Goal: Task Accomplishment & Management: Complete application form

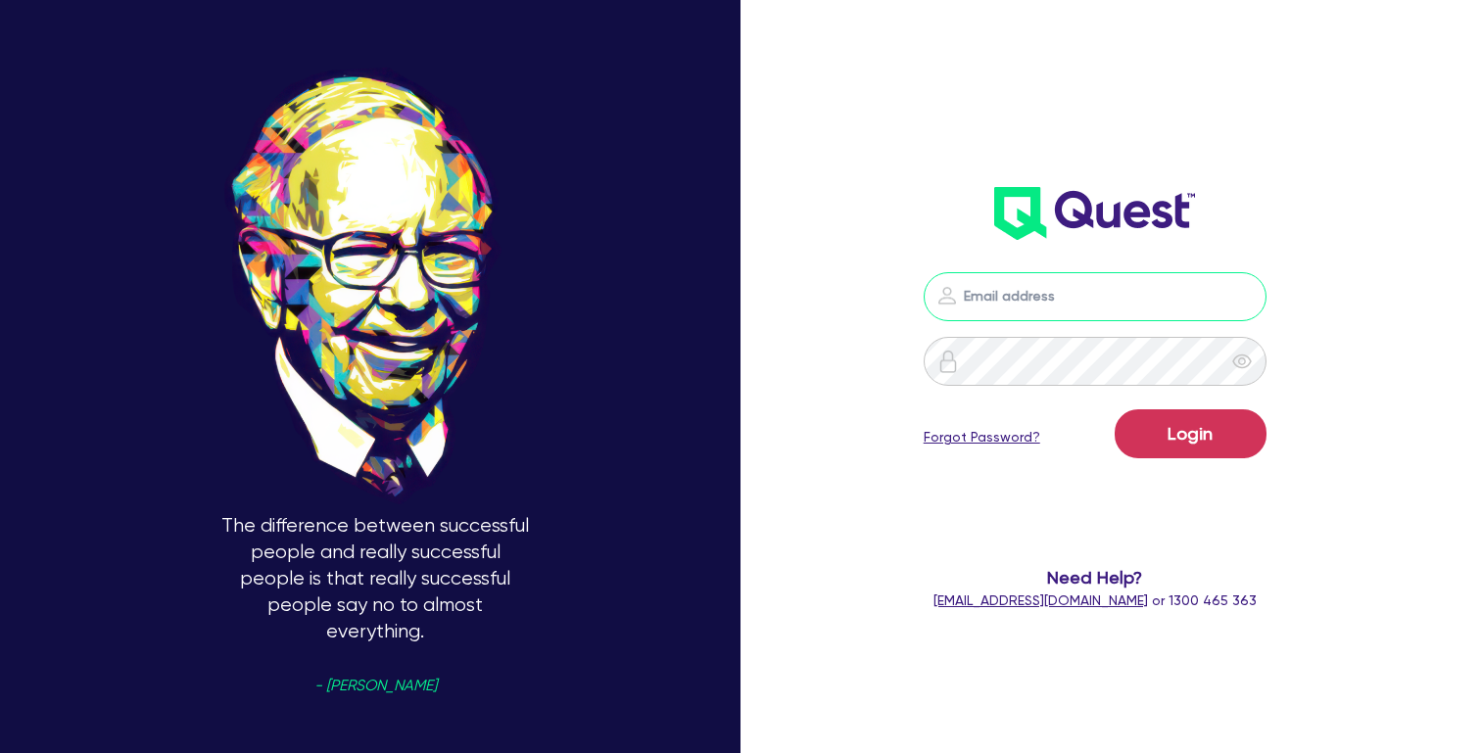
type input "[PERSON_NAME][EMAIL_ADDRESS][DOMAIN_NAME]"
click at [1190, 433] on button "Login" at bounding box center [1191, 433] width 152 height 49
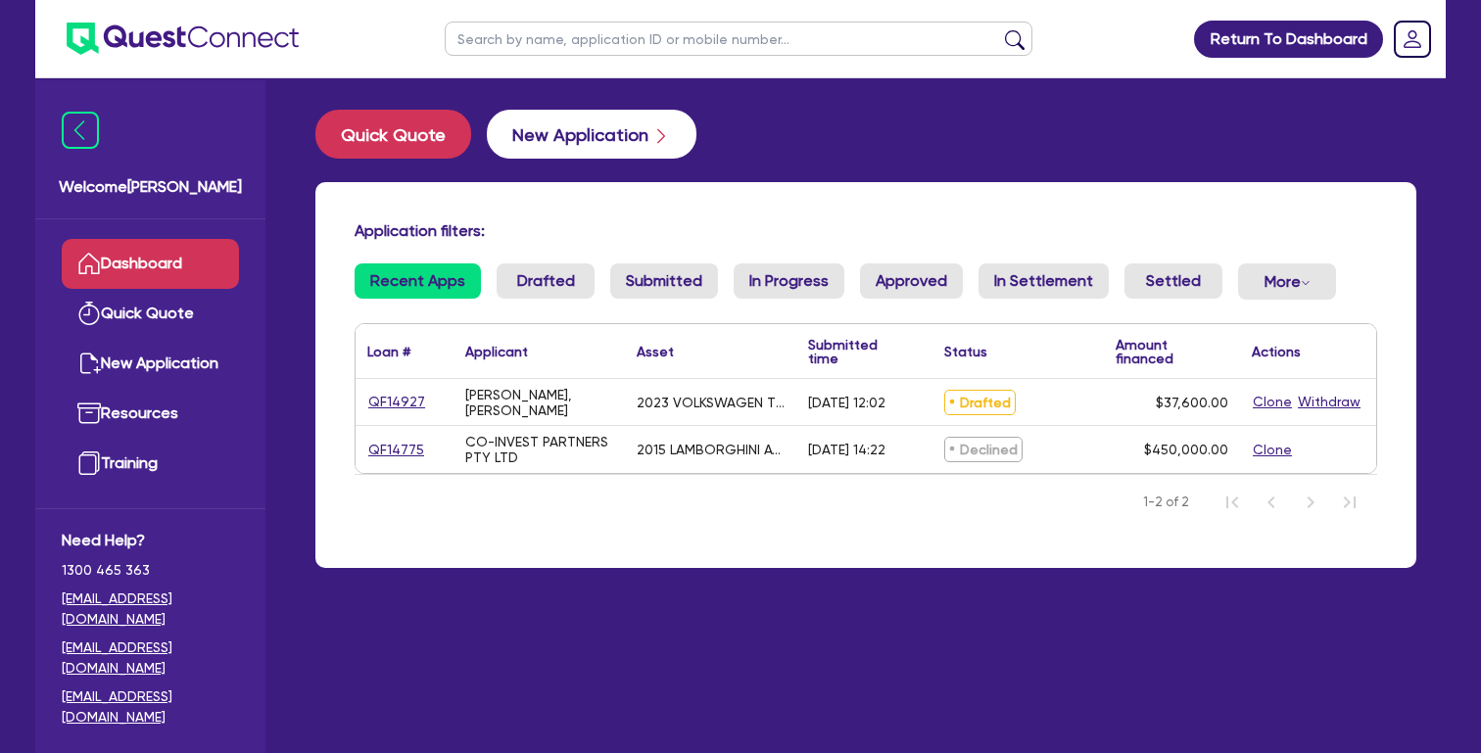
click at [642, 134] on button "New Application" at bounding box center [592, 134] width 210 height 49
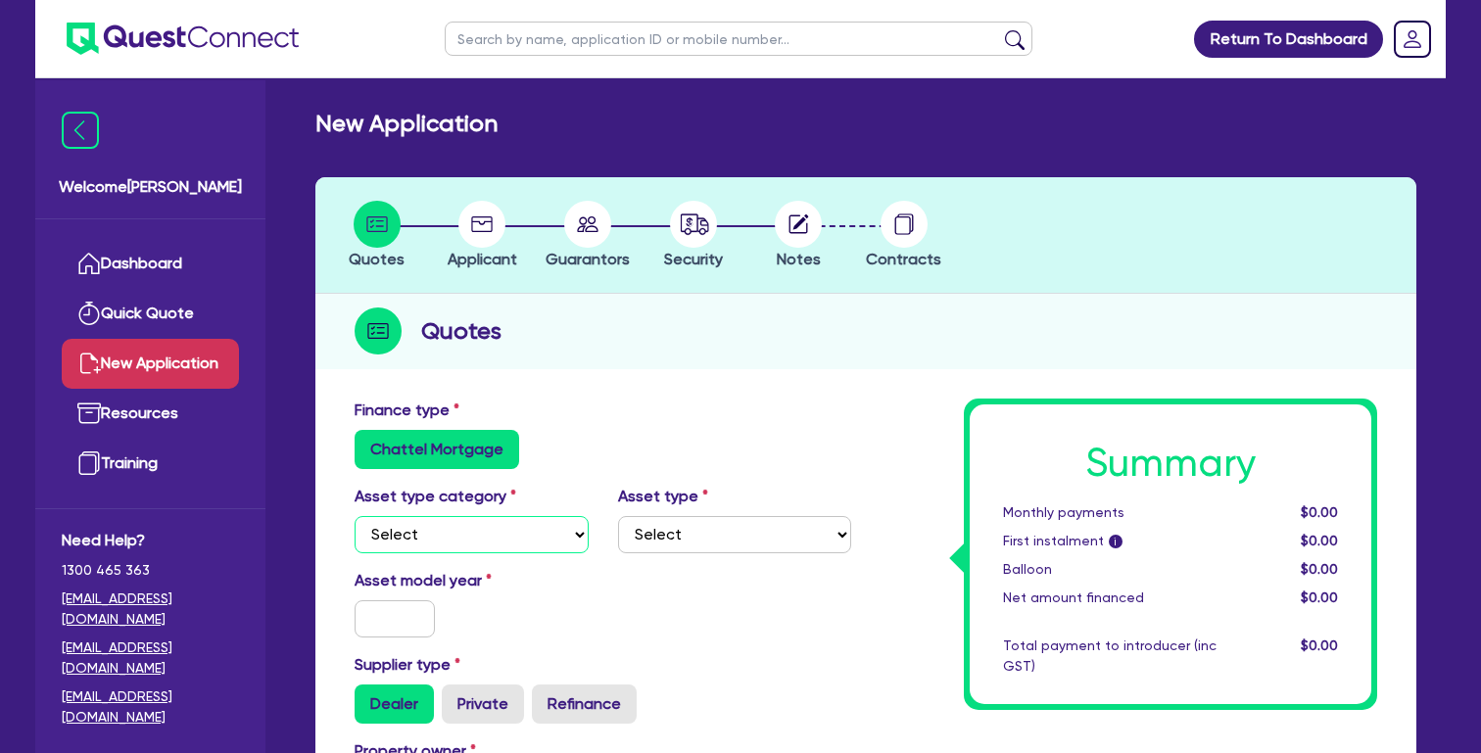
select select "CARS_AND_LIGHT_TRUCKS"
click at [509, 555] on div "Asset type category Select Cars and light trucks Primary assets Secondary asset…" at bounding box center [603, 527] width 526 height 84
select select "VANS_AND_UTES"
click at [401, 614] on input "text" at bounding box center [395, 618] width 80 height 37
type input "2022"
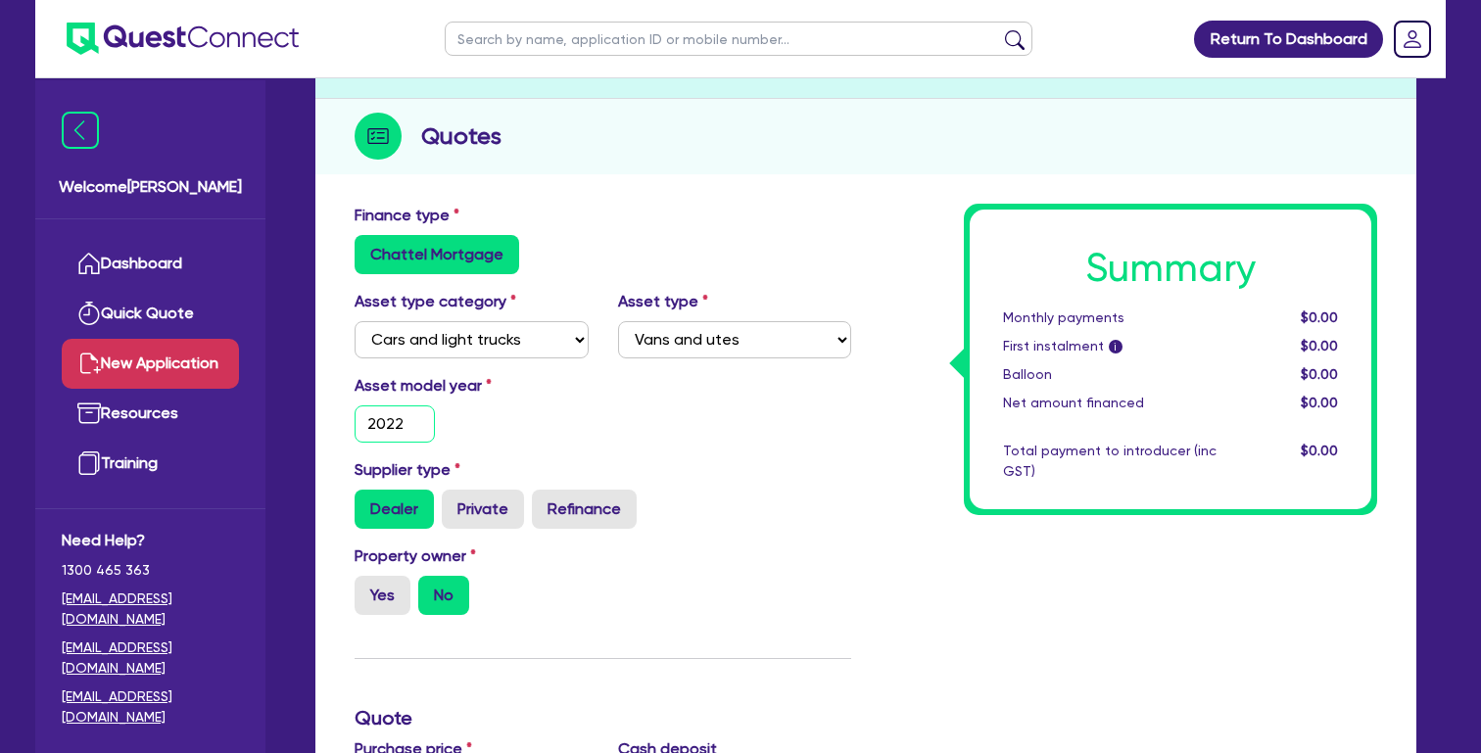
scroll to position [193, 0]
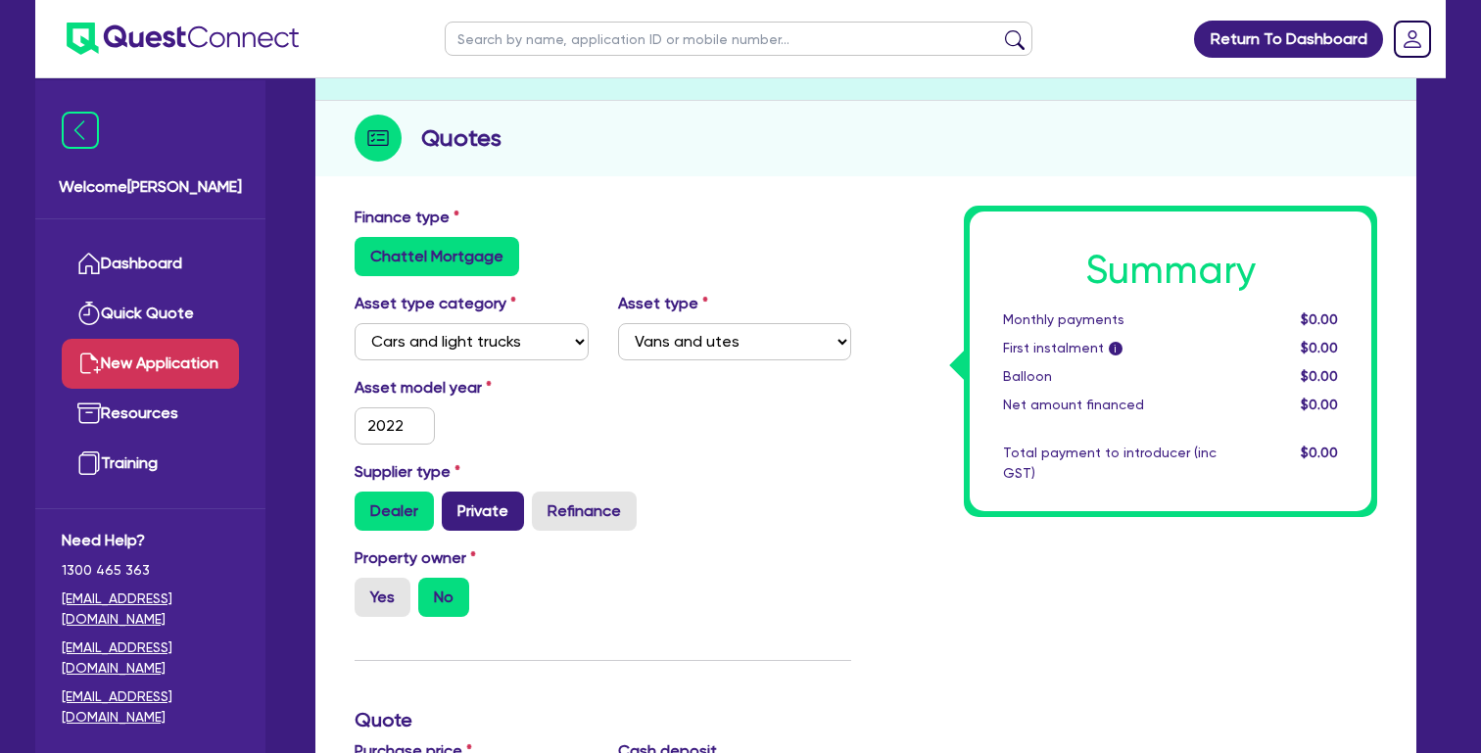
click at [488, 505] on label "Private" at bounding box center [483, 511] width 82 height 39
click at [454, 504] on input "Private" at bounding box center [448, 498] width 13 height 13
radio input "true"
click at [560, 382] on label "Asset model year" at bounding box center [471, 388] width 263 height 24
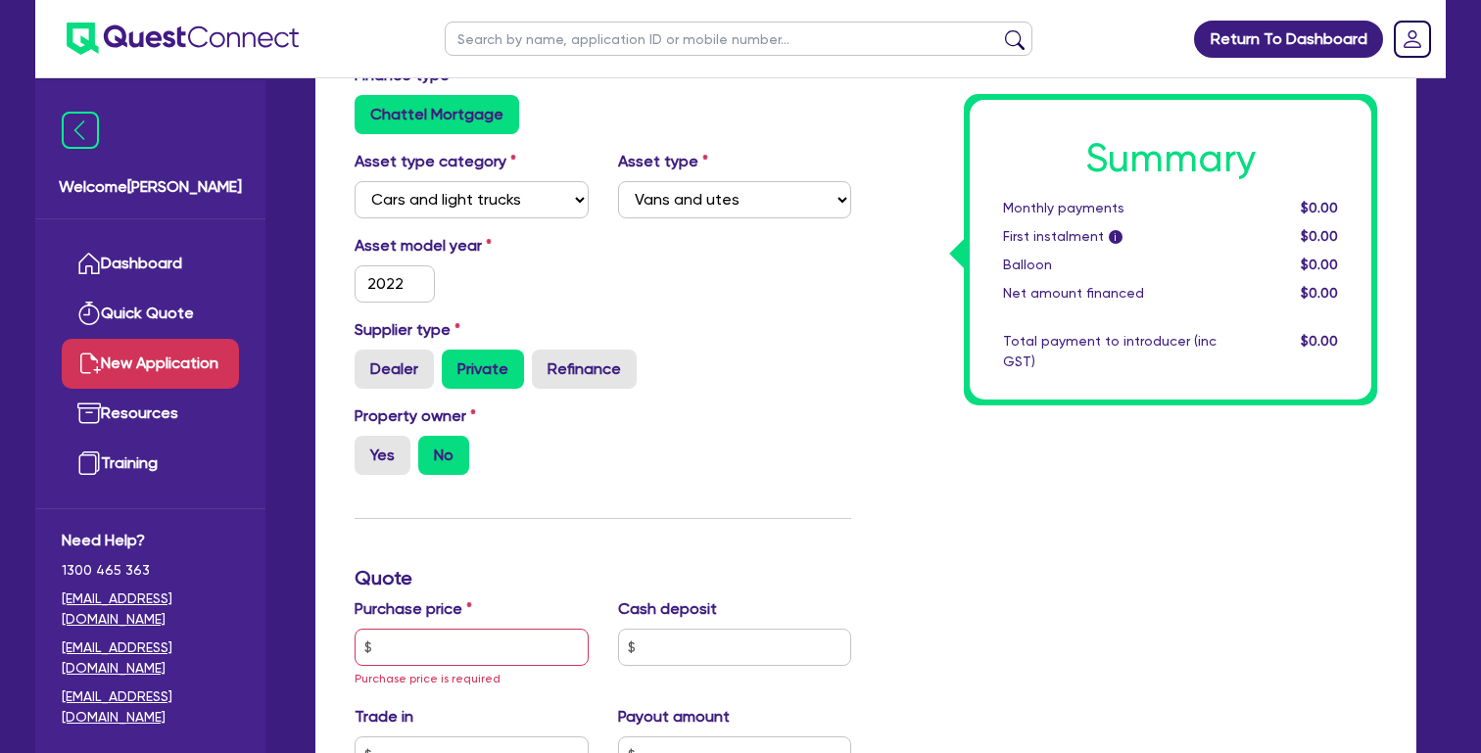
scroll to position [535, 0]
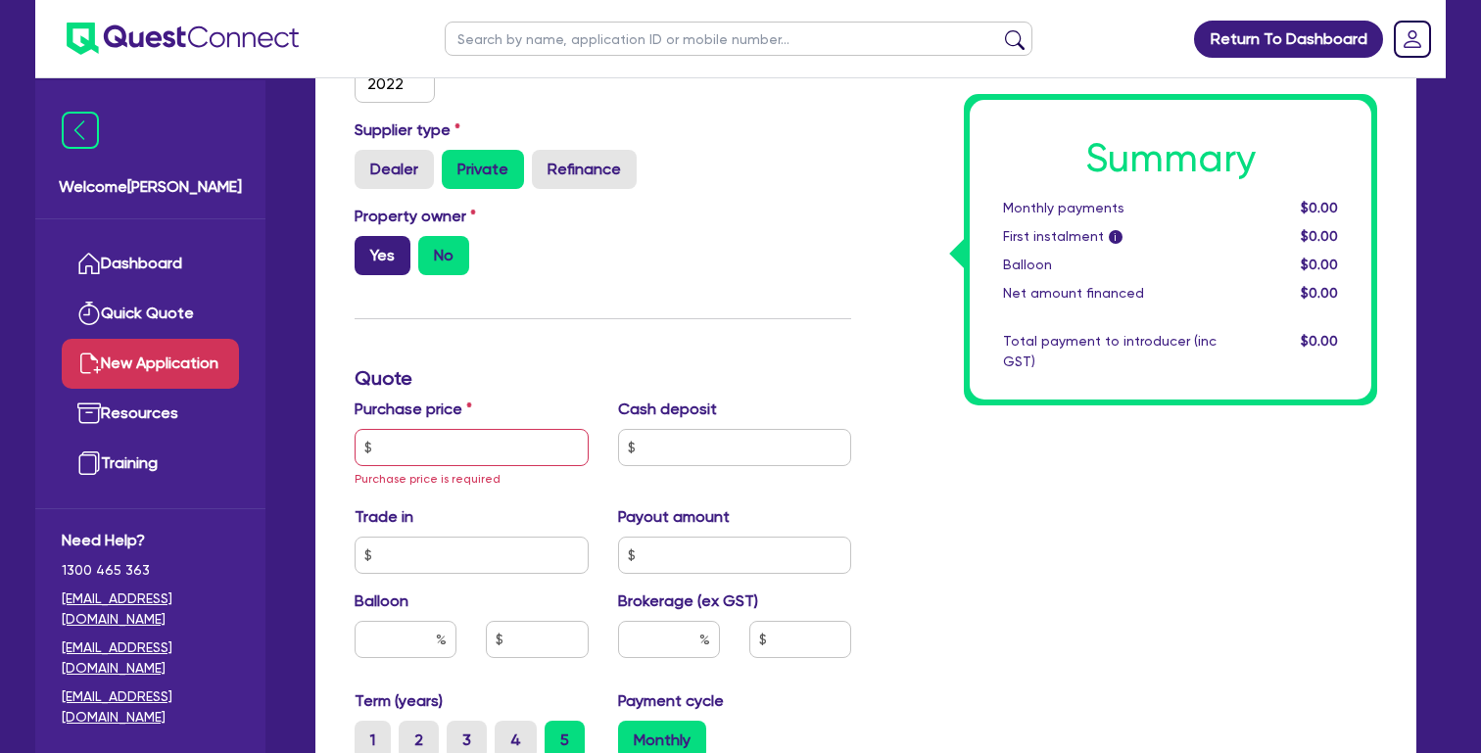
click at [390, 260] on label "Yes" at bounding box center [383, 255] width 56 height 39
click at [367, 249] on input "Yes" at bounding box center [361, 242] width 13 height 13
radio input "true"
click at [473, 440] on input "text" at bounding box center [472, 447] width 234 height 37
type input "25,000"
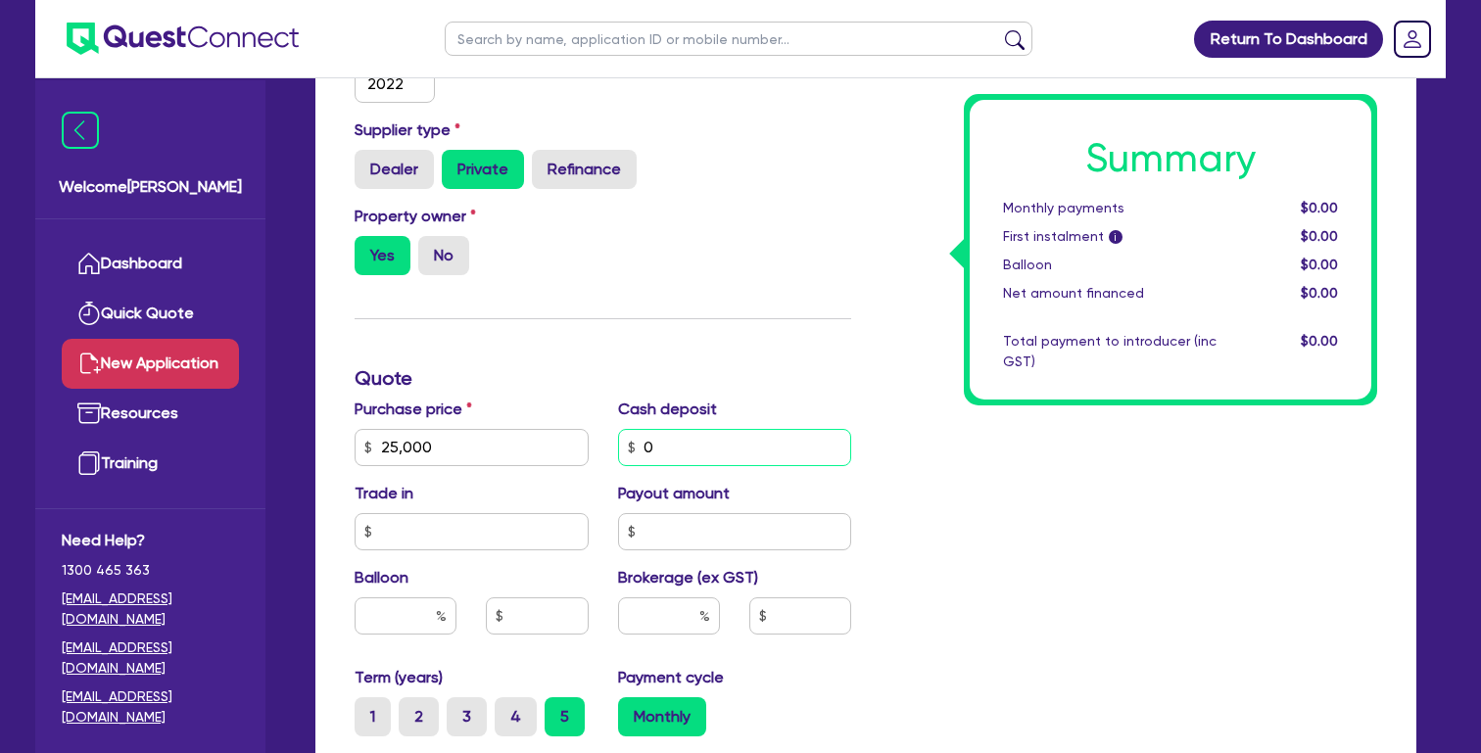
type input "0"
click at [397, 626] on input "text" at bounding box center [406, 615] width 102 height 37
type input "0"
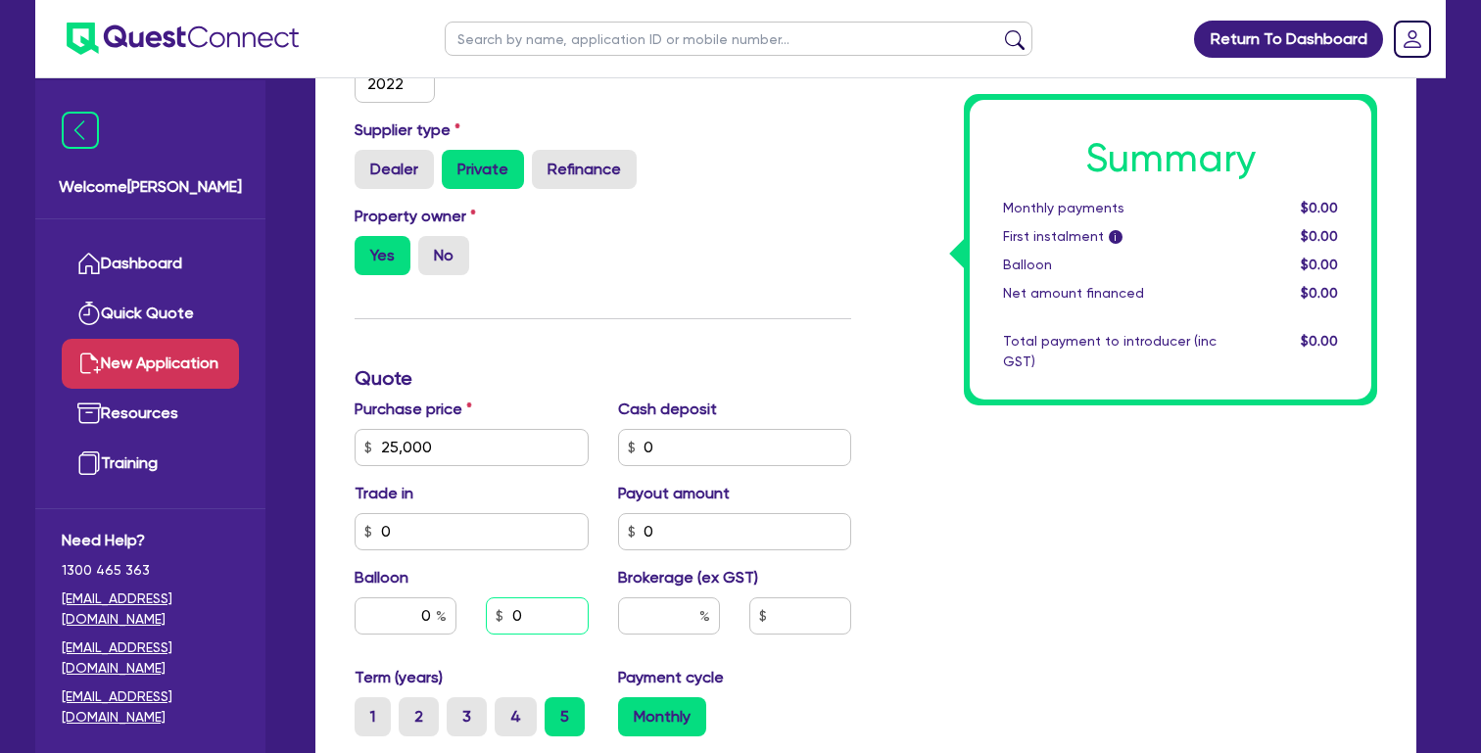
type input "0"
type input "4"
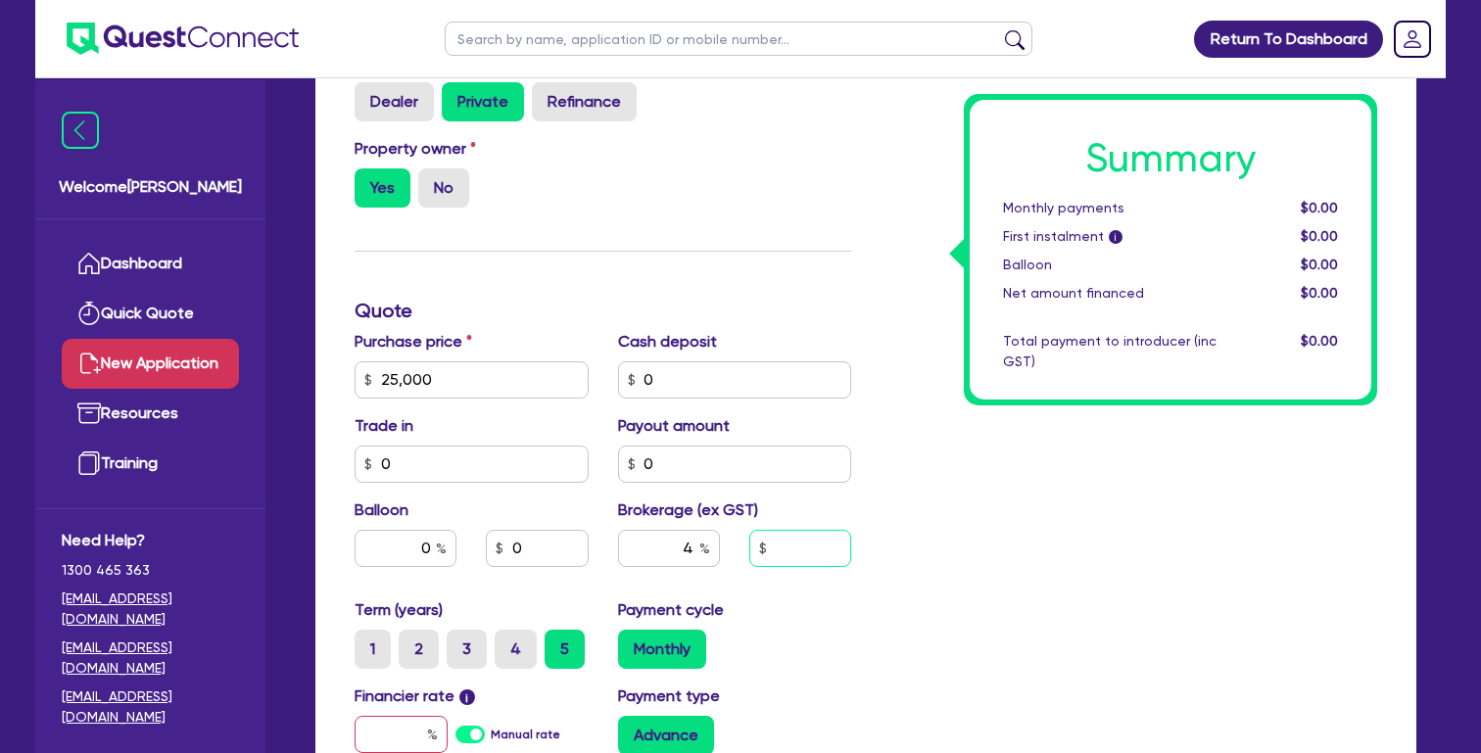
scroll to position [601, 0]
click at [458, 654] on label "3" at bounding box center [467, 650] width 40 height 39
click at [458, 644] on input "3" at bounding box center [453, 637] width 13 height 13
radio input "true"
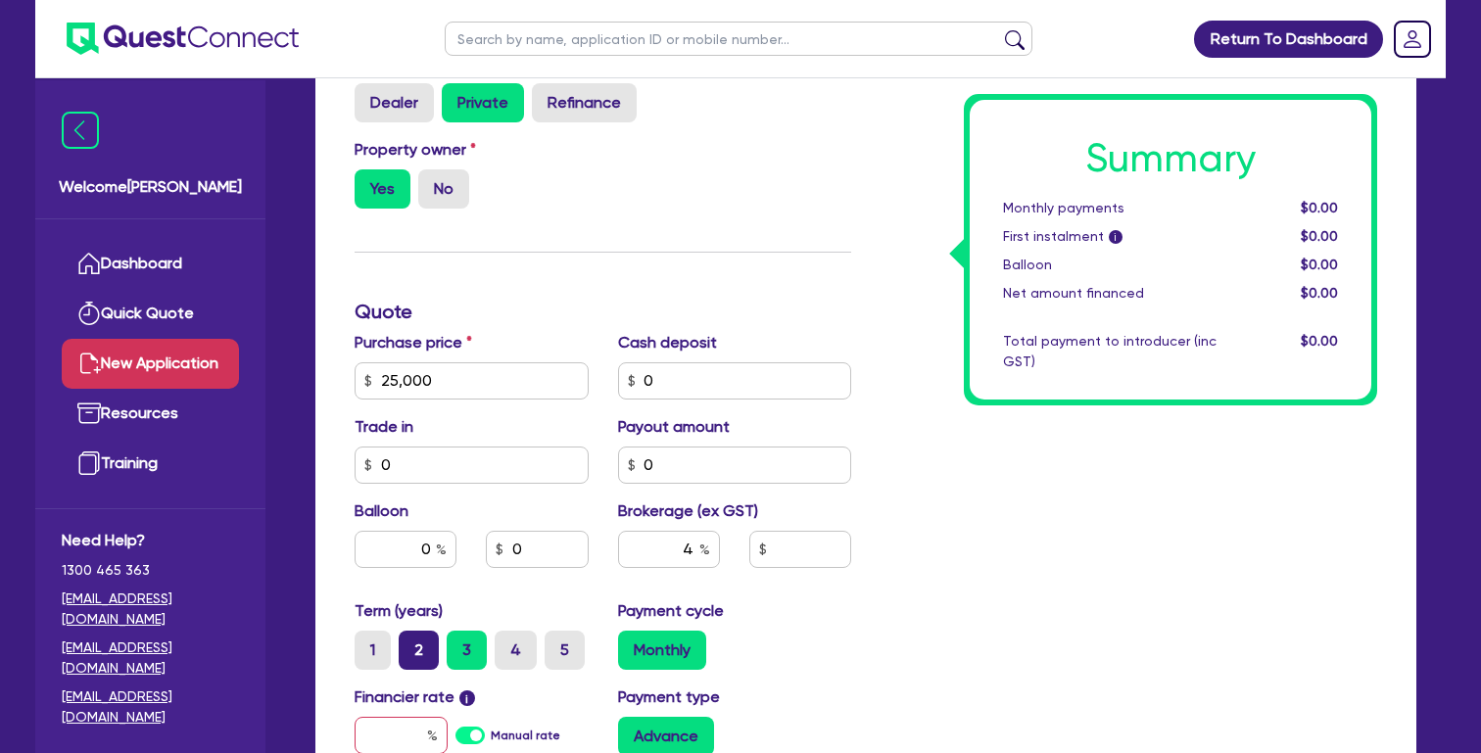
click at [428, 654] on label "2" at bounding box center [419, 650] width 40 height 39
click at [411, 644] on input "2" at bounding box center [405, 637] width 13 height 13
radio input "true"
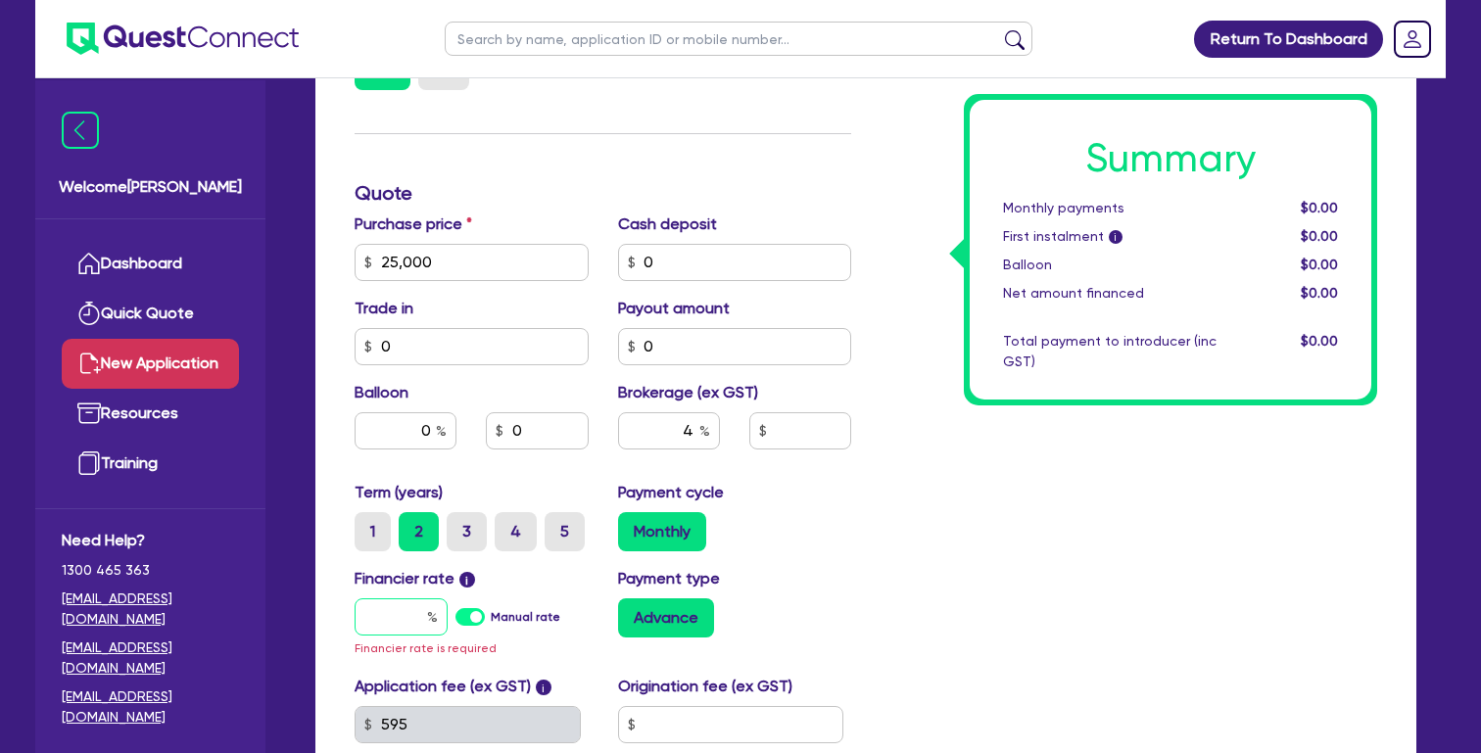
click at [397, 625] on input "text" at bounding box center [401, 616] width 93 height 37
type input "1"
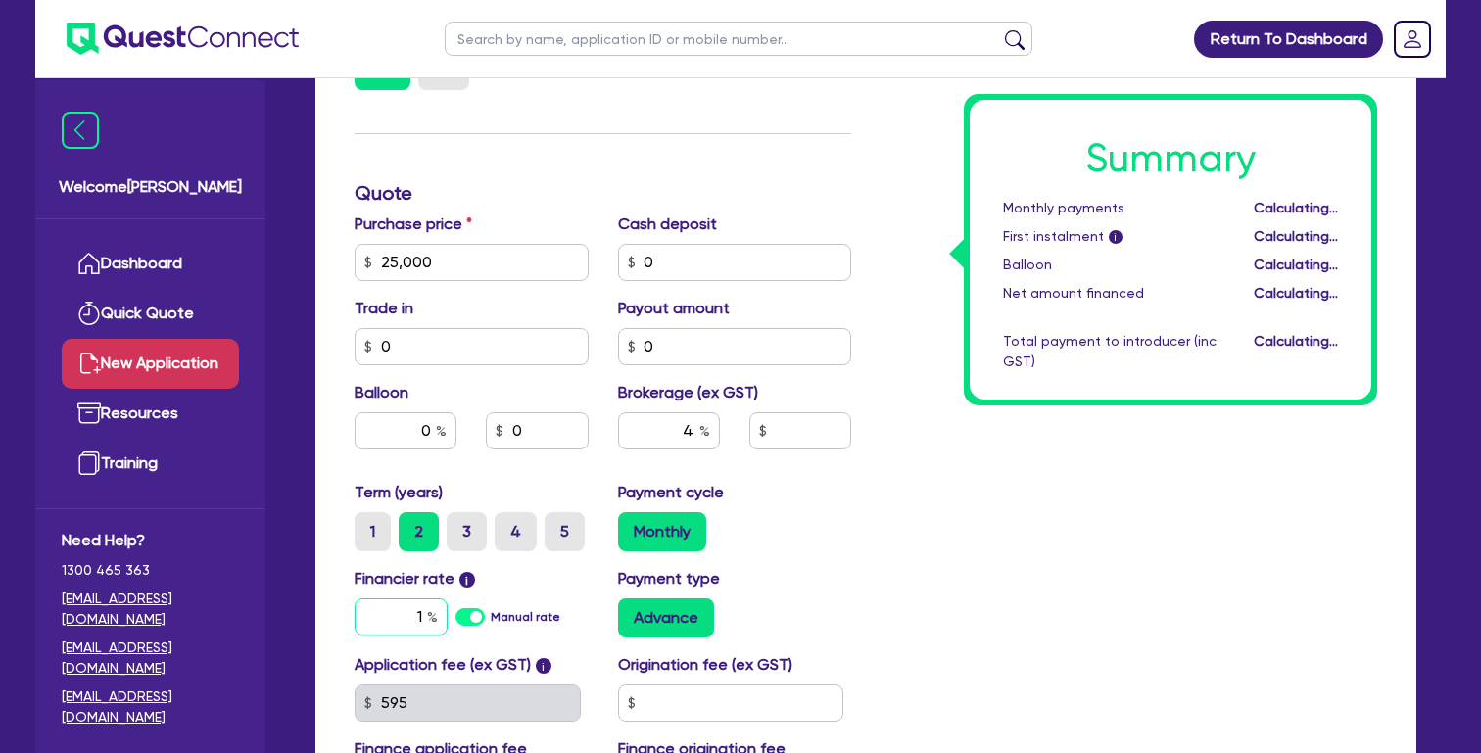
type input "1,000"
type input "17"
type input "1,000"
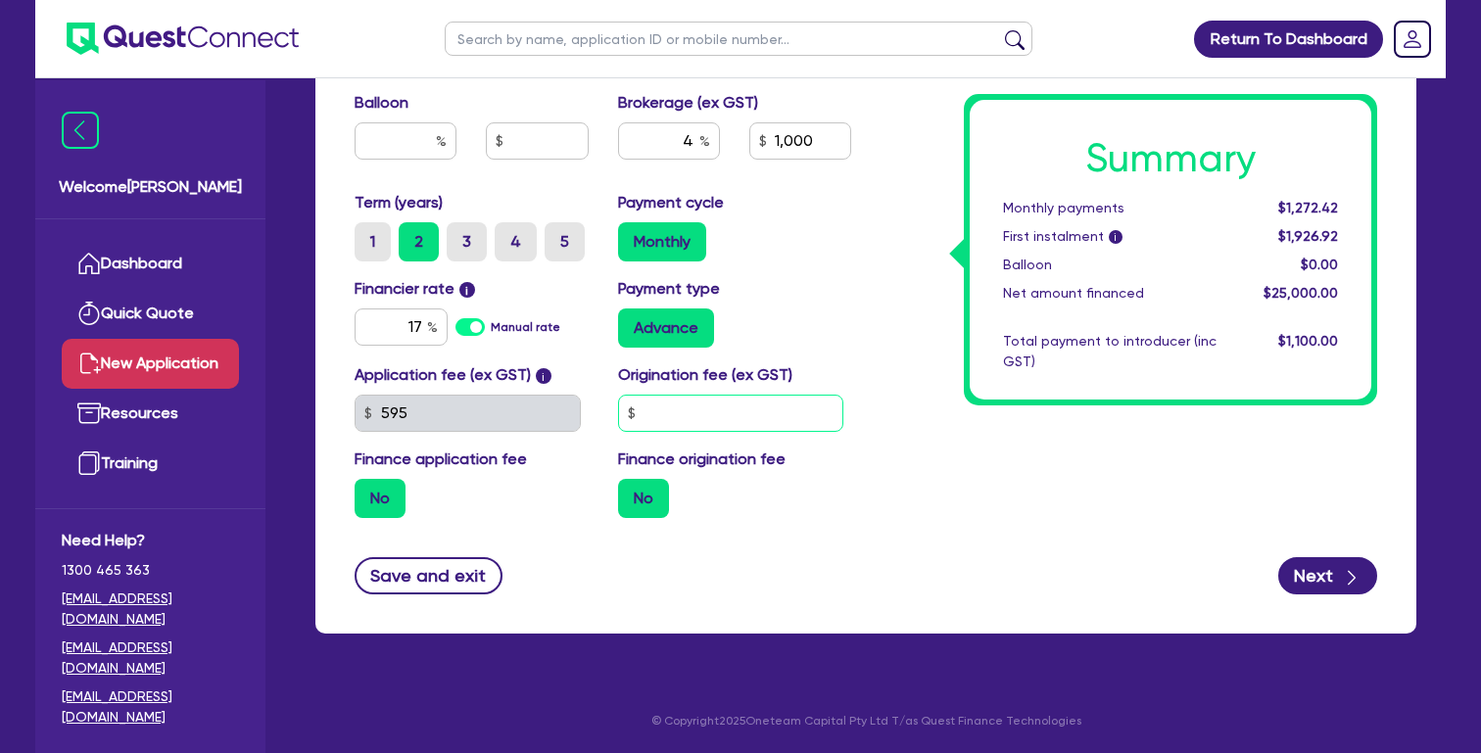
scroll to position [1009, 0]
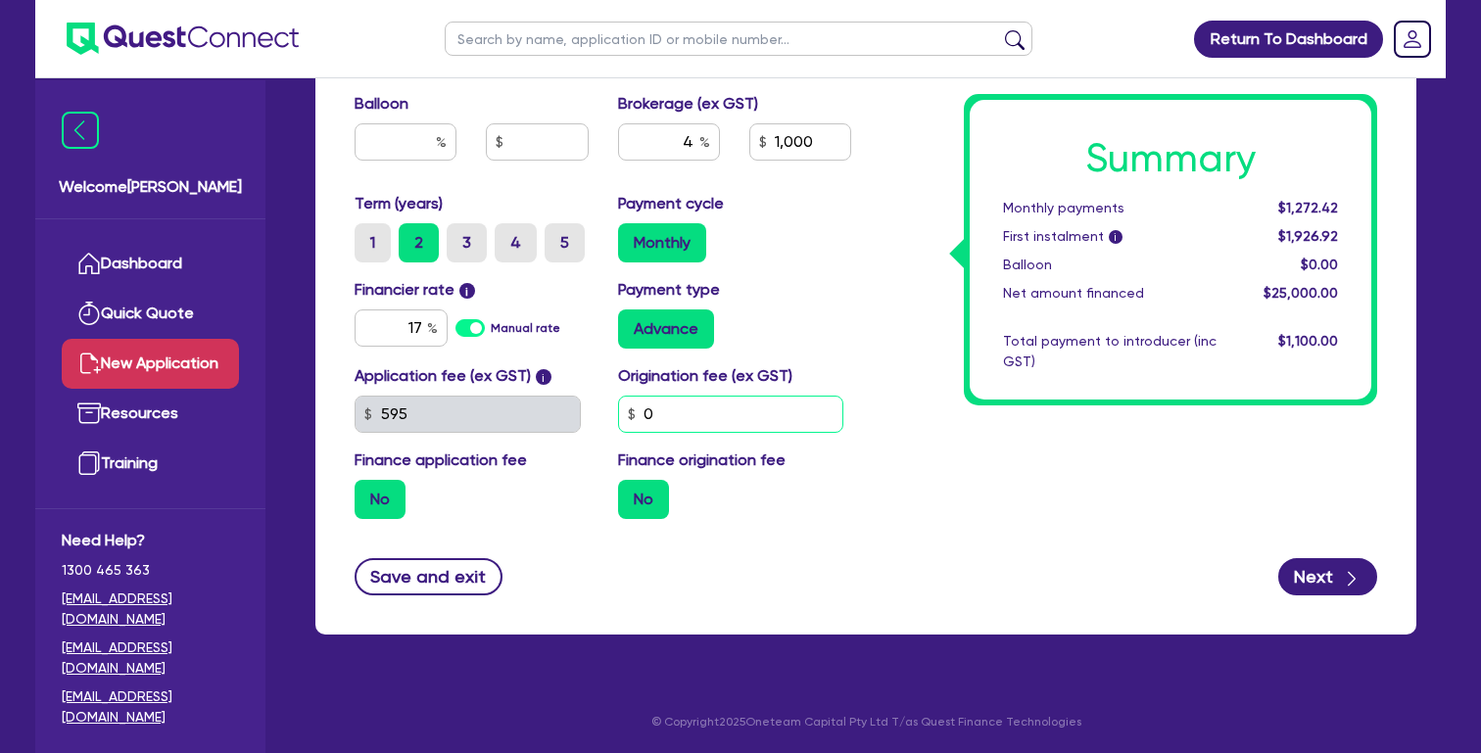
type input "0"
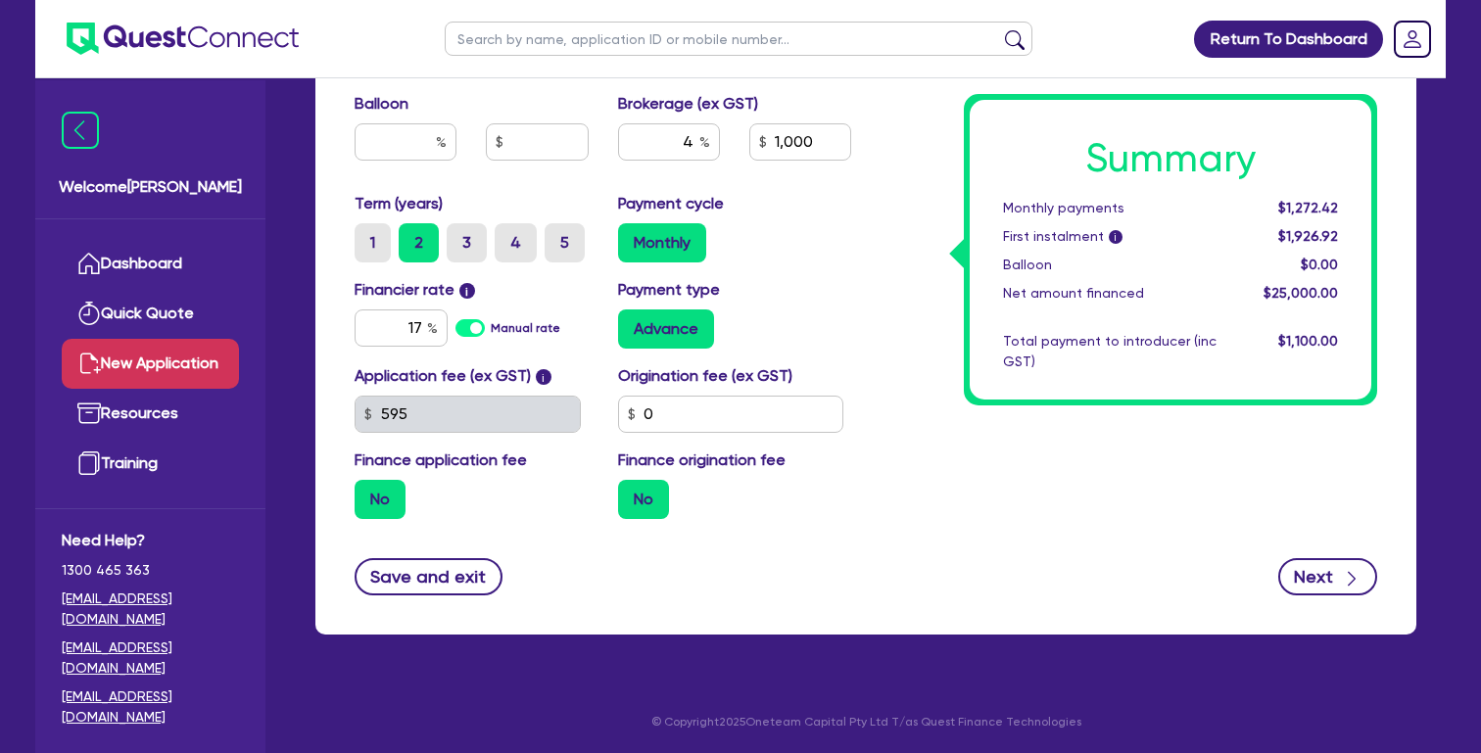
click at [1349, 576] on icon "button" at bounding box center [1352, 579] width 20 height 20
type input "1,000"
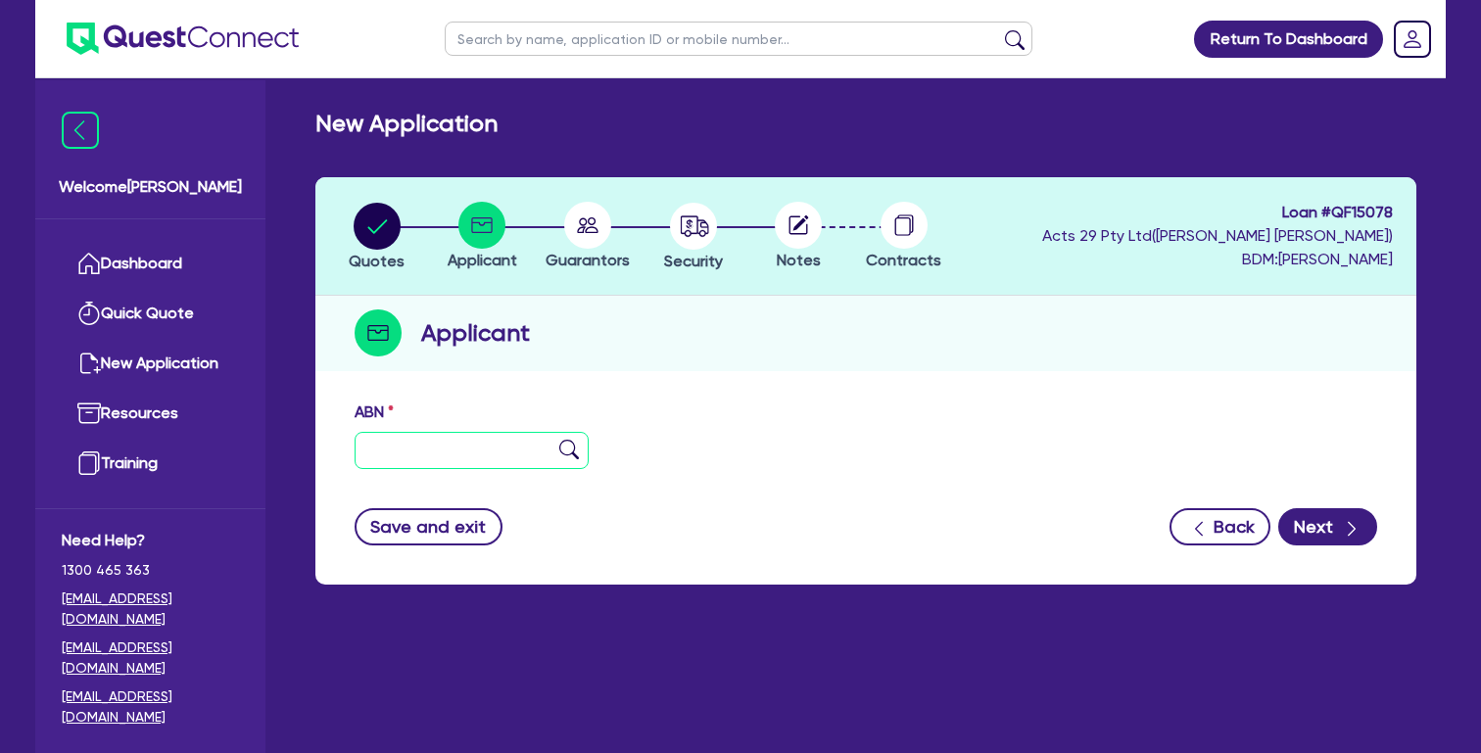
click at [492, 458] on input "text" at bounding box center [472, 450] width 234 height 37
click at [1233, 0] on ul "Return To Dashboard" at bounding box center [1280, 38] width 205 height 77
click at [488, 440] on input "text" at bounding box center [472, 450] width 234 height 37
paste input "32 660 839 252"
type input "32 660 839 252"
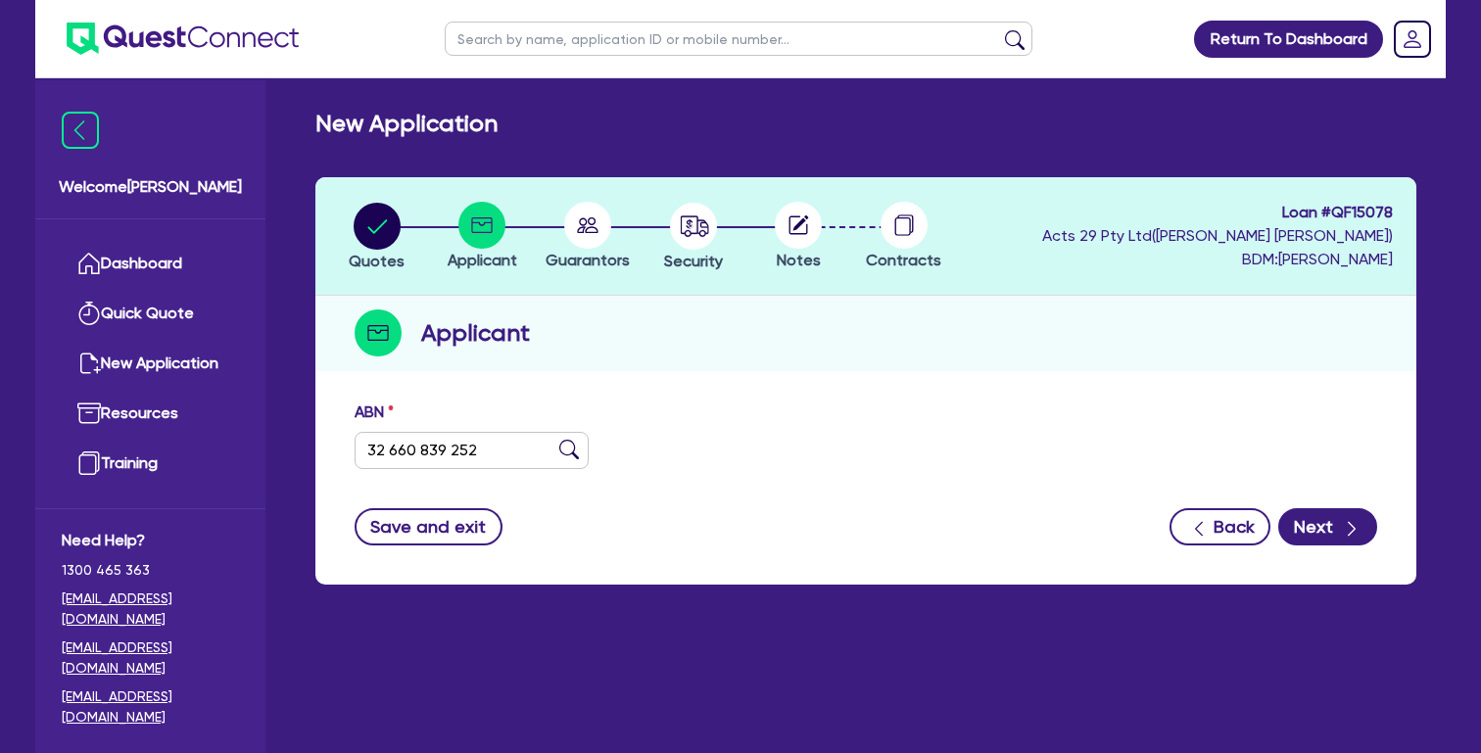
click at [571, 448] on img at bounding box center [569, 450] width 20 height 20
type input "SOLID FLEET PTY LTD"
select select "COMPANY"
type input "[DATE]"
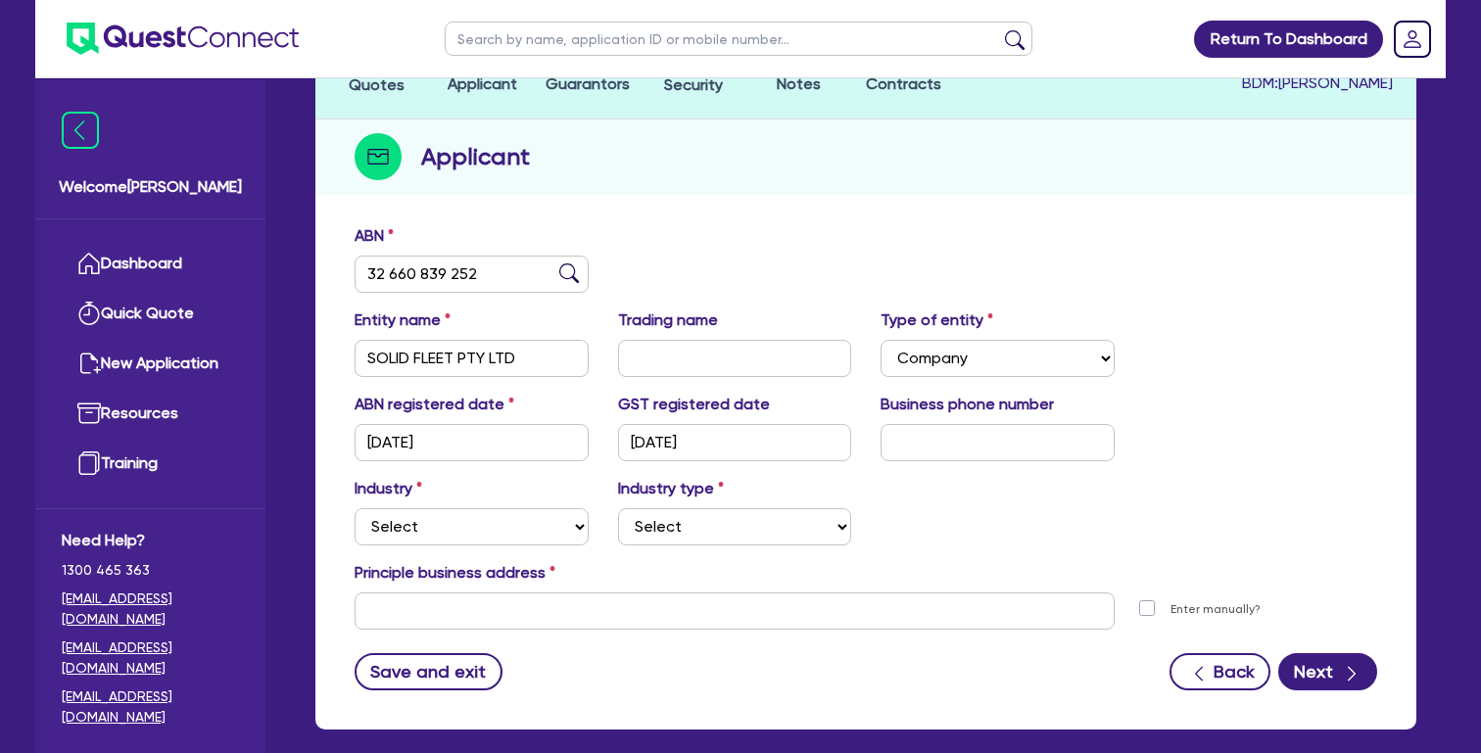
scroll to position [180, 0]
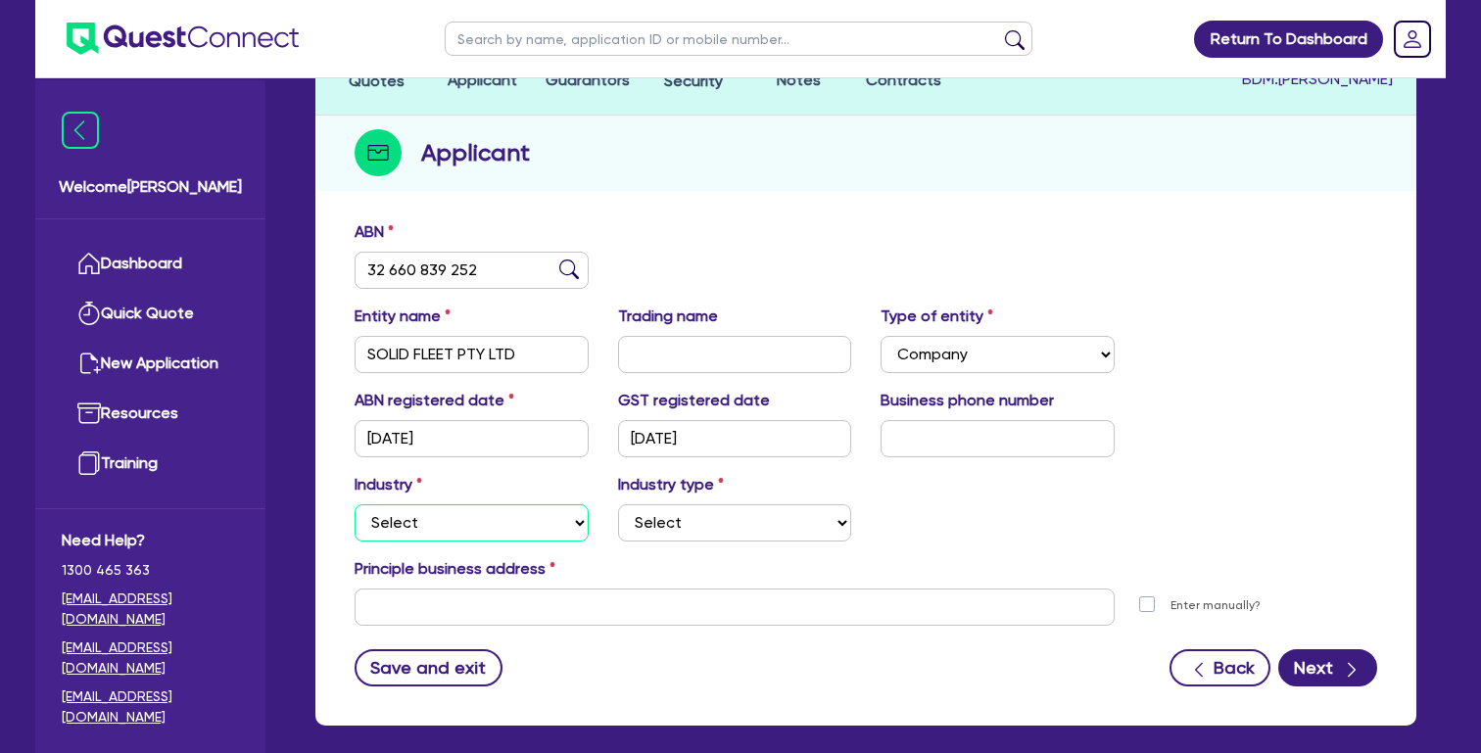
select select "TRANSPORT_WAREHOUSING"
select select "WAREHOUSING"
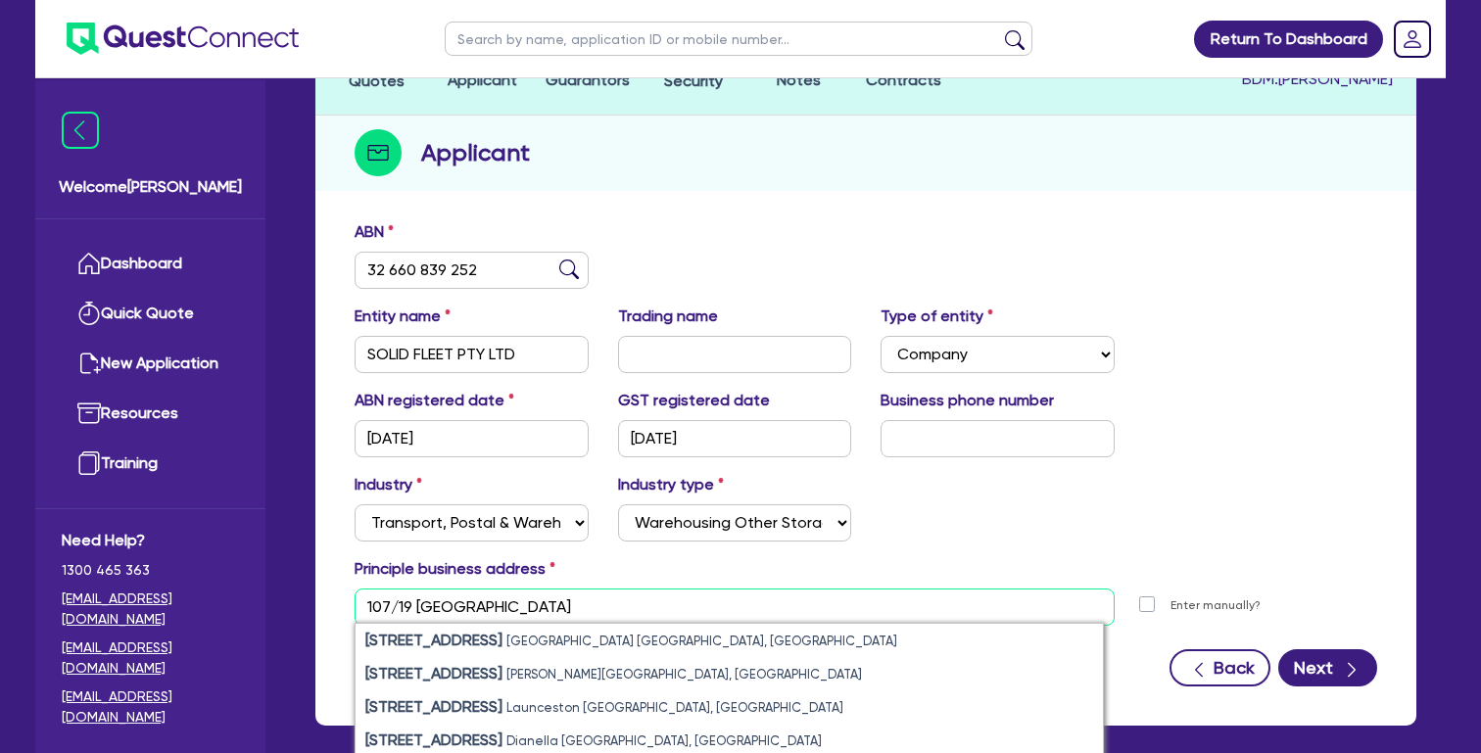
type input "107/19 [GEOGRAPHIC_DATA]"
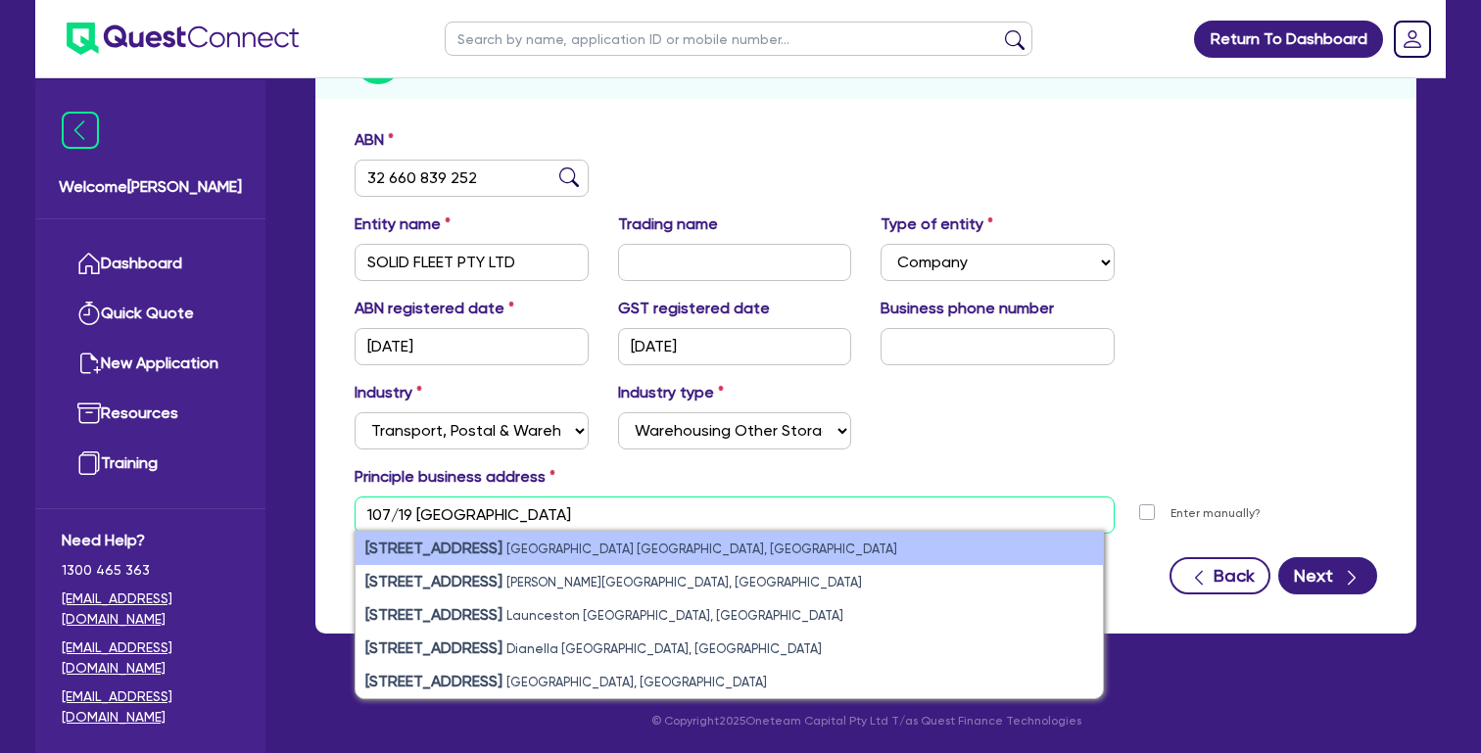
scroll to position [271, 0]
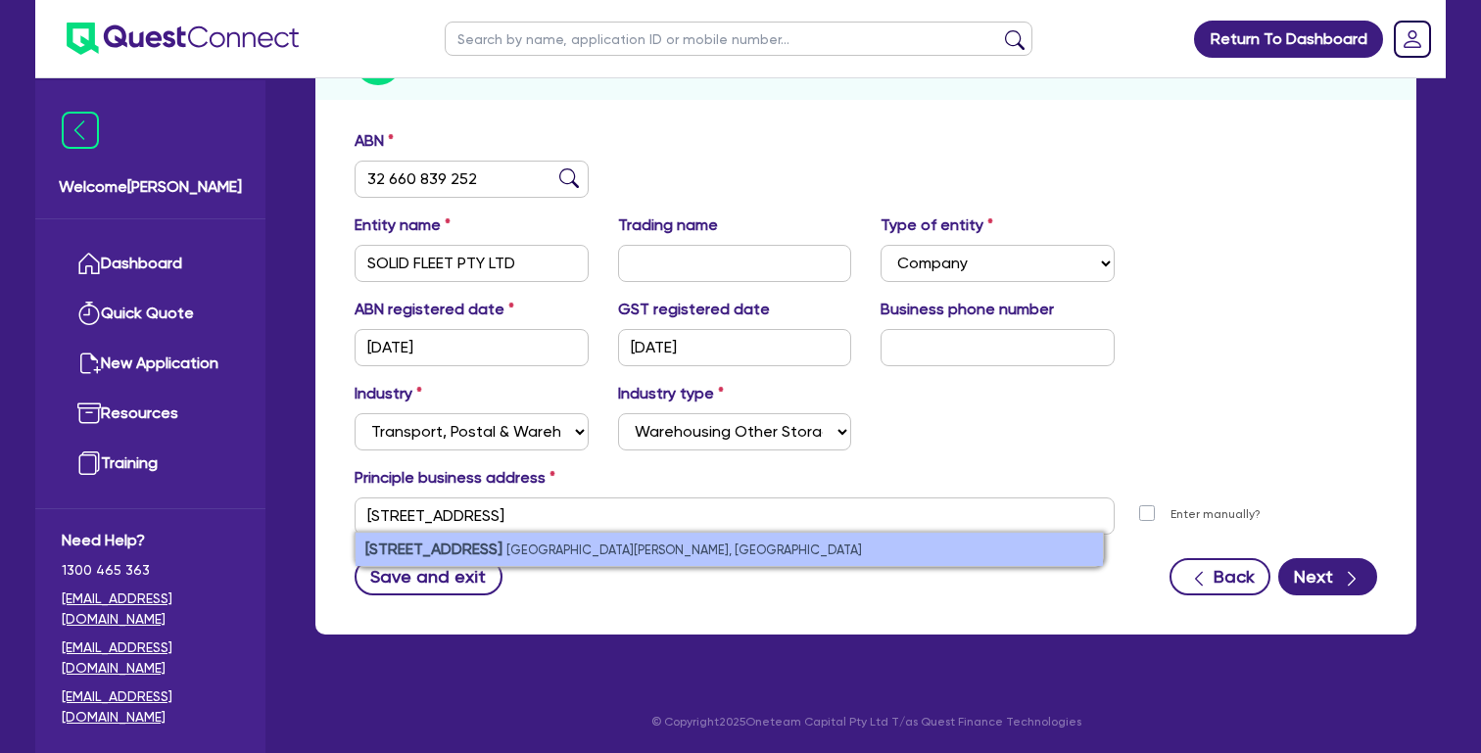
click at [610, 553] on small "[GEOGRAPHIC_DATA][PERSON_NAME], [GEOGRAPHIC_DATA]" at bounding box center [684, 550] width 356 height 15
type input "[STREET_ADDRESS][PERSON_NAME]"
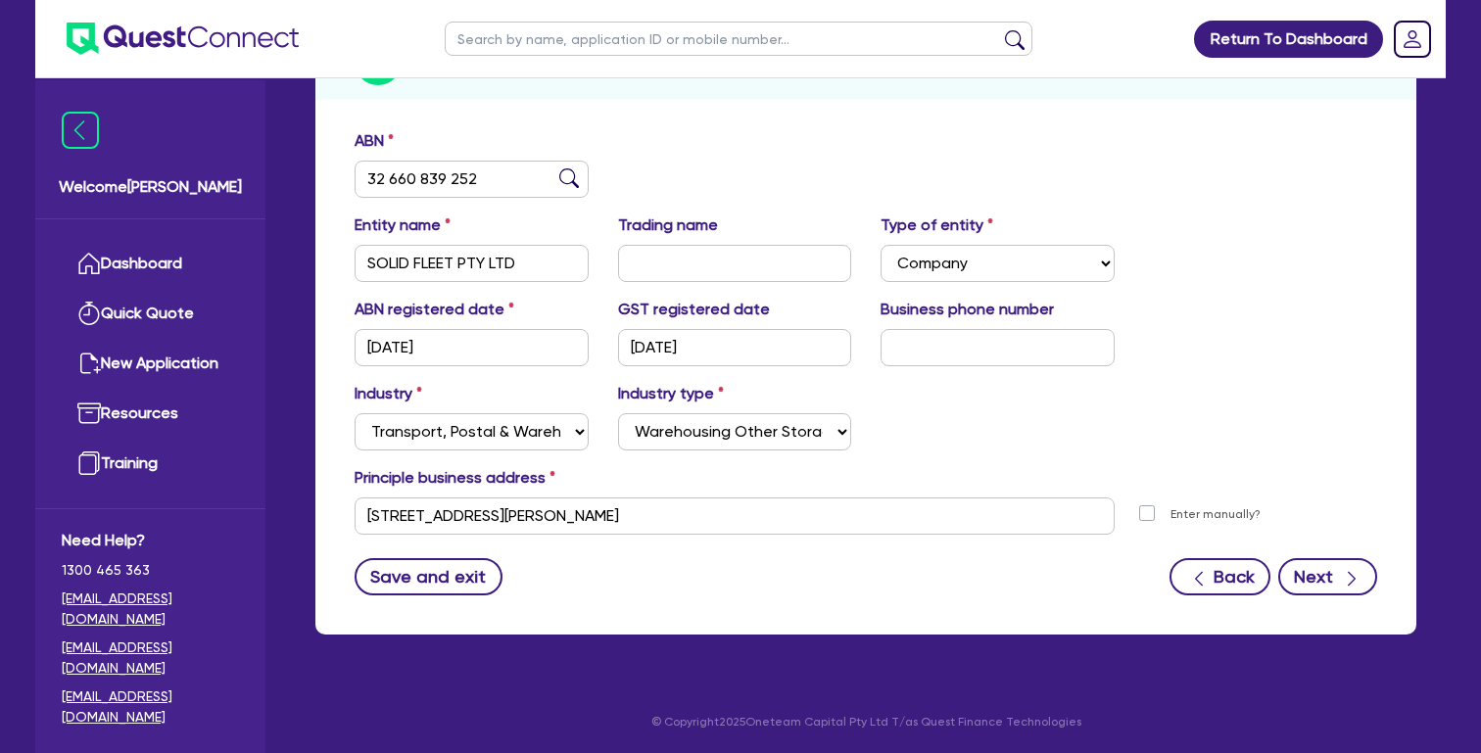
click at [1318, 567] on button "Next" at bounding box center [1327, 576] width 99 height 37
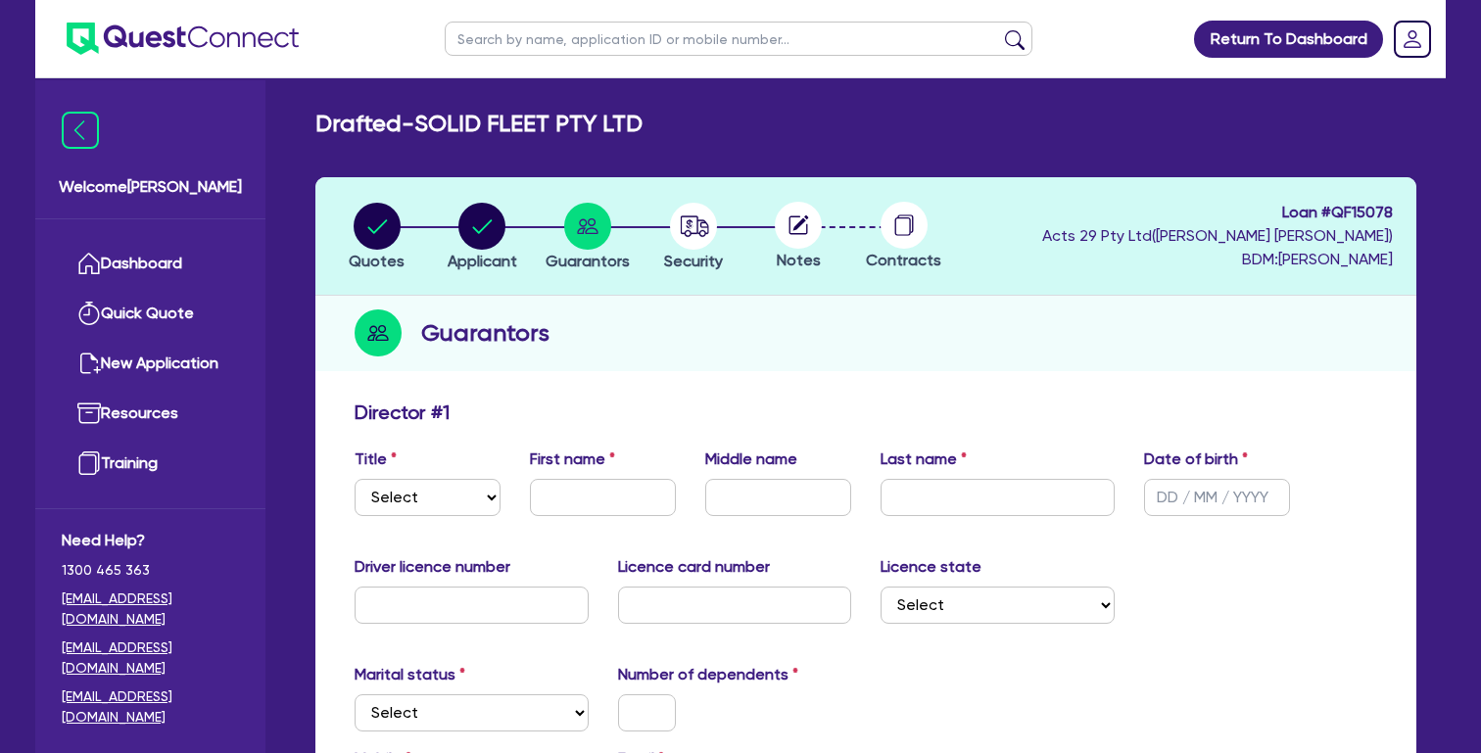
click at [411, 516] on div "Title Select Mr Mrs Ms Miss Dr First name Middle name Last name Date of birth" at bounding box center [866, 490] width 1052 height 84
select select "MR"
type input "JUNDONG"
type input "LI"
type input "[DATE]"
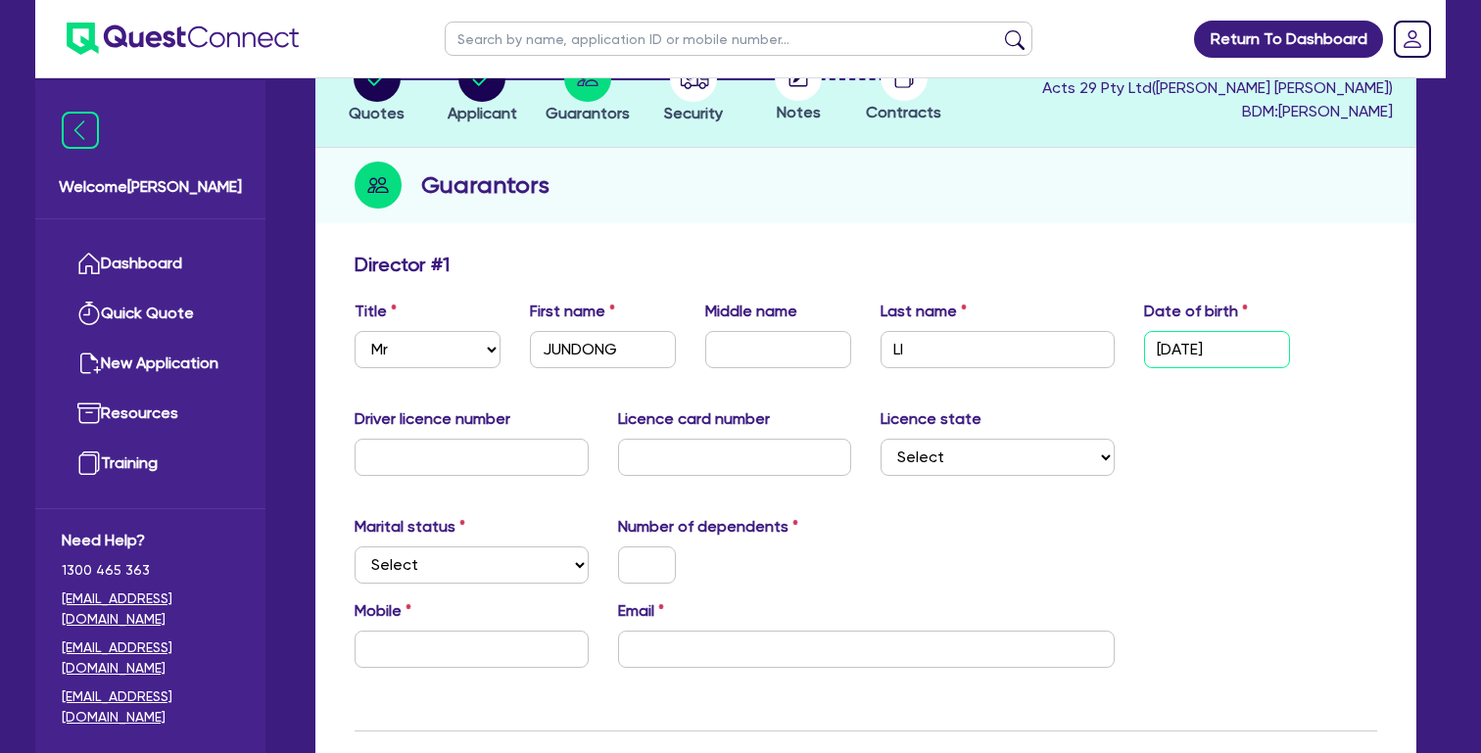
scroll to position [201, 0]
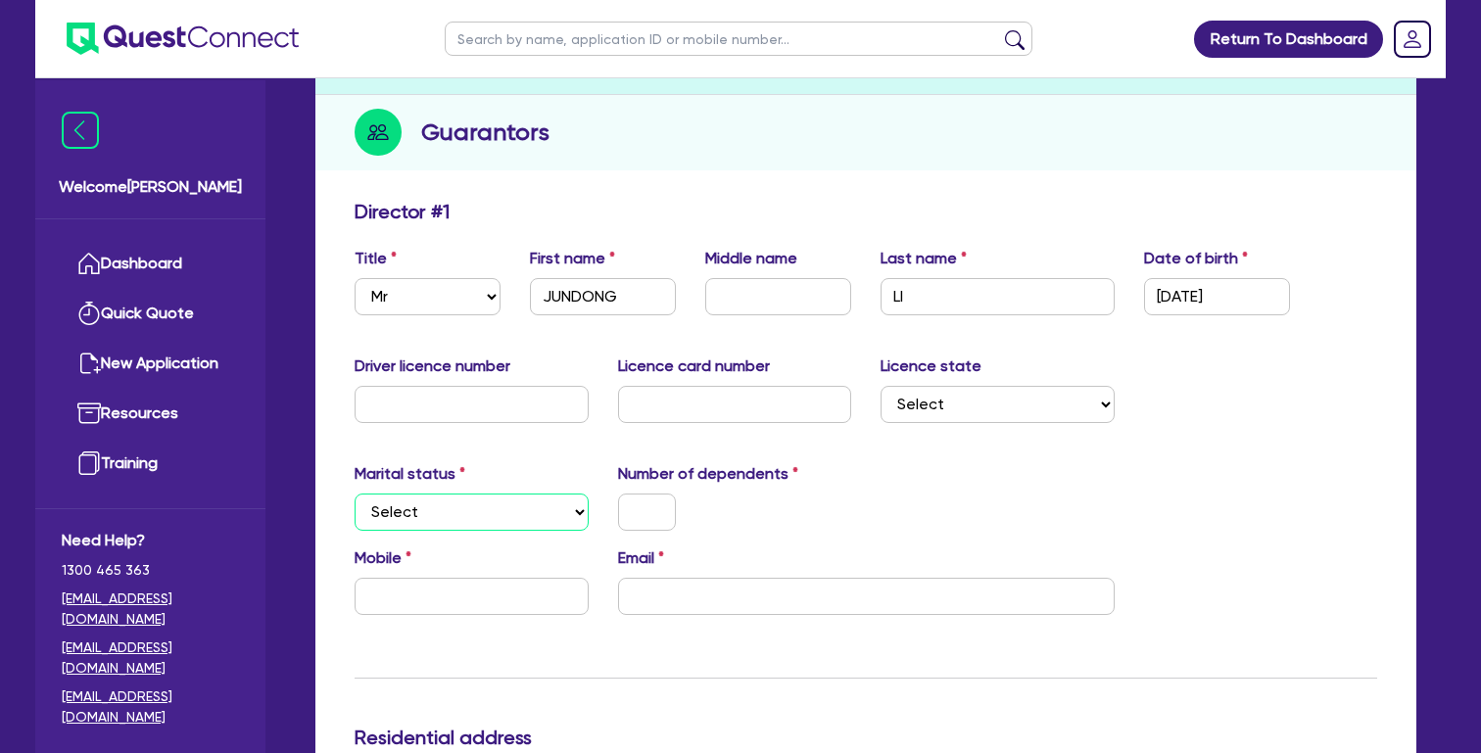
select select "SINGLE"
click at [645, 518] on input "text" at bounding box center [647, 512] width 58 height 37
drag, startPoint x: 688, startPoint y: 597, endPoint x: 837, endPoint y: 539, distance: 160.6
paste input "[EMAIL_ADDRESS][DOMAIN_NAME]"
type input "0"
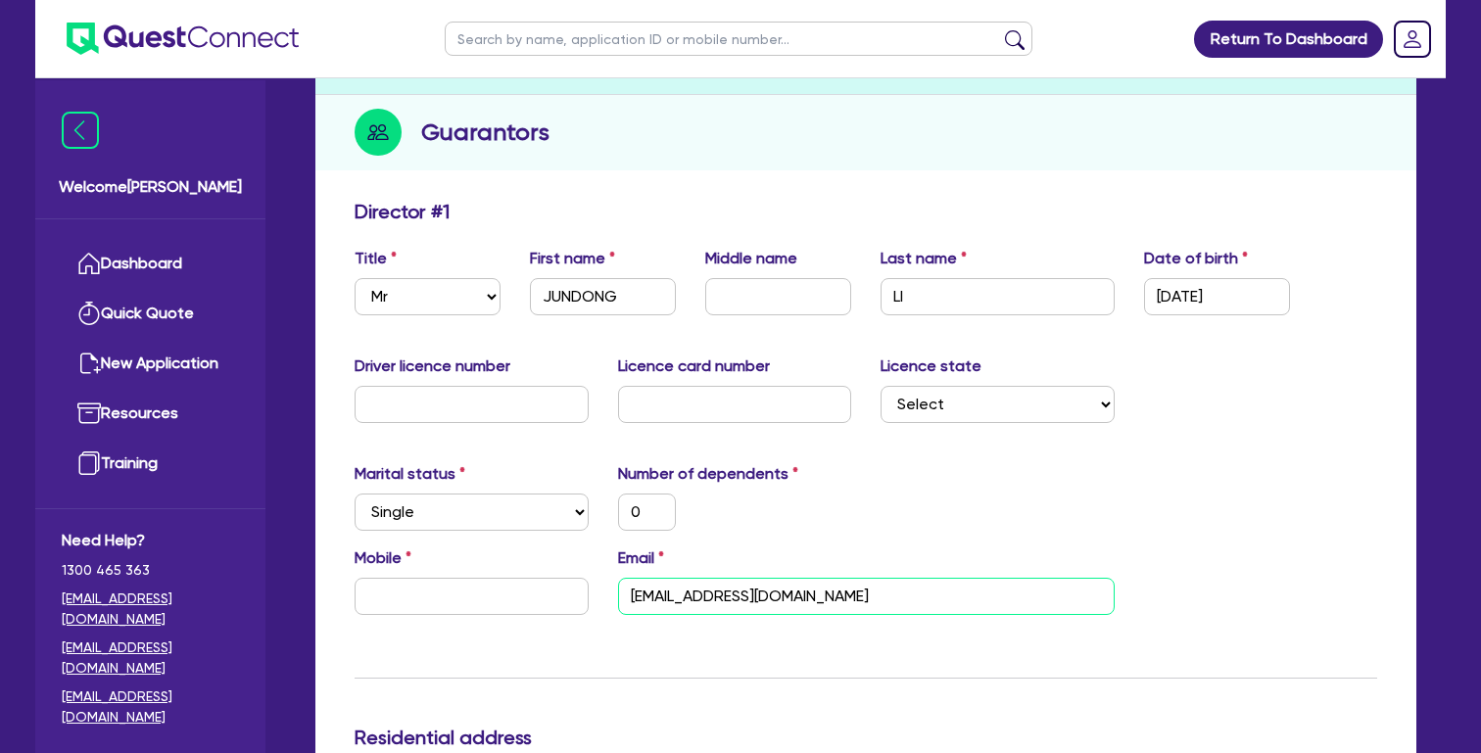
type input "[EMAIL_ADDRESS][DOMAIN_NAME]"
click at [450, 568] on div "Mobile" at bounding box center [471, 581] width 263 height 69
drag, startPoint x: 468, startPoint y: 587, endPoint x: 600, endPoint y: 580, distance: 132.4
click at [468, 587] on input "text" at bounding box center [472, 596] width 234 height 37
paste input "0484 289 191"
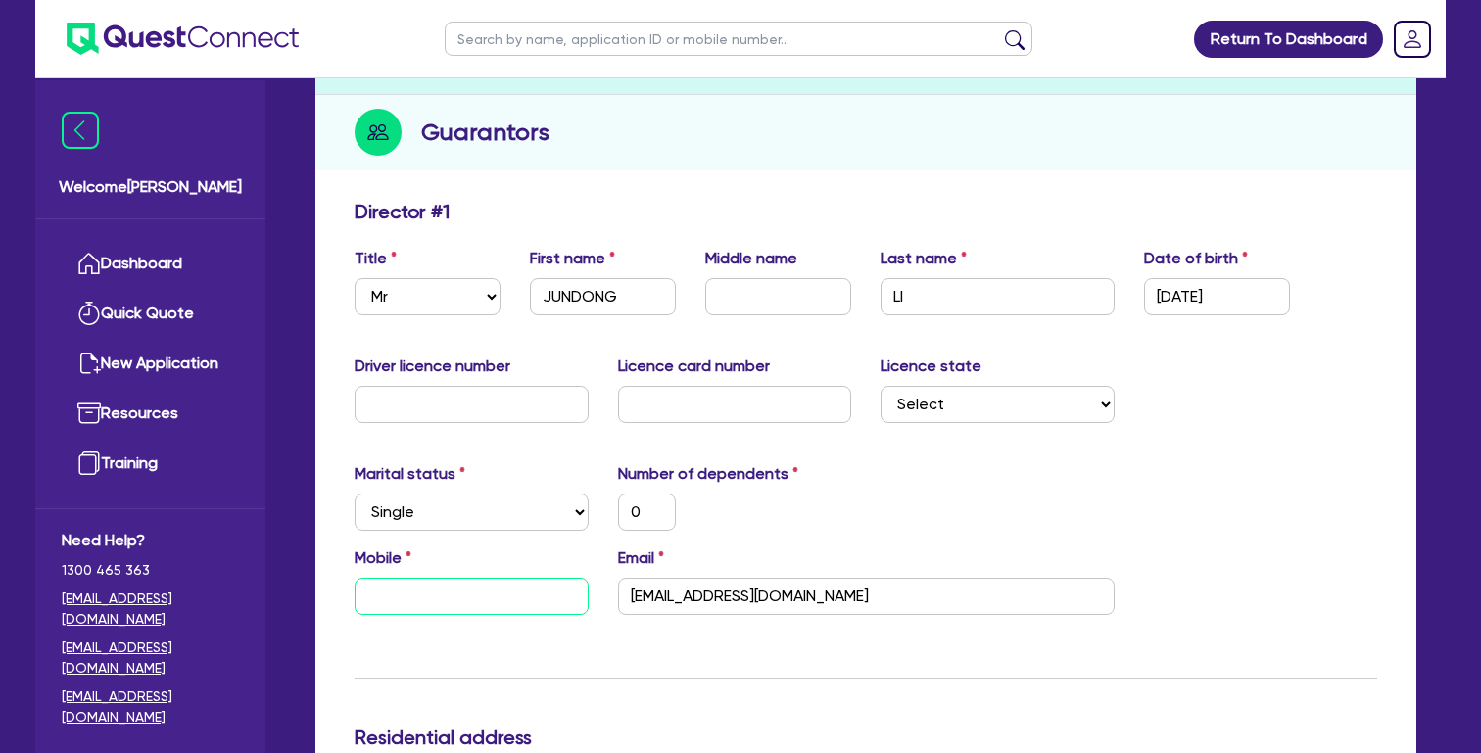
type input "0"
type input "0484 289 191"
click at [957, 531] on div "Marital status Select [DEMOGRAPHIC_DATA] Married De Facto / Partner Number of d…" at bounding box center [866, 504] width 1052 height 84
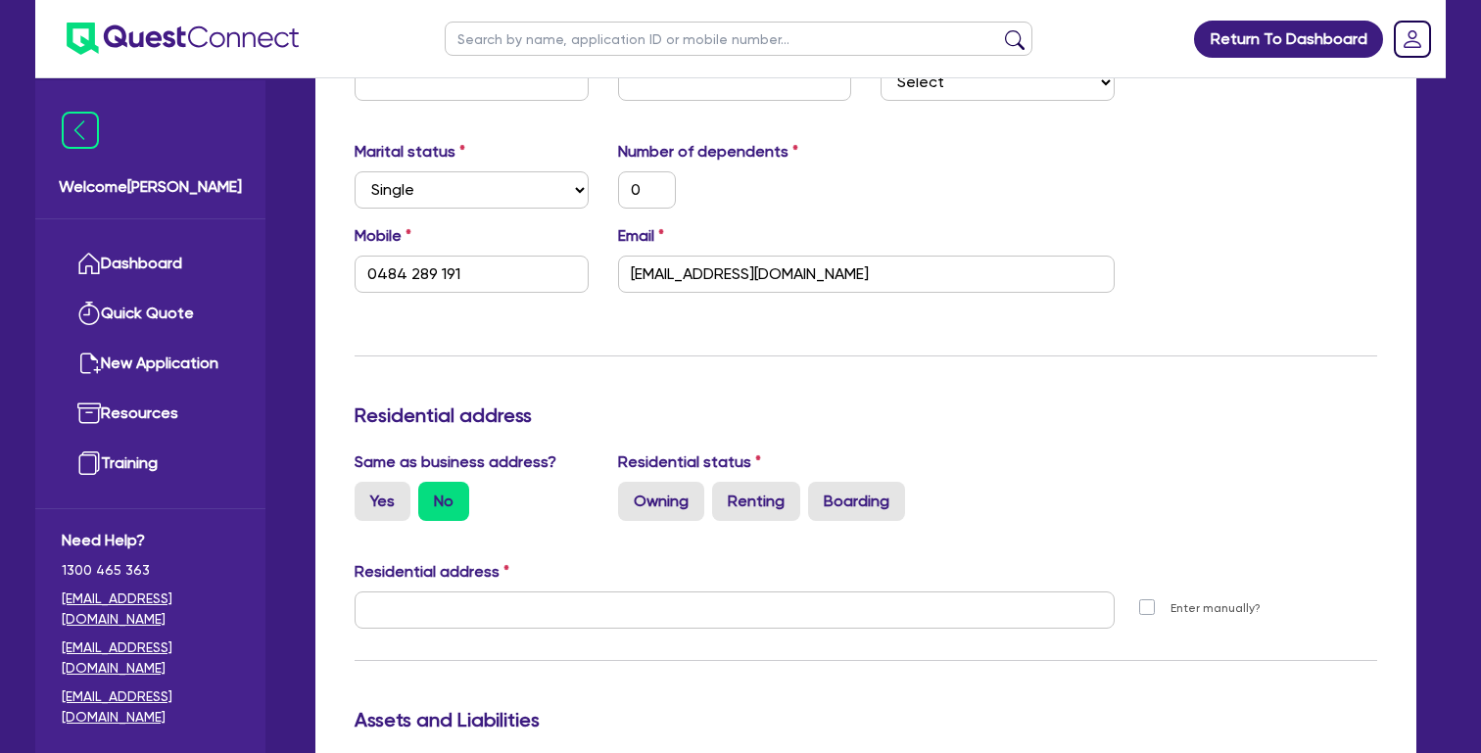
scroll to position [528, 0]
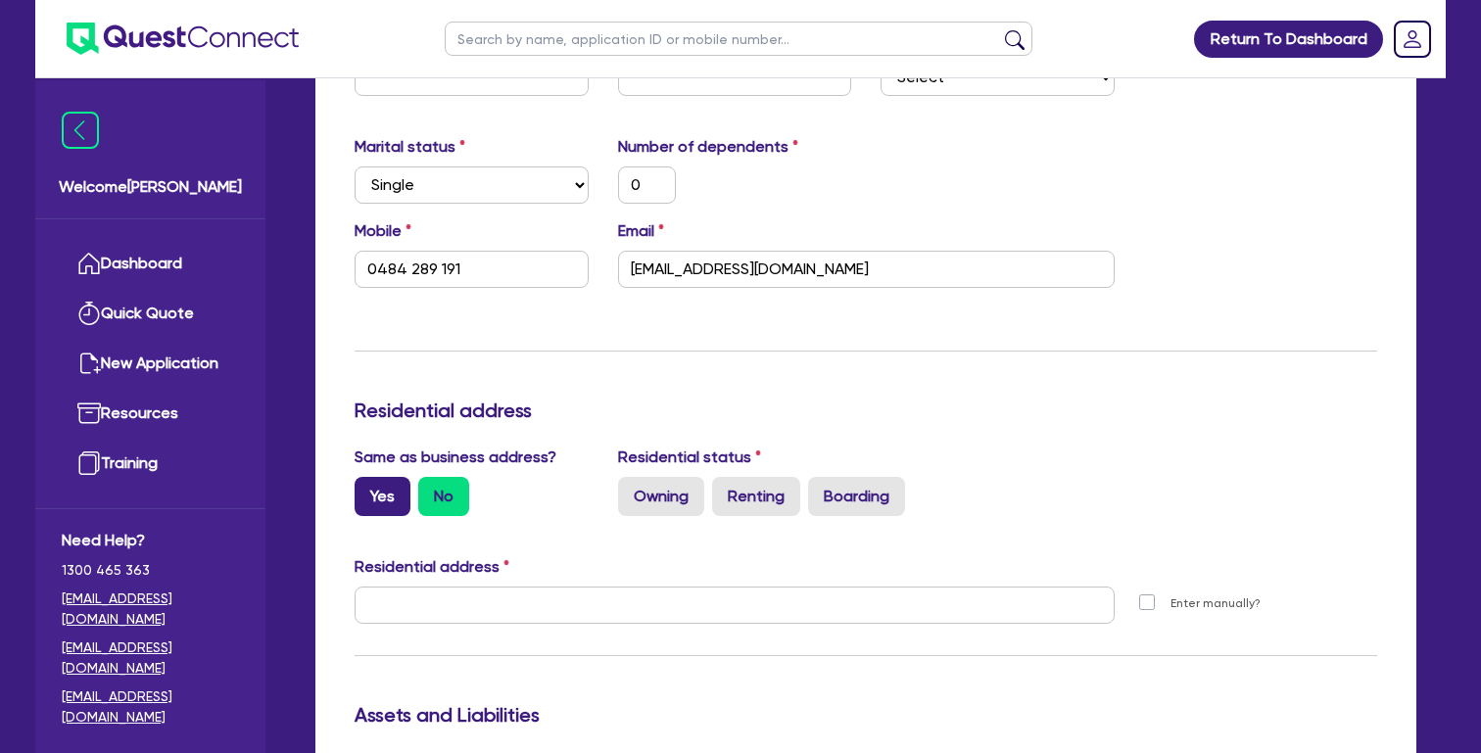
click at [371, 498] on label "Yes" at bounding box center [383, 496] width 56 height 39
click at [367, 490] on input "Yes" at bounding box center [361, 483] width 13 height 13
radio input "true"
type input "0"
type input "0484 289 191"
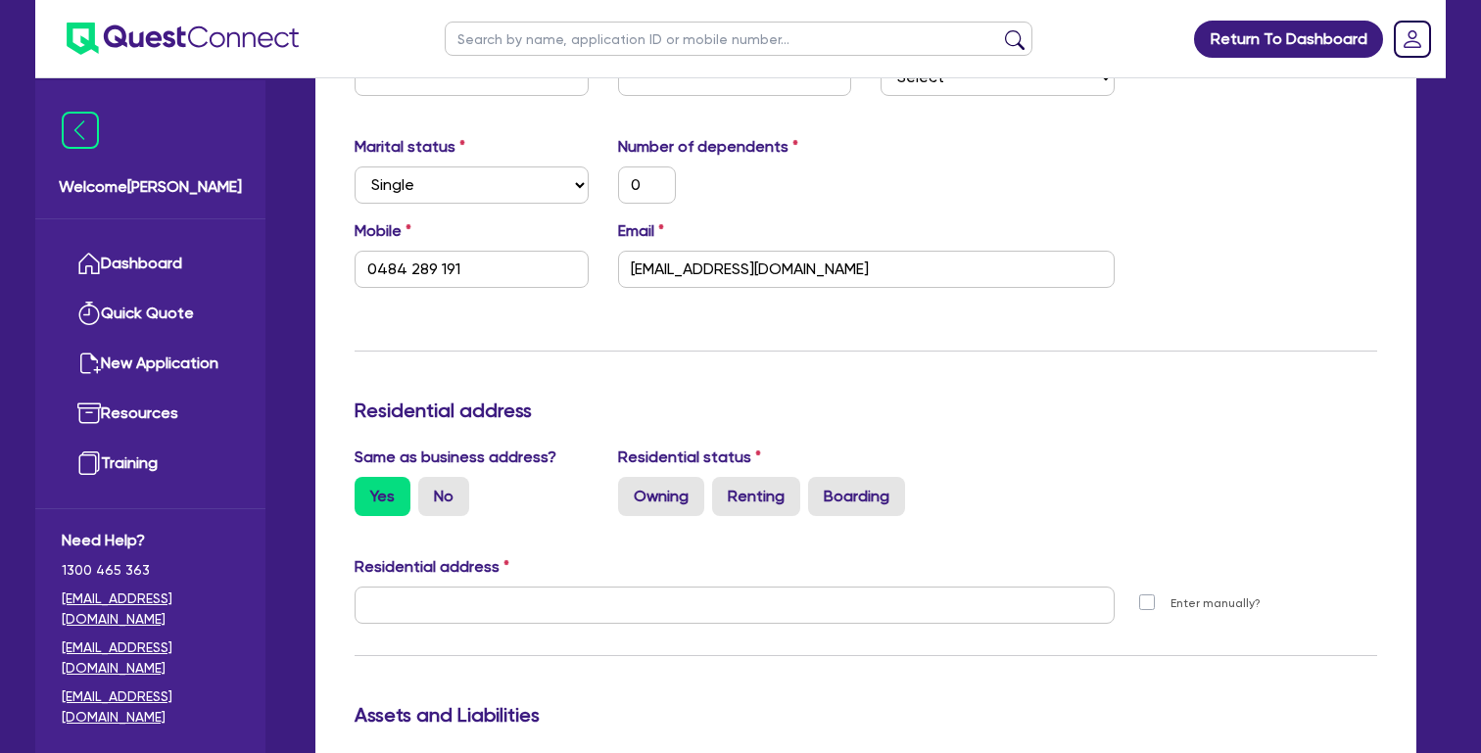
type input "[STREET_ADDRESS][PERSON_NAME]"
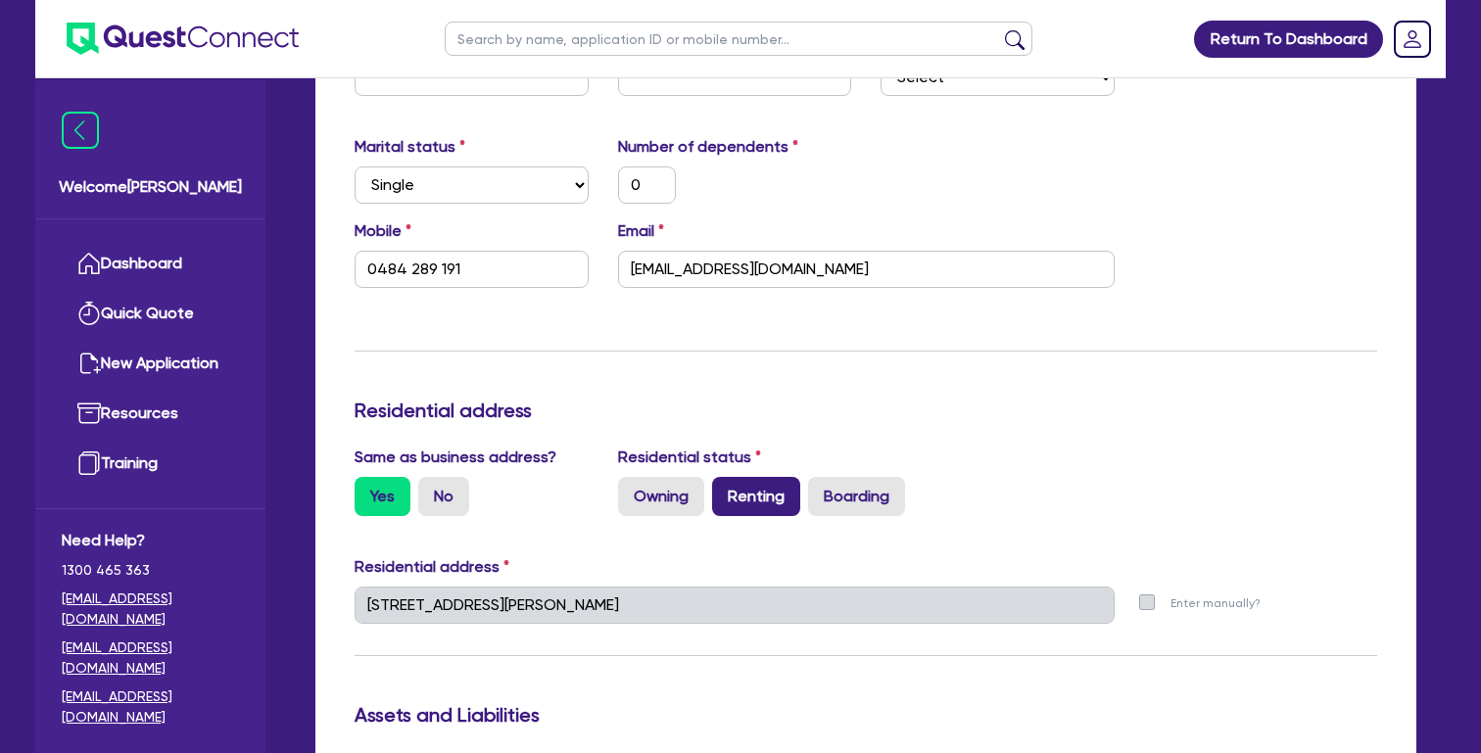
click at [765, 490] on label "Renting" at bounding box center [756, 496] width 88 height 39
click at [725, 490] on input "Renting" at bounding box center [718, 483] width 13 height 13
radio input "true"
type input "0"
type input "0484 289 191"
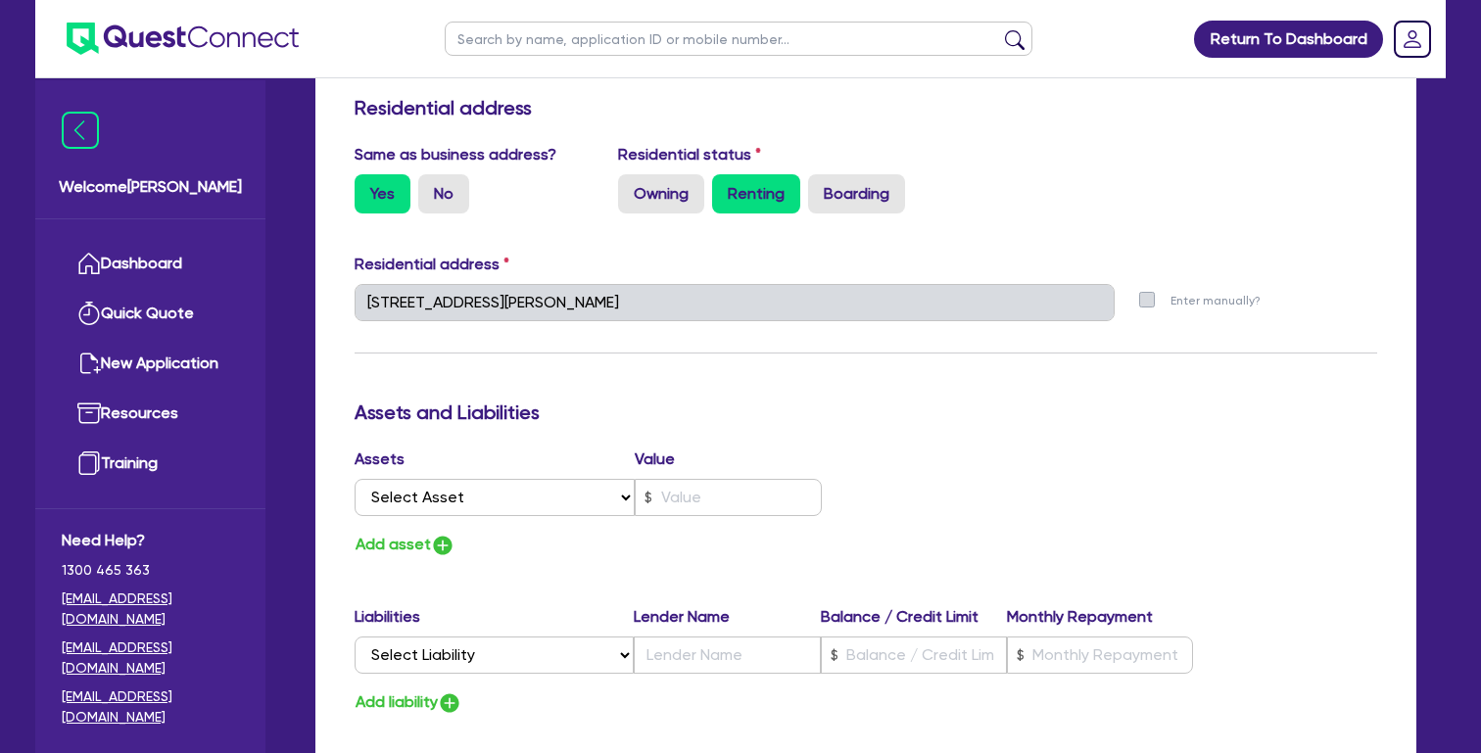
scroll to position [879, 0]
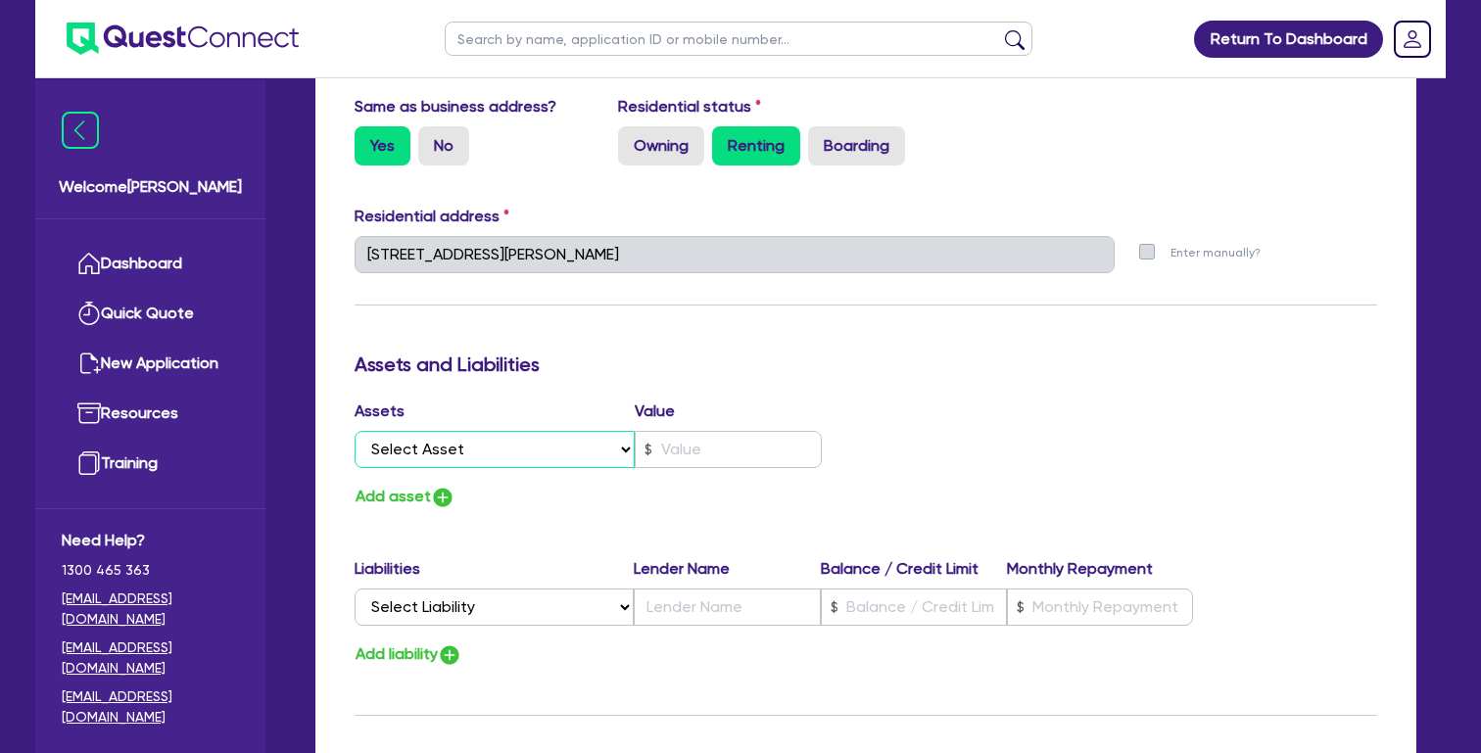
select select "CASH"
type input "0"
type input "0484 289 191"
select select
type input "0"
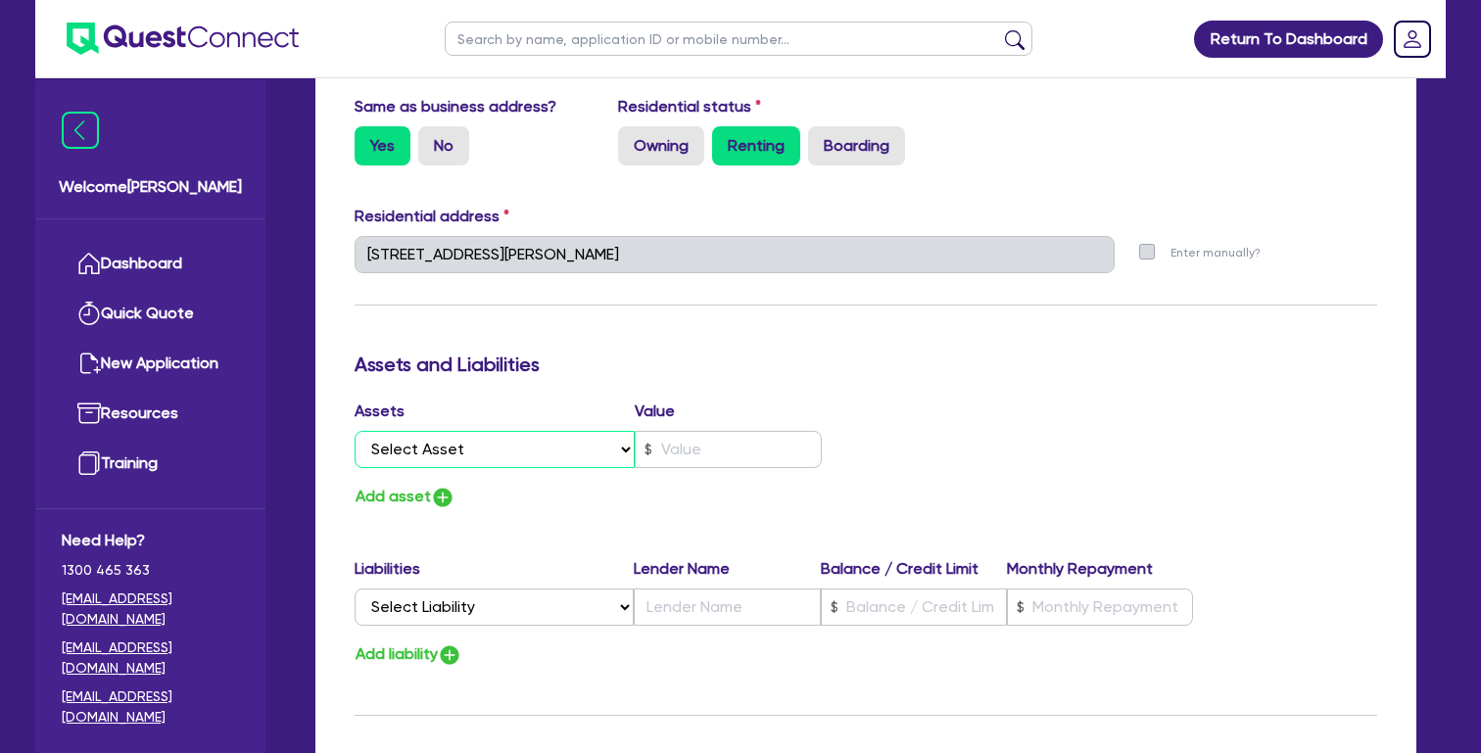
type input "0484 289 191"
click at [989, 416] on div "Assets Value Select Asset Cash Property Investment property Vehicle Truck Trail…" at bounding box center [866, 455] width 1052 height 111
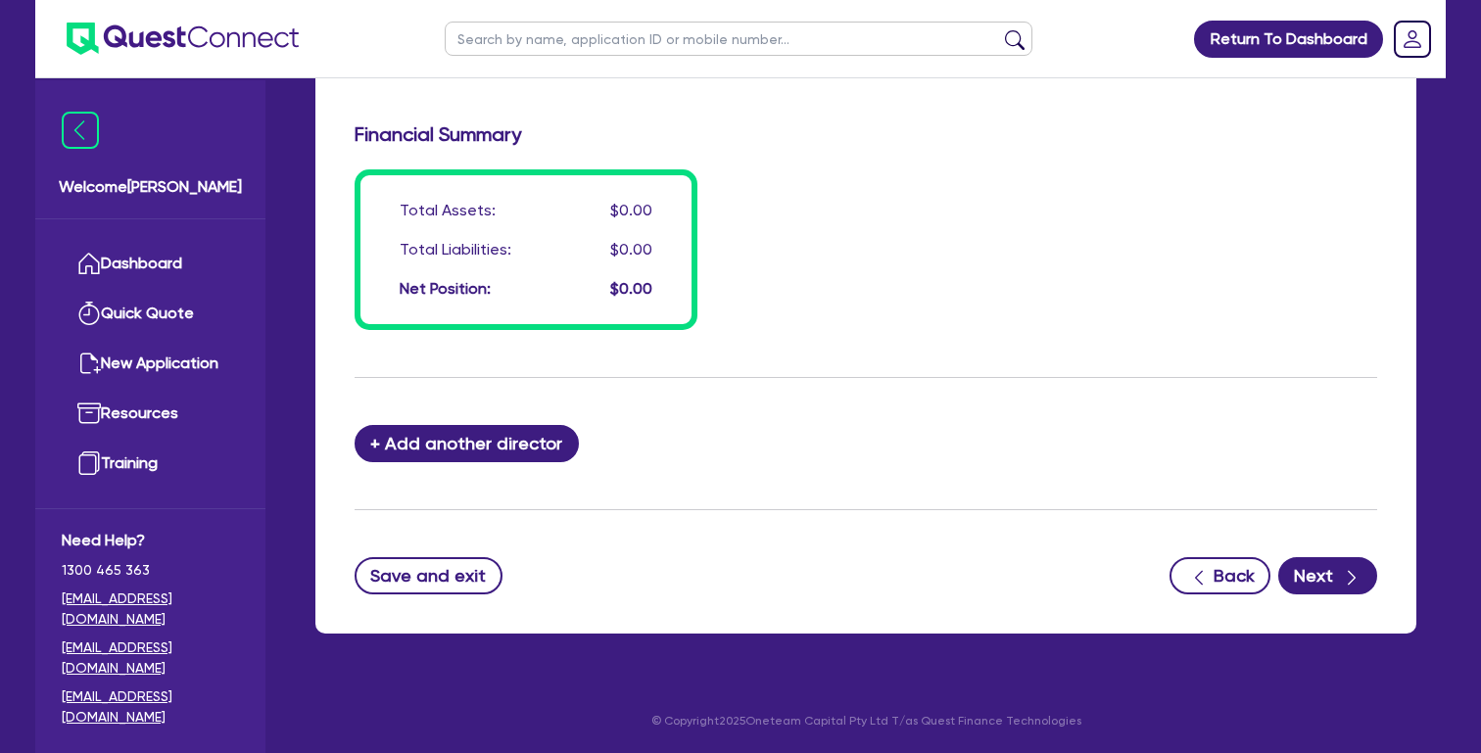
scroll to position [1518, 0]
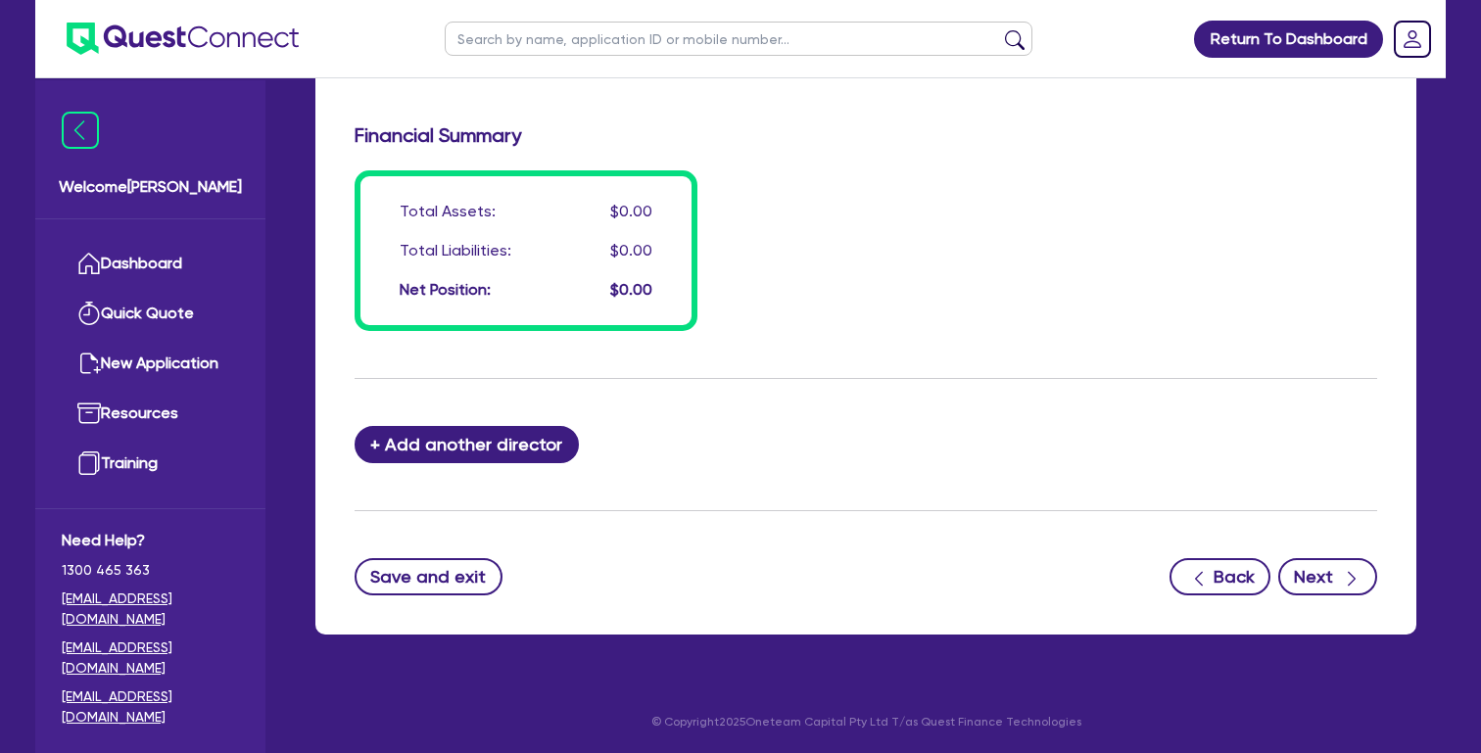
click at [1343, 569] on icon "button" at bounding box center [1352, 579] width 20 height 20
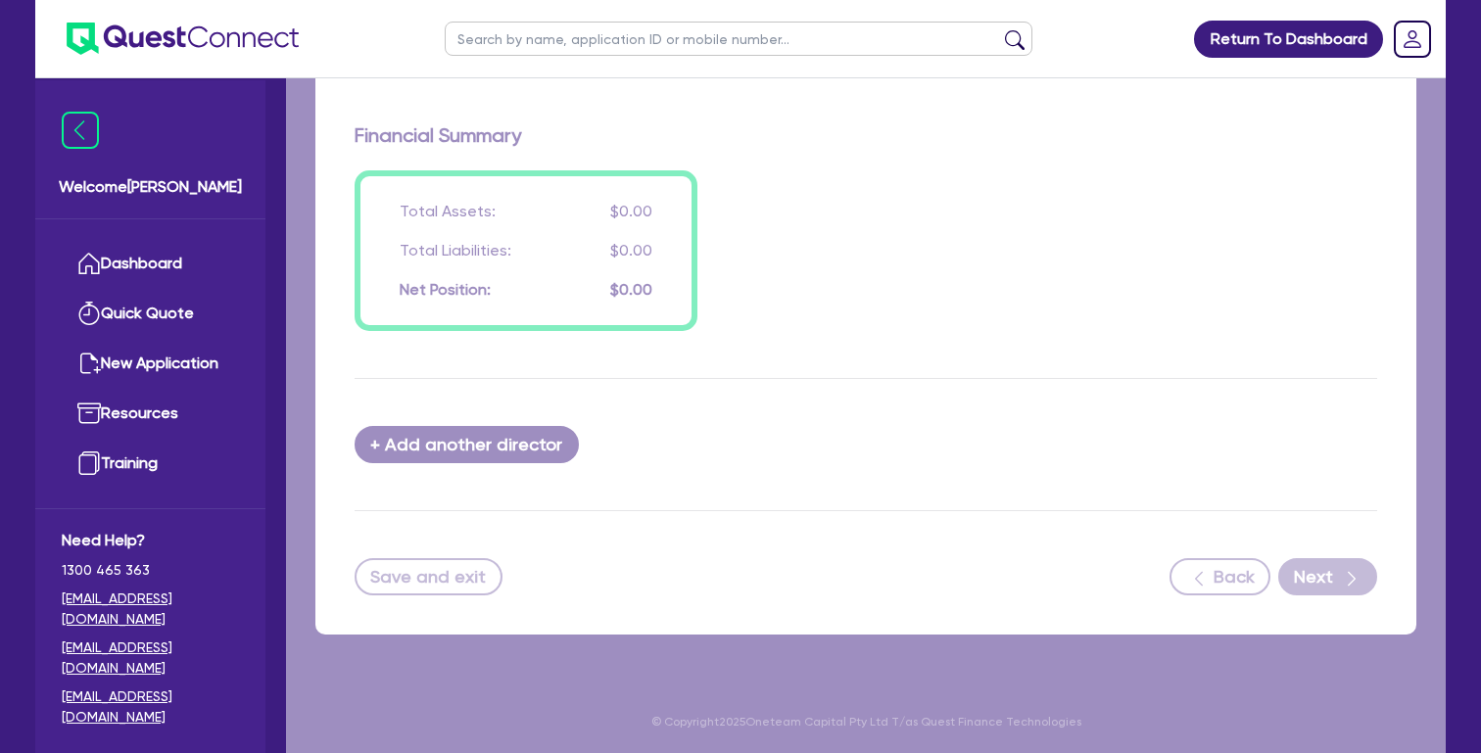
select select "CARS_AND_LIGHT_TRUCKS"
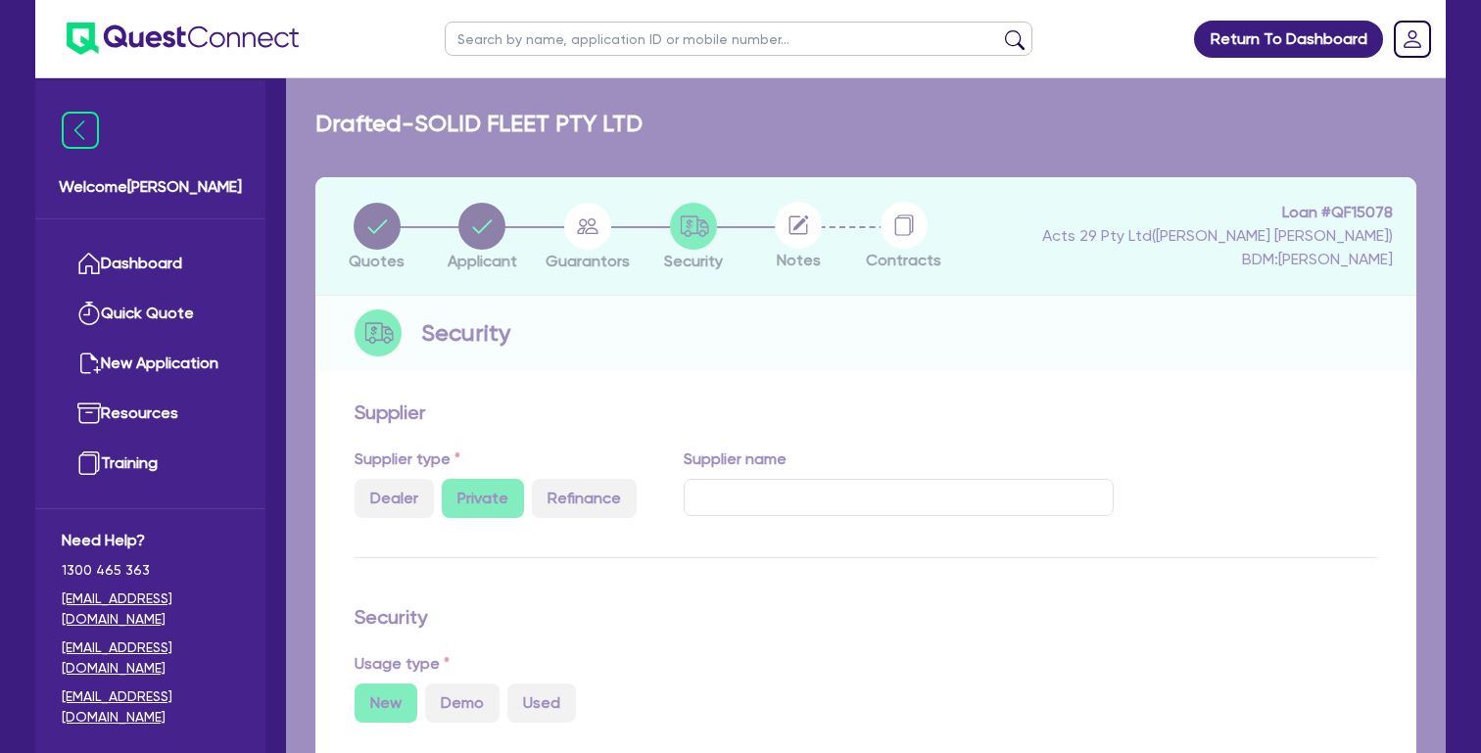
select select "VANS_AND_UTES"
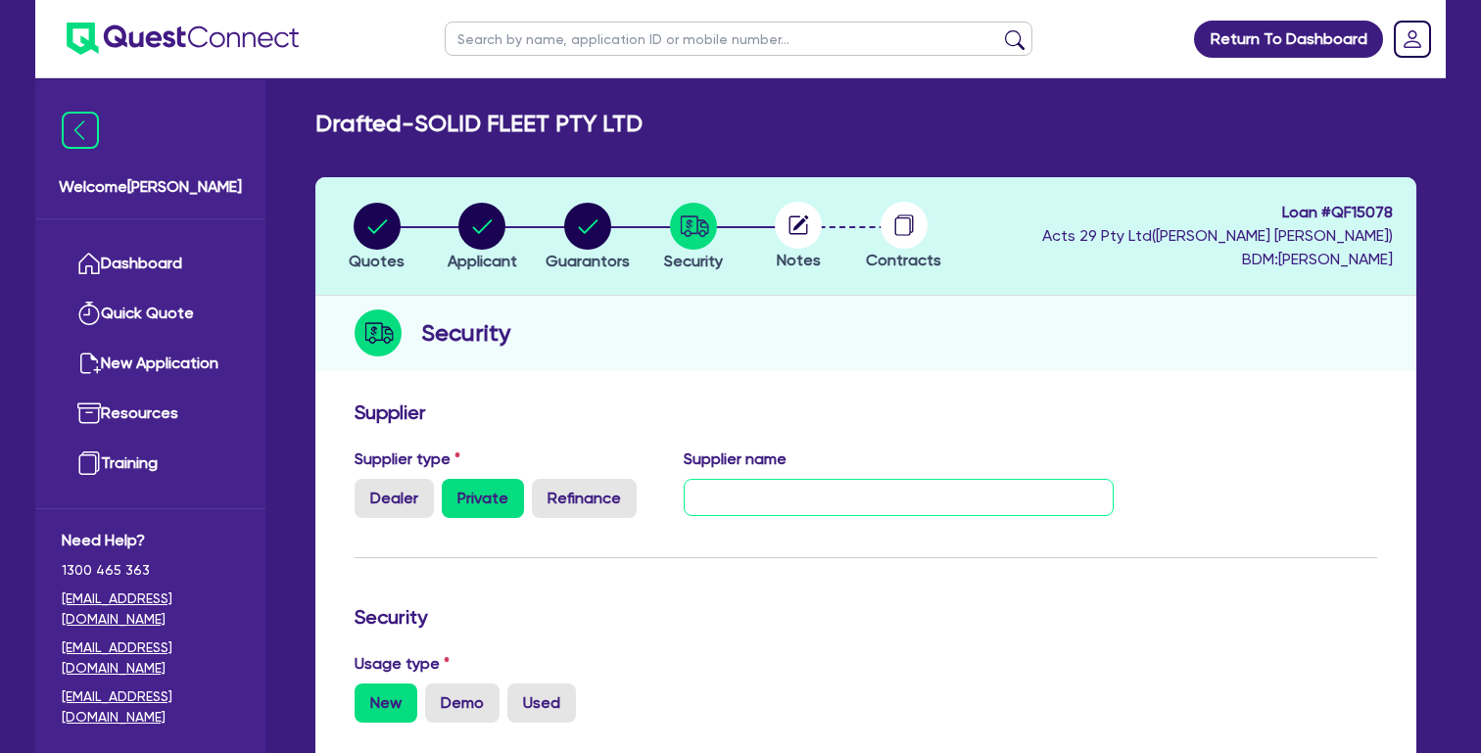
click at [909, 479] on input "text" at bounding box center [899, 497] width 431 height 37
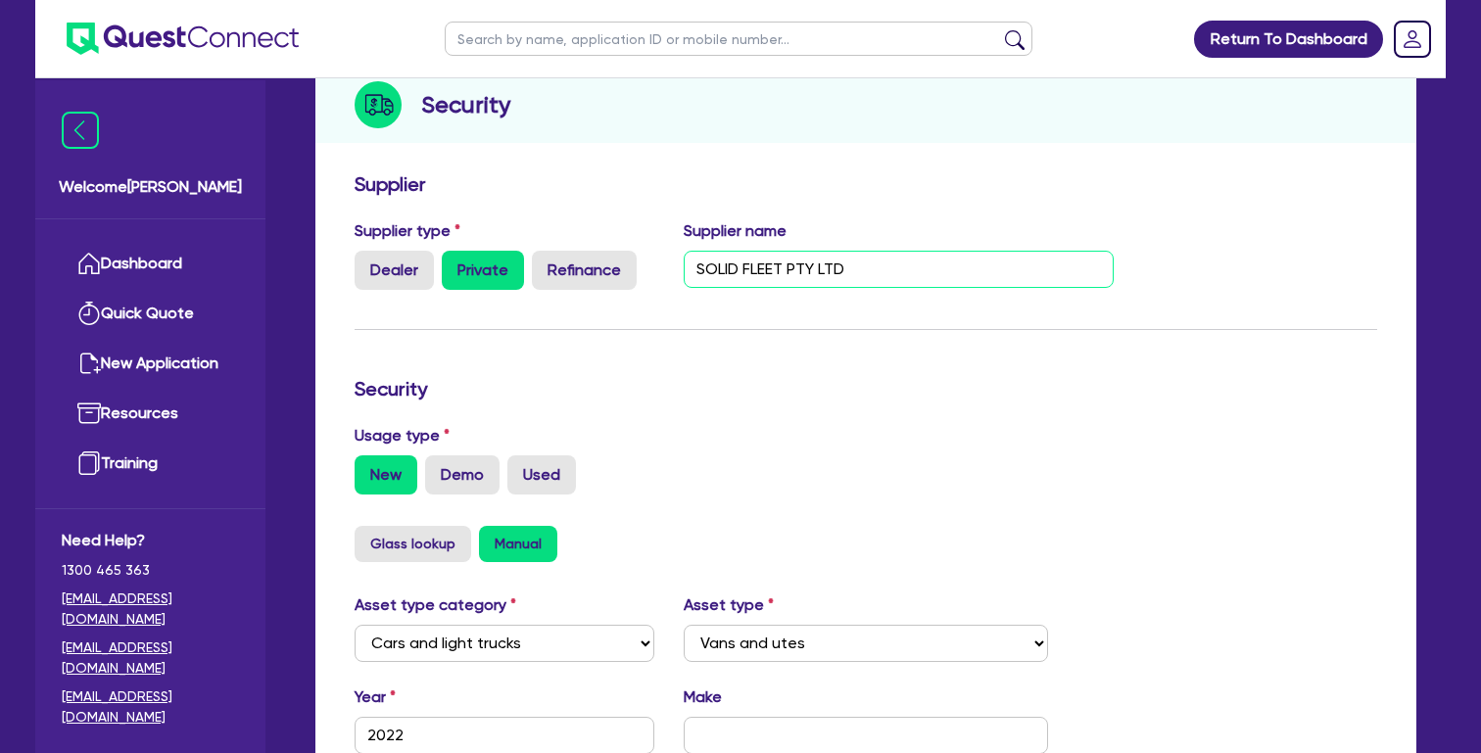
scroll to position [236, 0]
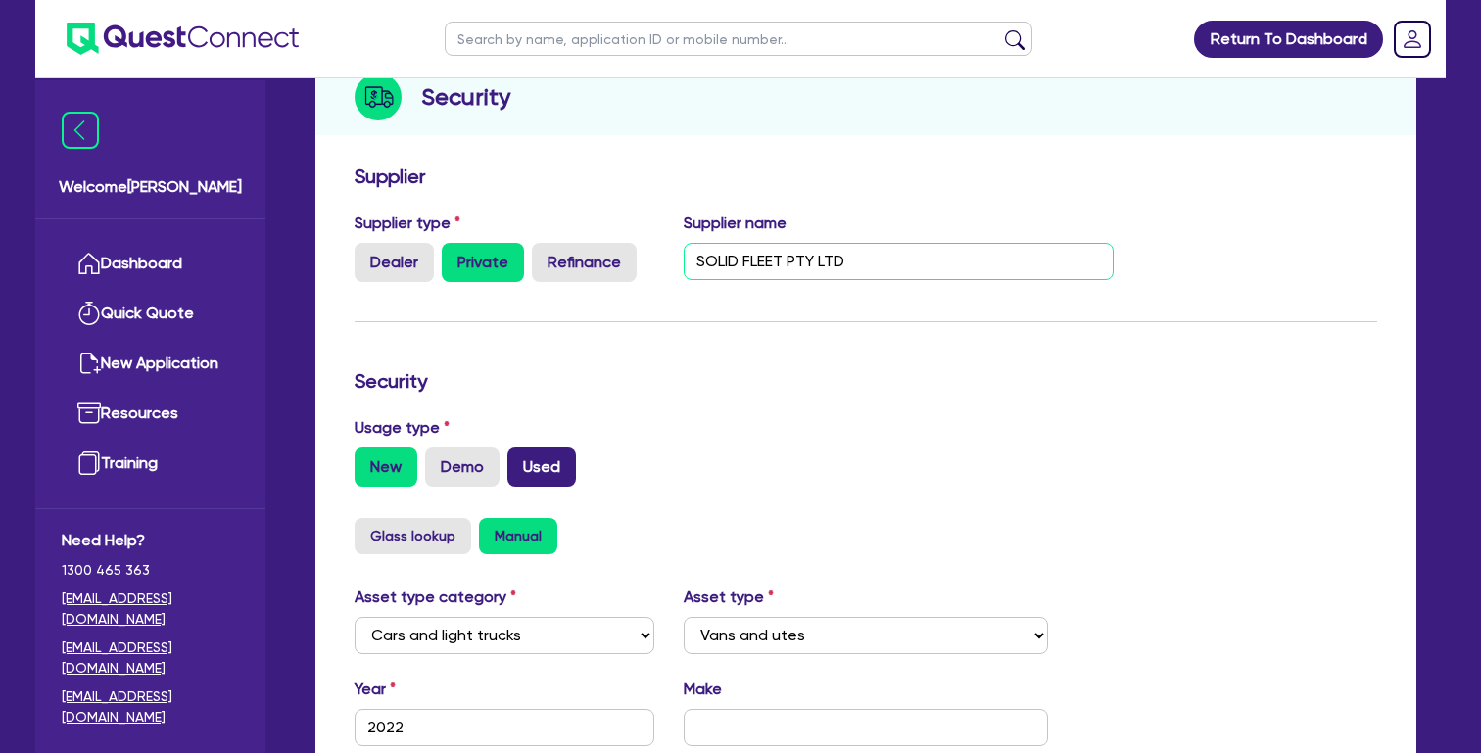
type input "SOLID FLEET PTY LTD"
click at [548, 487] on label "Used" at bounding box center [541, 467] width 69 height 39
click at [520, 460] on input "Used" at bounding box center [513, 454] width 13 height 13
radio input "true"
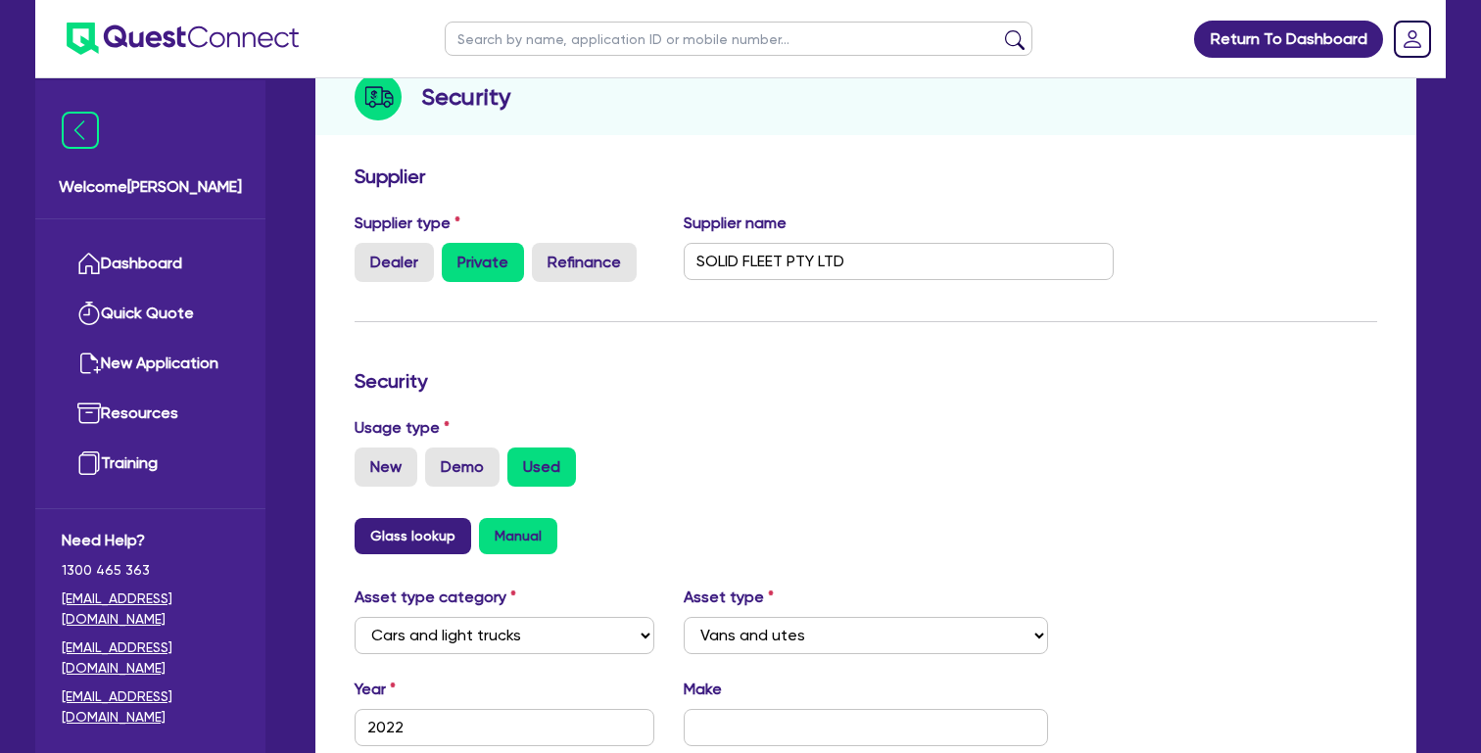
click at [432, 554] on button "Glass lookup" at bounding box center [413, 536] width 117 height 36
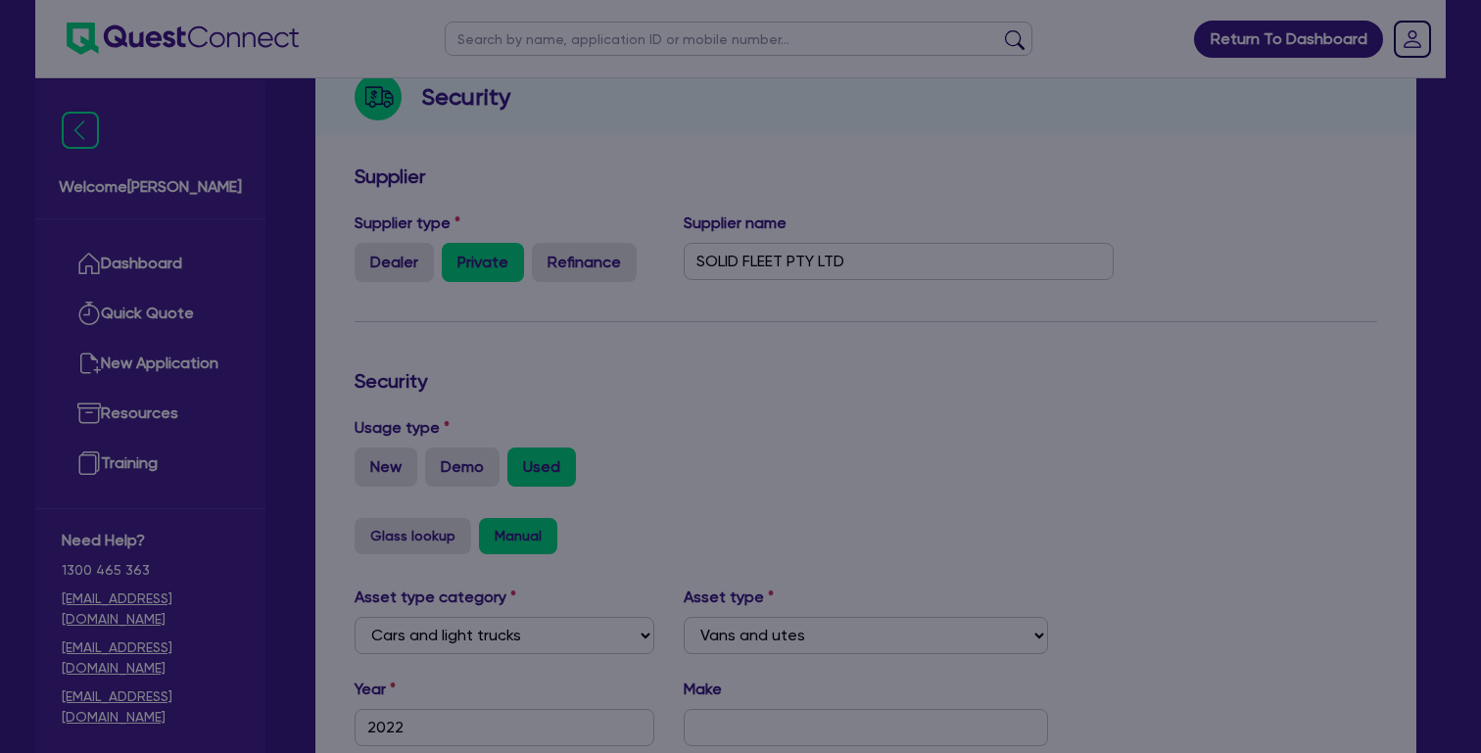
select select "2022"
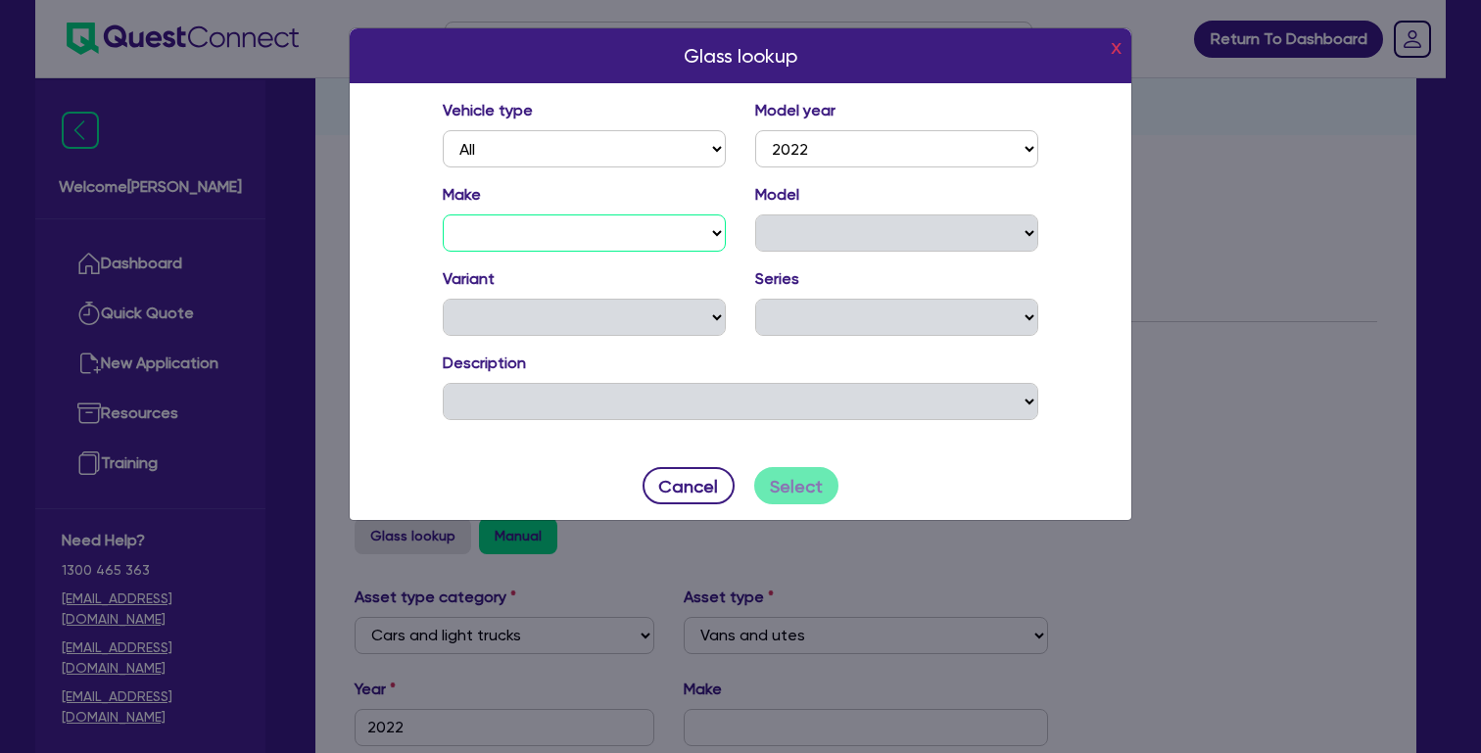
select select "LDV"
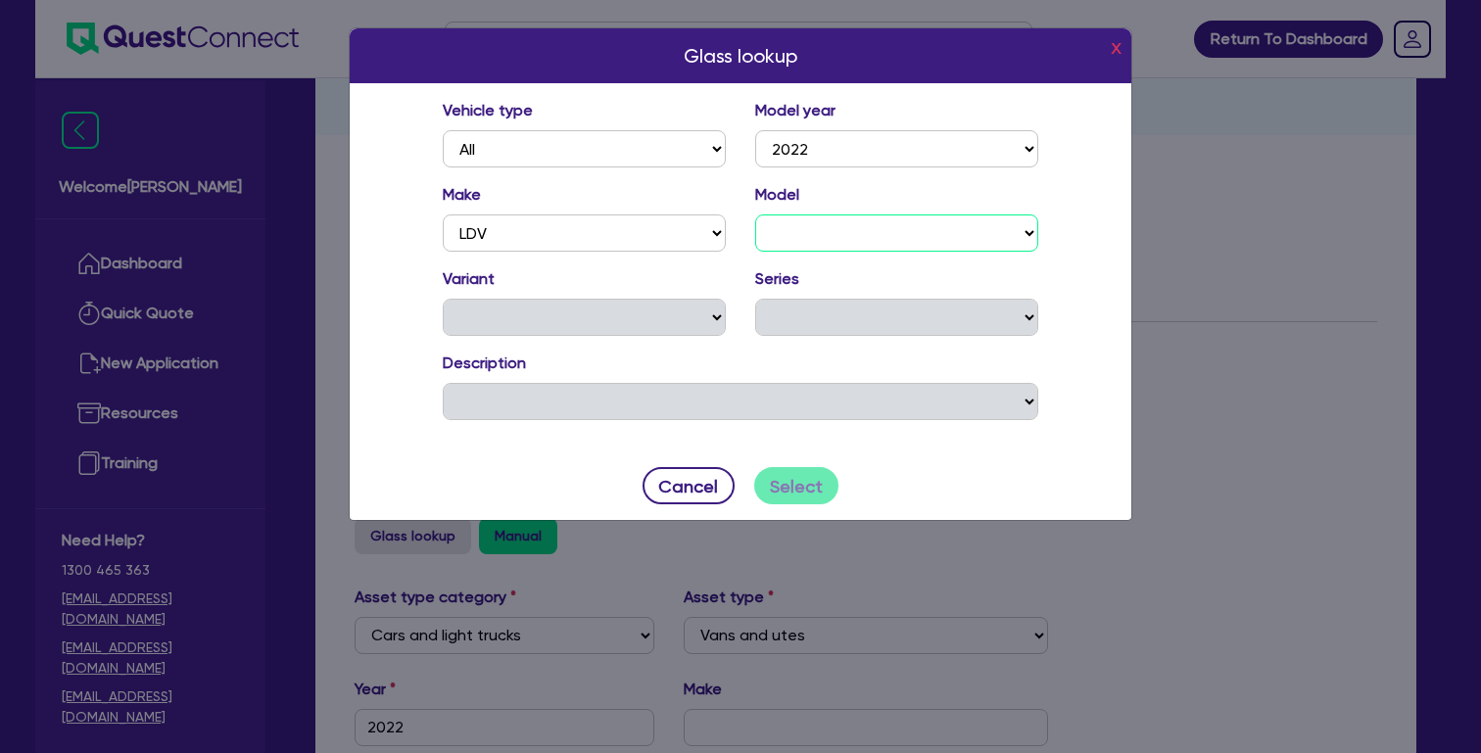
select select "V80"
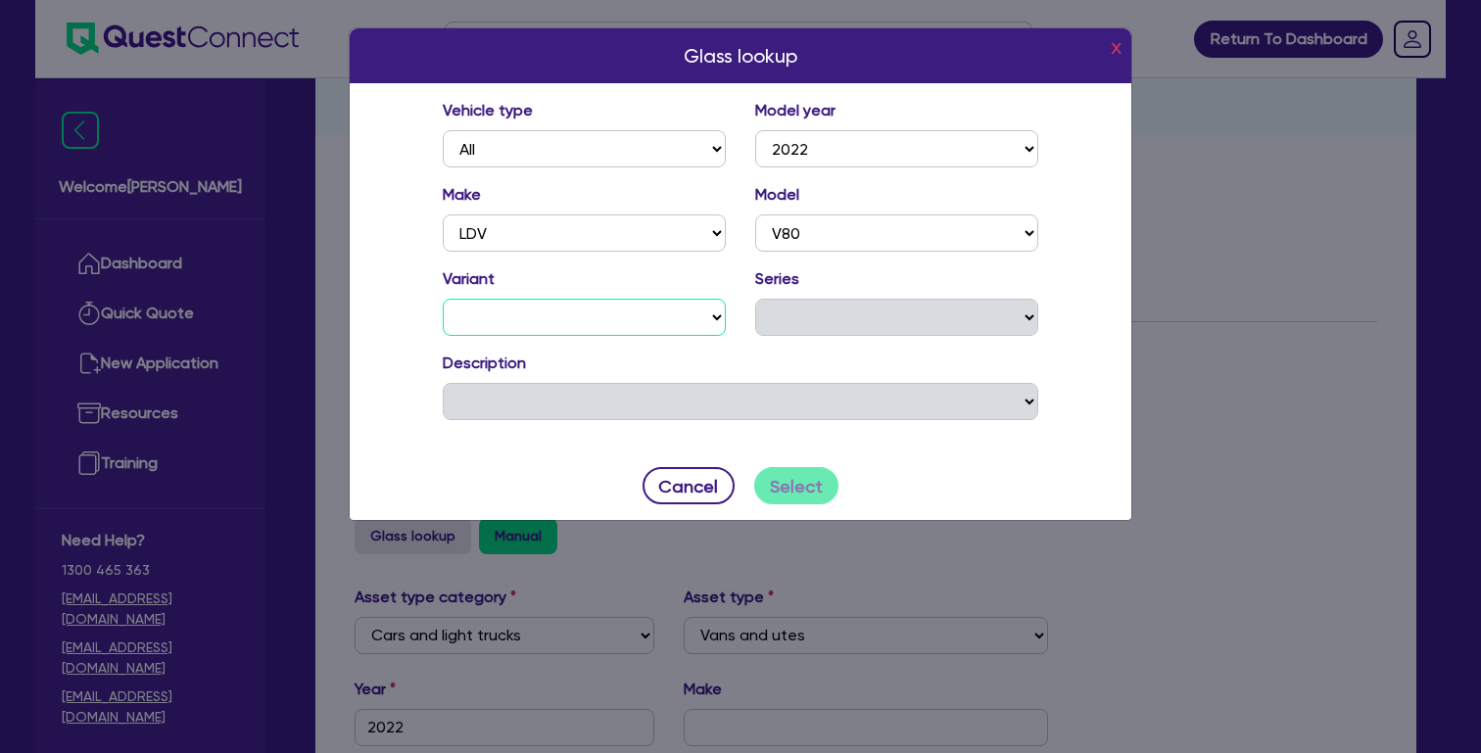
select select "LWB MID ROOF"
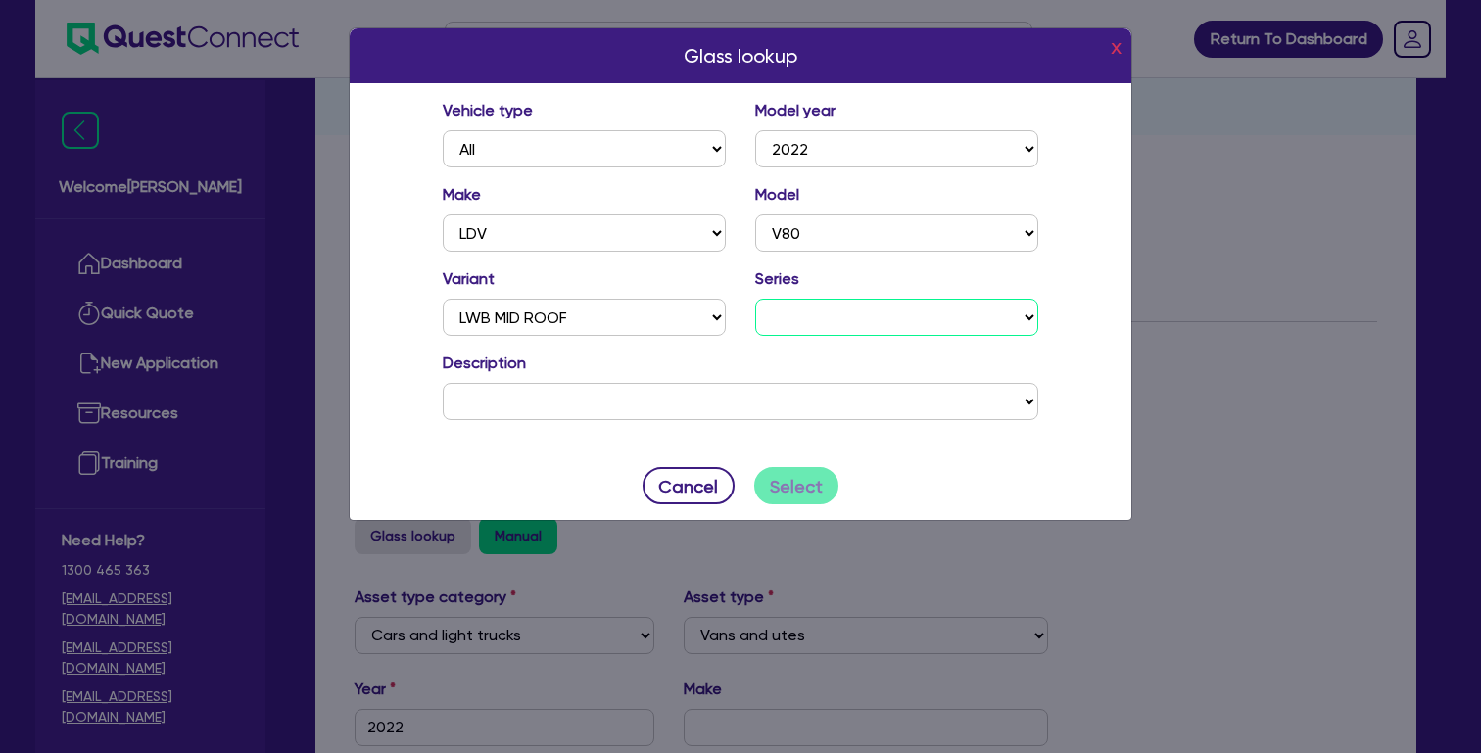
select select "21"
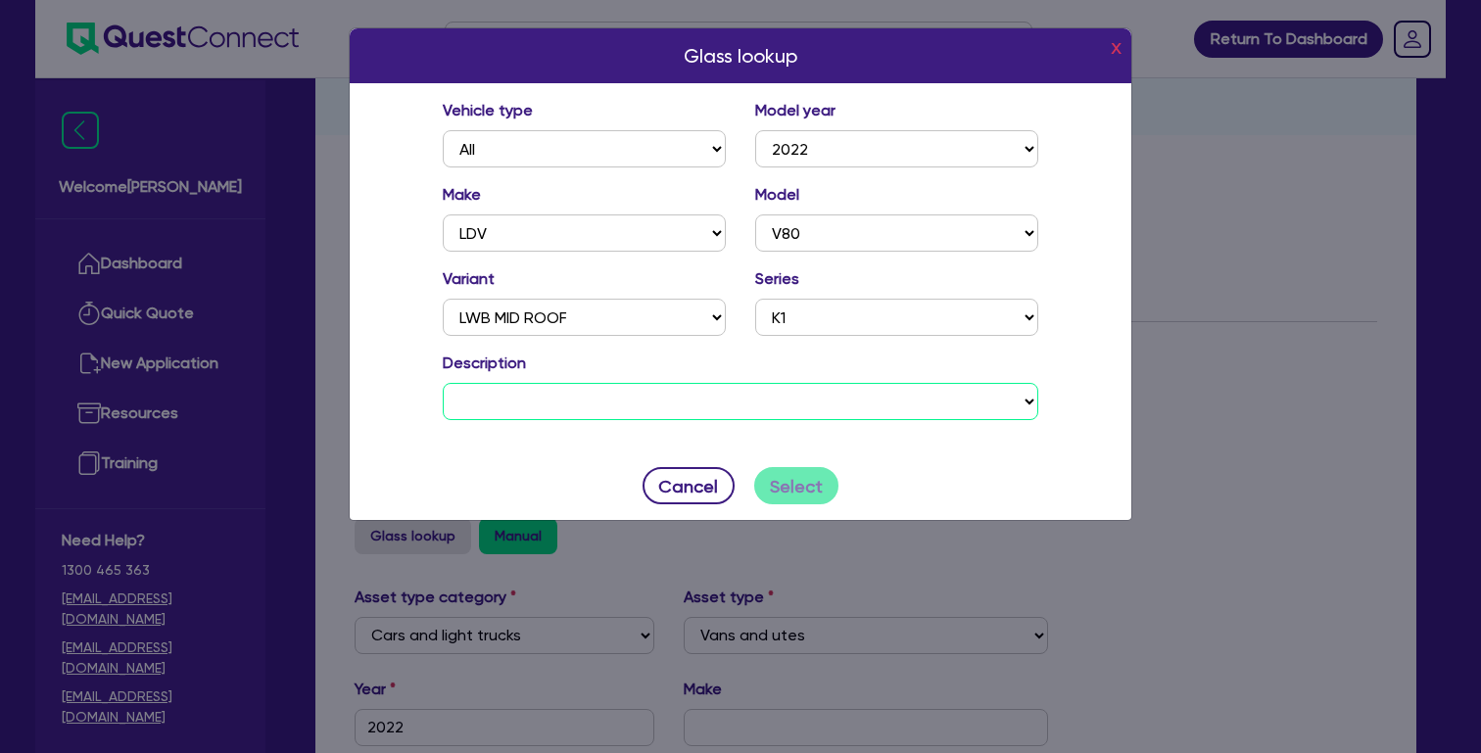
select select "09D422"
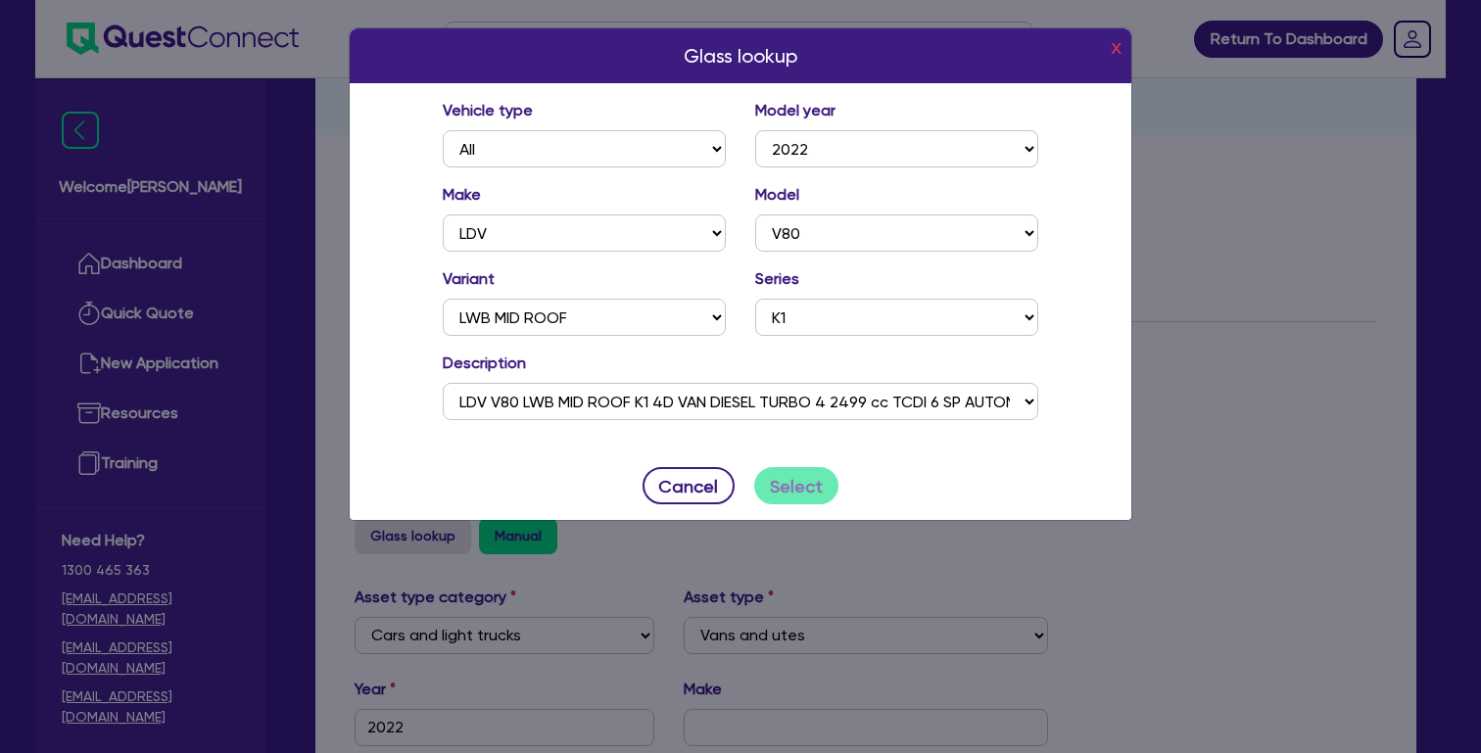
type input "107,000"
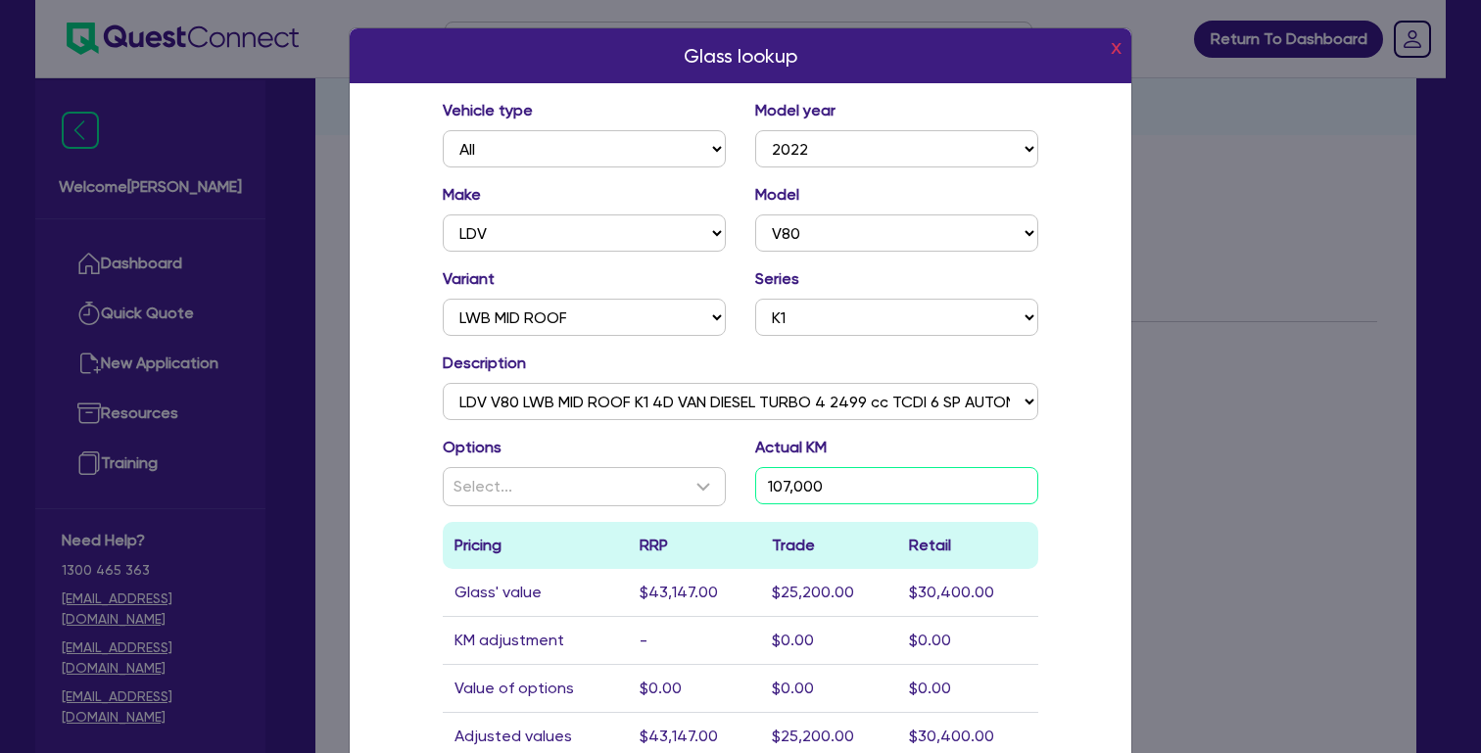
click at [801, 477] on input "107,000" at bounding box center [896, 485] width 283 height 37
click at [735, 497] on div "Glass lookup x Vehicle type All Model year [DATE] 2024 2023 2022 2021 2020 2019…" at bounding box center [741, 444] width 784 height 834
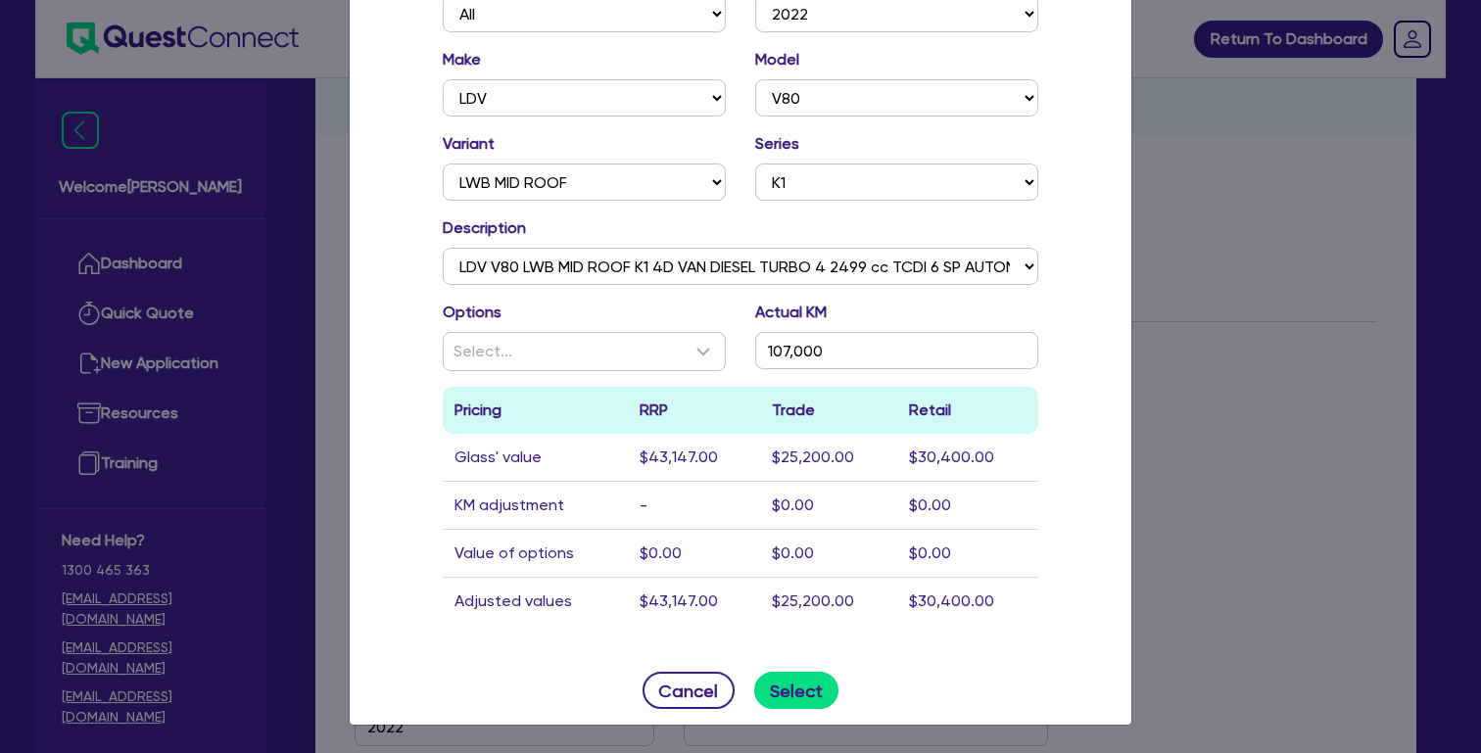
scroll to position [135, 0]
click at [809, 696] on button "Select" at bounding box center [796, 690] width 85 height 37
type input "LDV"
type input "V80"
type input "107,000"
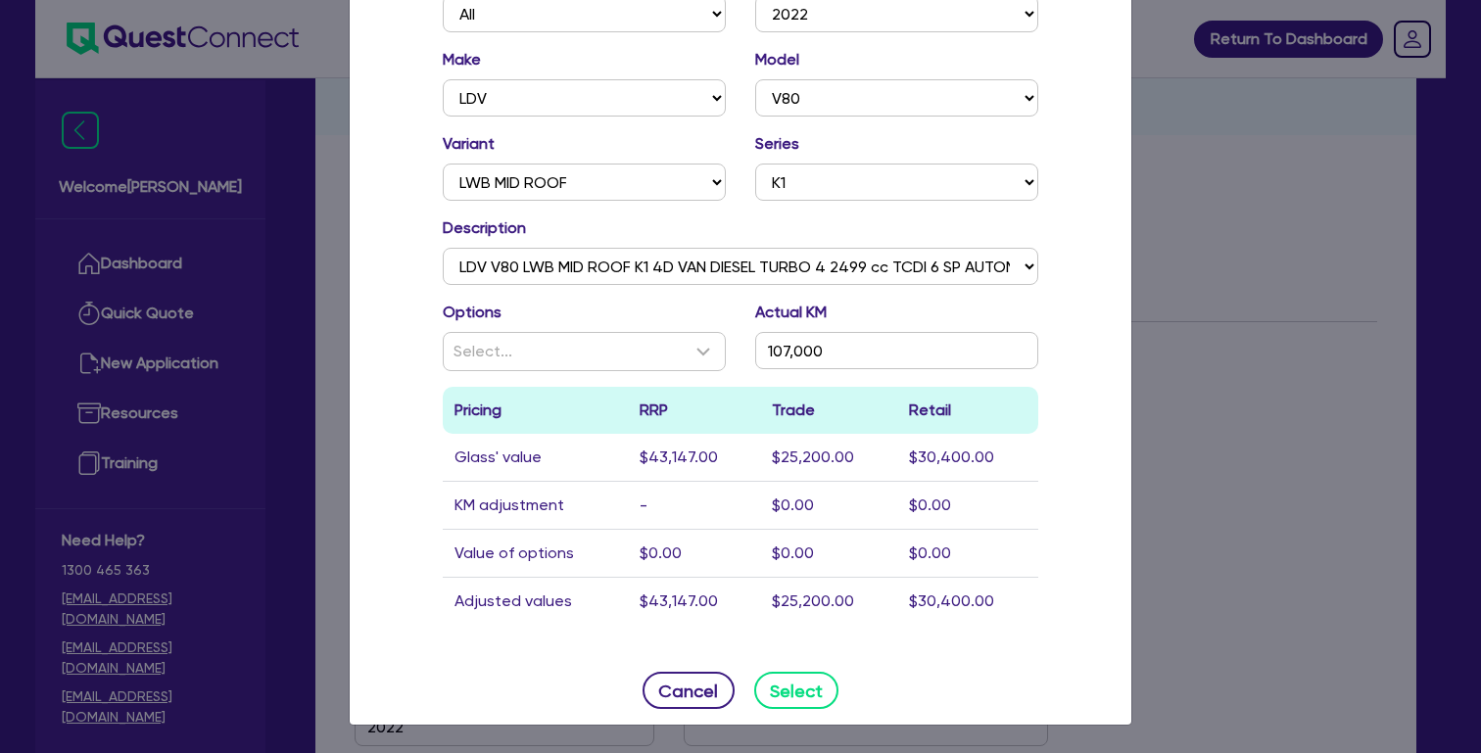
type input "$30,400"
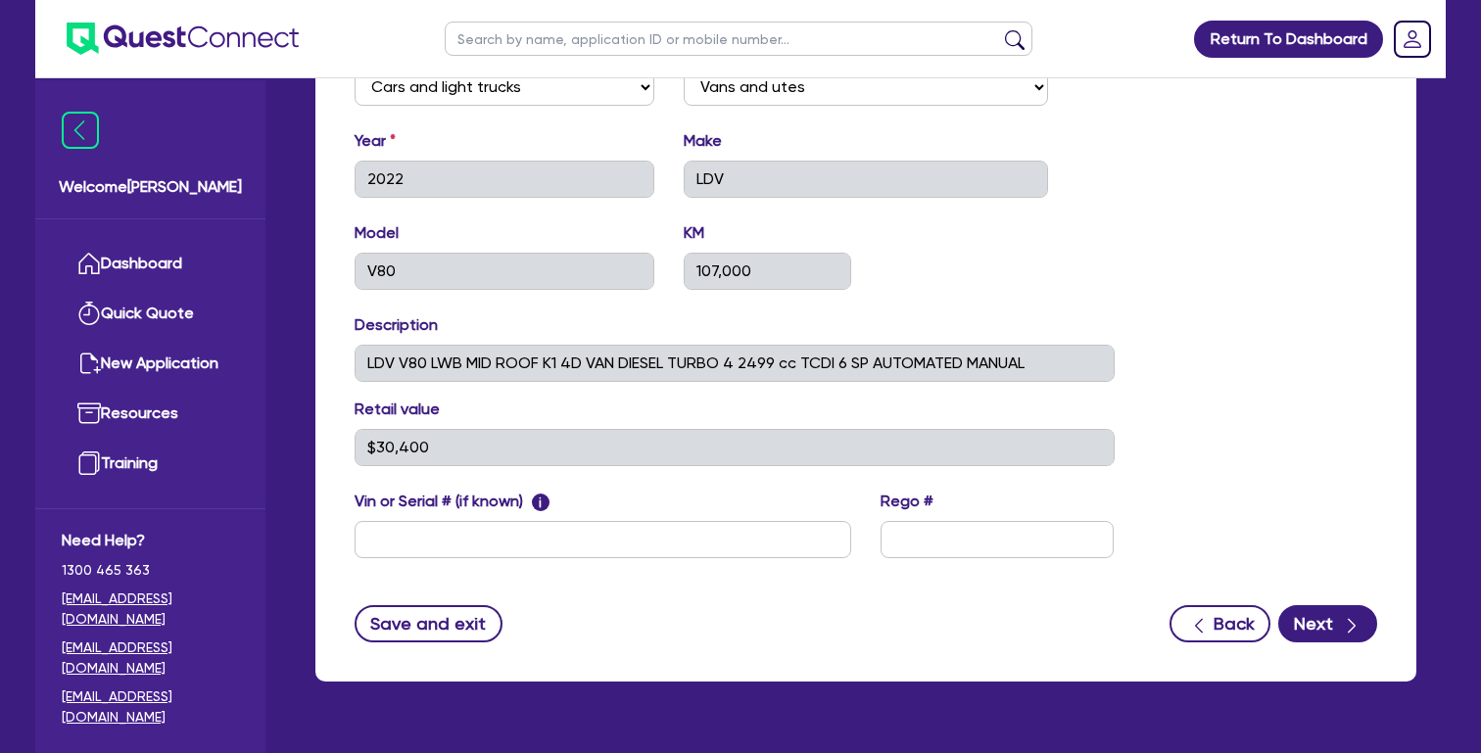
scroll to position [788, 0]
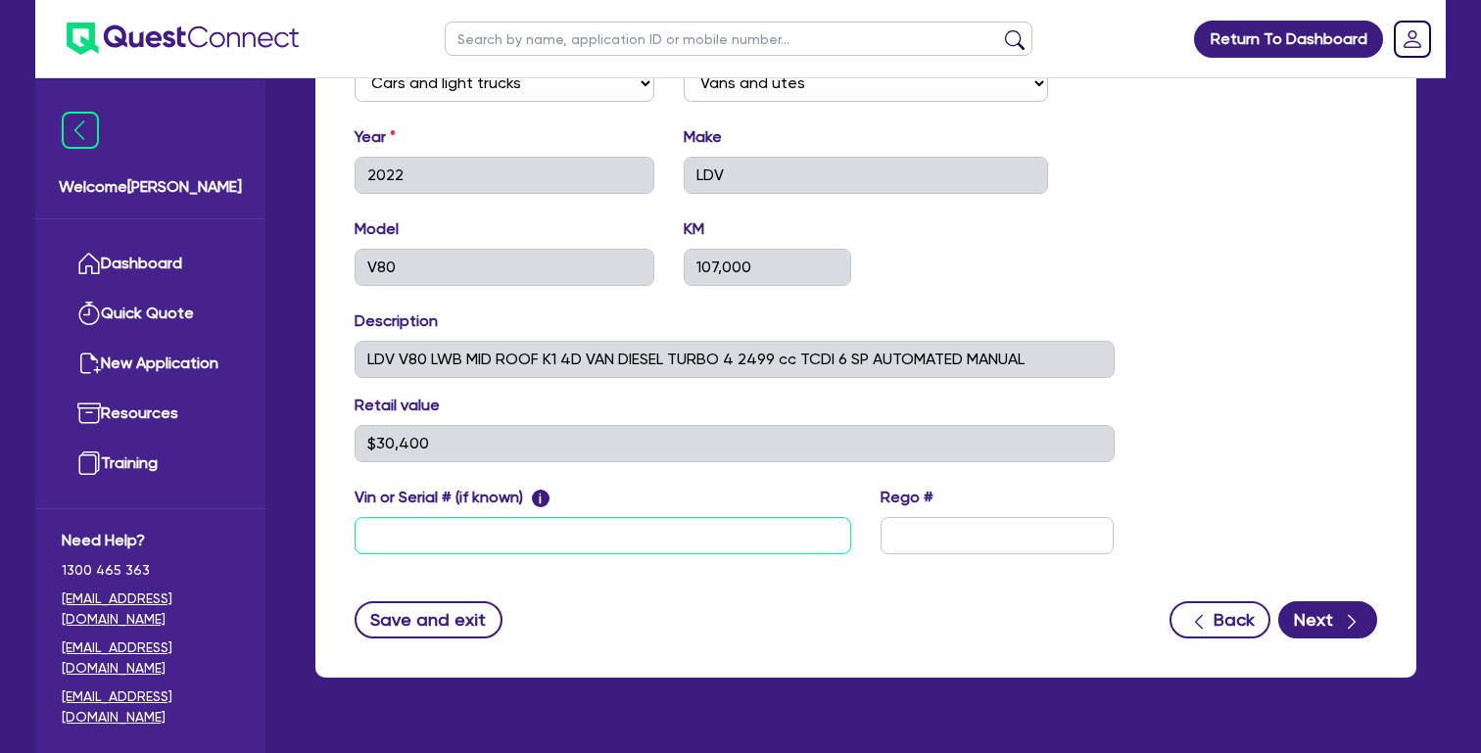
click at [642, 554] on input "text" at bounding box center [603, 535] width 497 height 37
paste input "[US_VEHICLE_IDENTIFICATION_NUMBER]"
type input "[US_VEHICLE_IDENTIFICATION_NUMBER]"
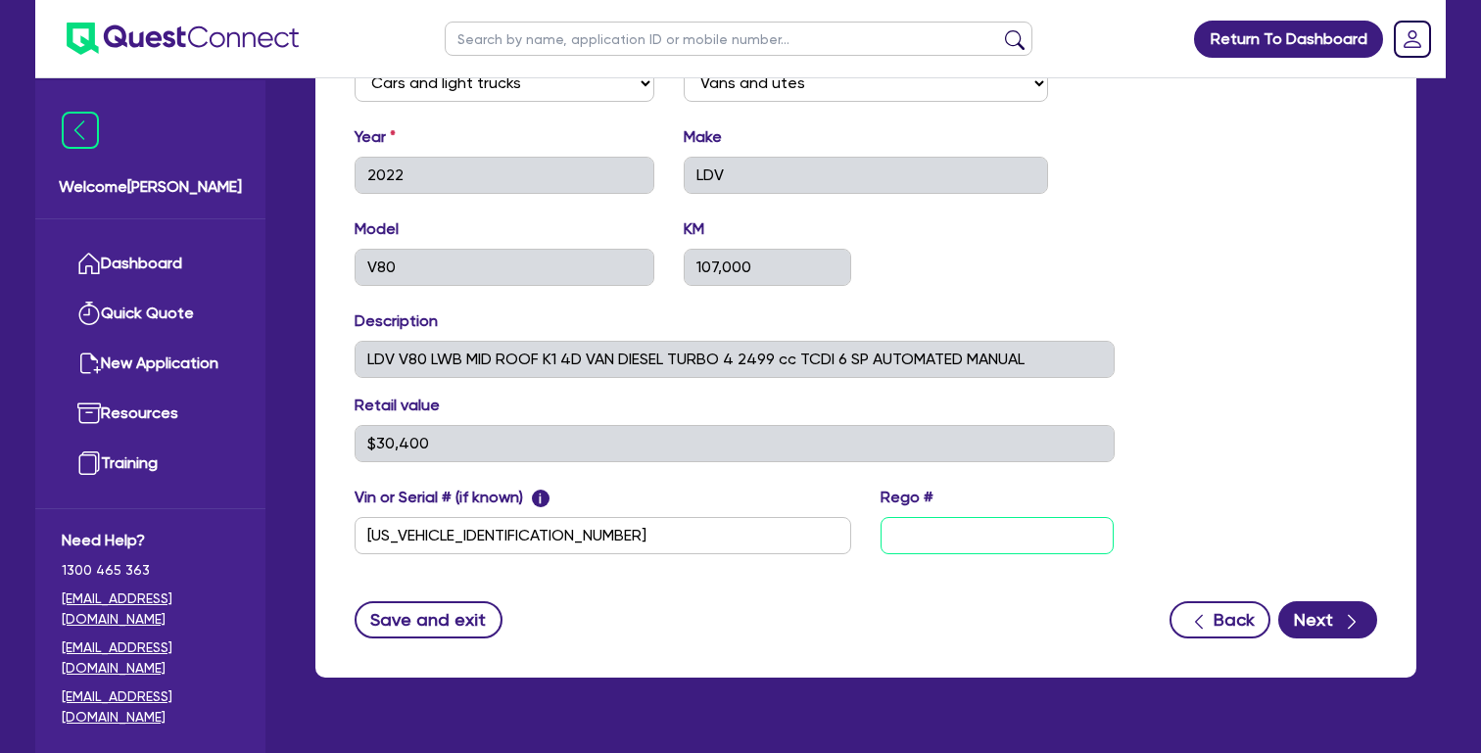
click at [1002, 554] on input "text" at bounding box center [997, 535] width 233 height 37
click at [1310, 529] on div "Asset type category Select Cars and light trucks Primary assets Secondary asset…" at bounding box center [866, 305] width 1052 height 545
click at [1338, 639] on button "Next" at bounding box center [1327, 619] width 99 height 37
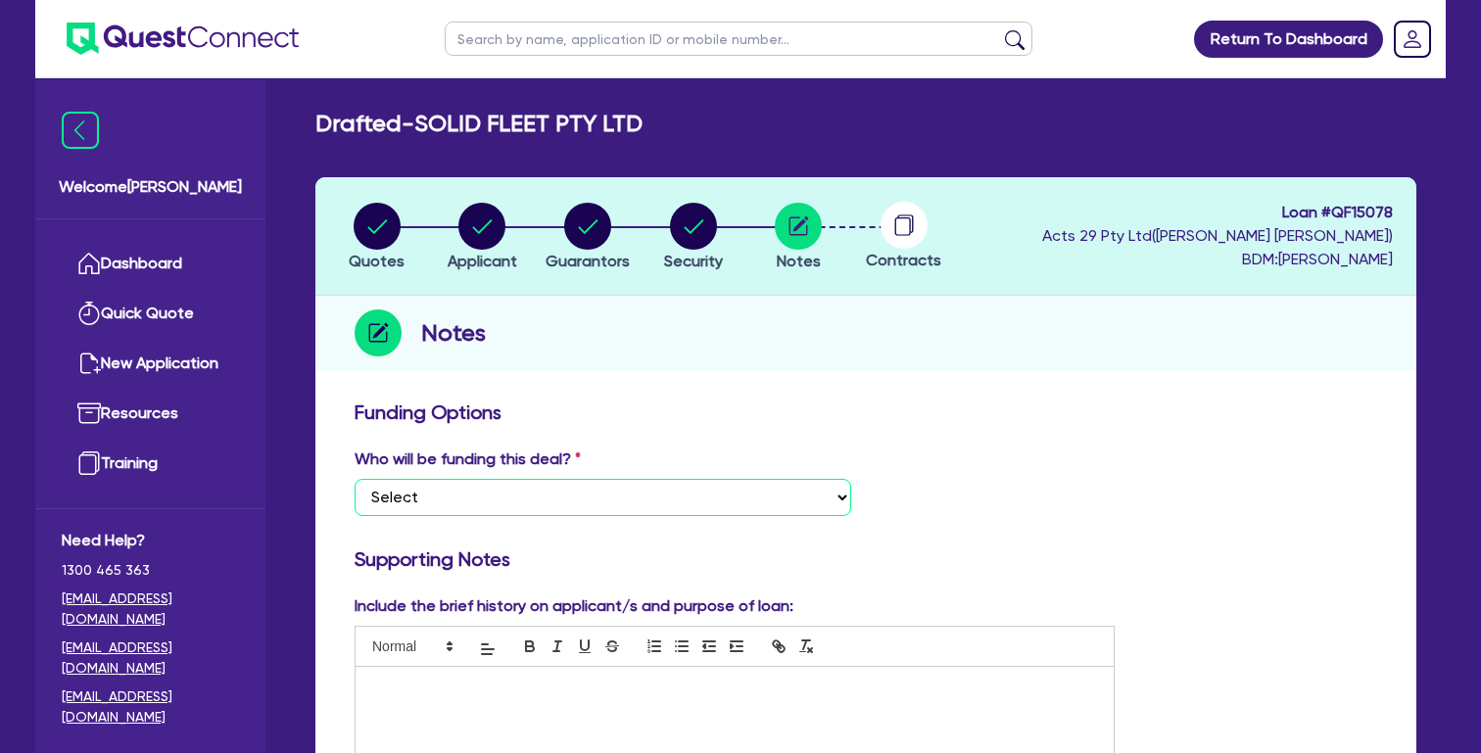
select select "Quest Finance - Platform Funding"
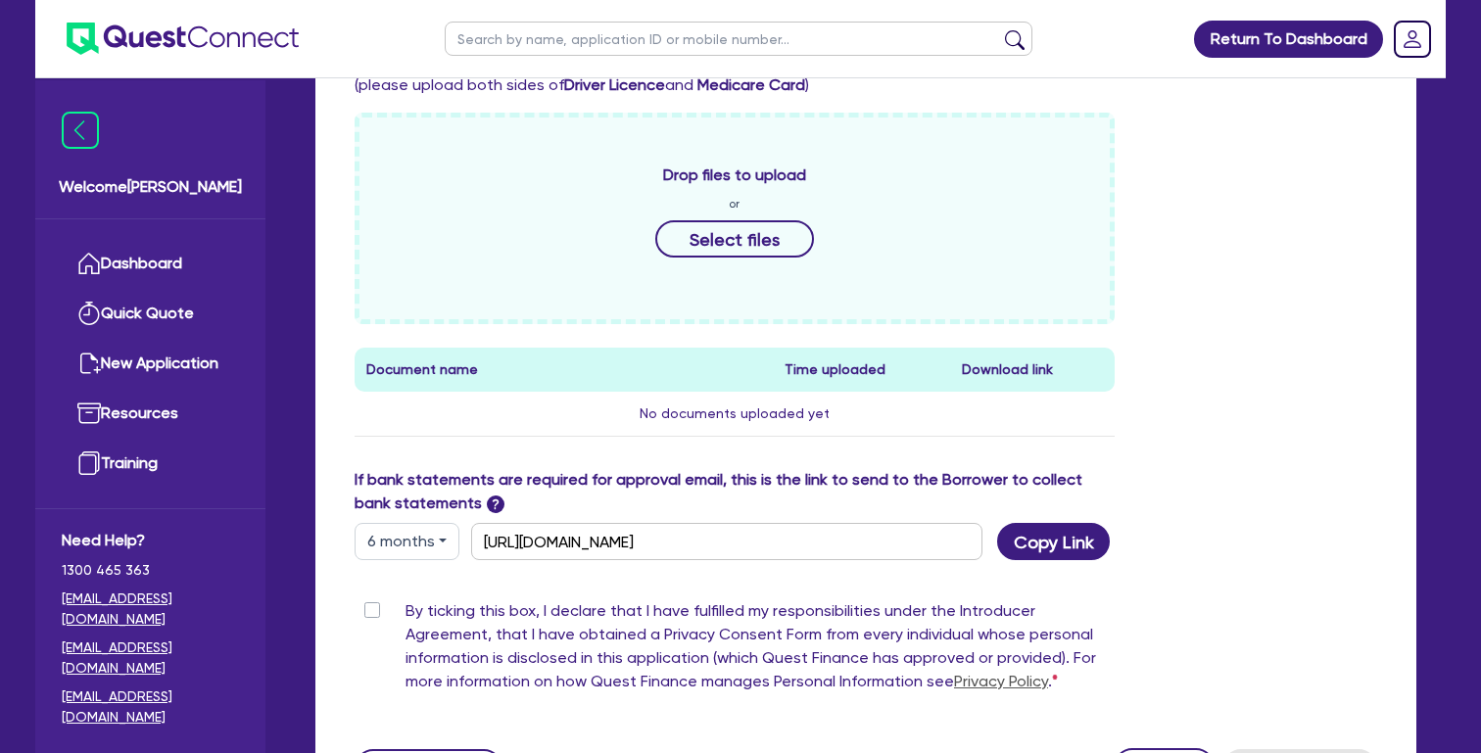
scroll to position [806, 0]
click at [406, 607] on label "By ticking this box, I declare that I have fulfilled my responsibilities under …" at bounding box center [760, 648] width 709 height 102
click at [368, 607] on input "By ticking this box, I declare that I have fulfilled my responsibilities under …" at bounding box center [363, 606] width 16 height 19
checkbox input "true"
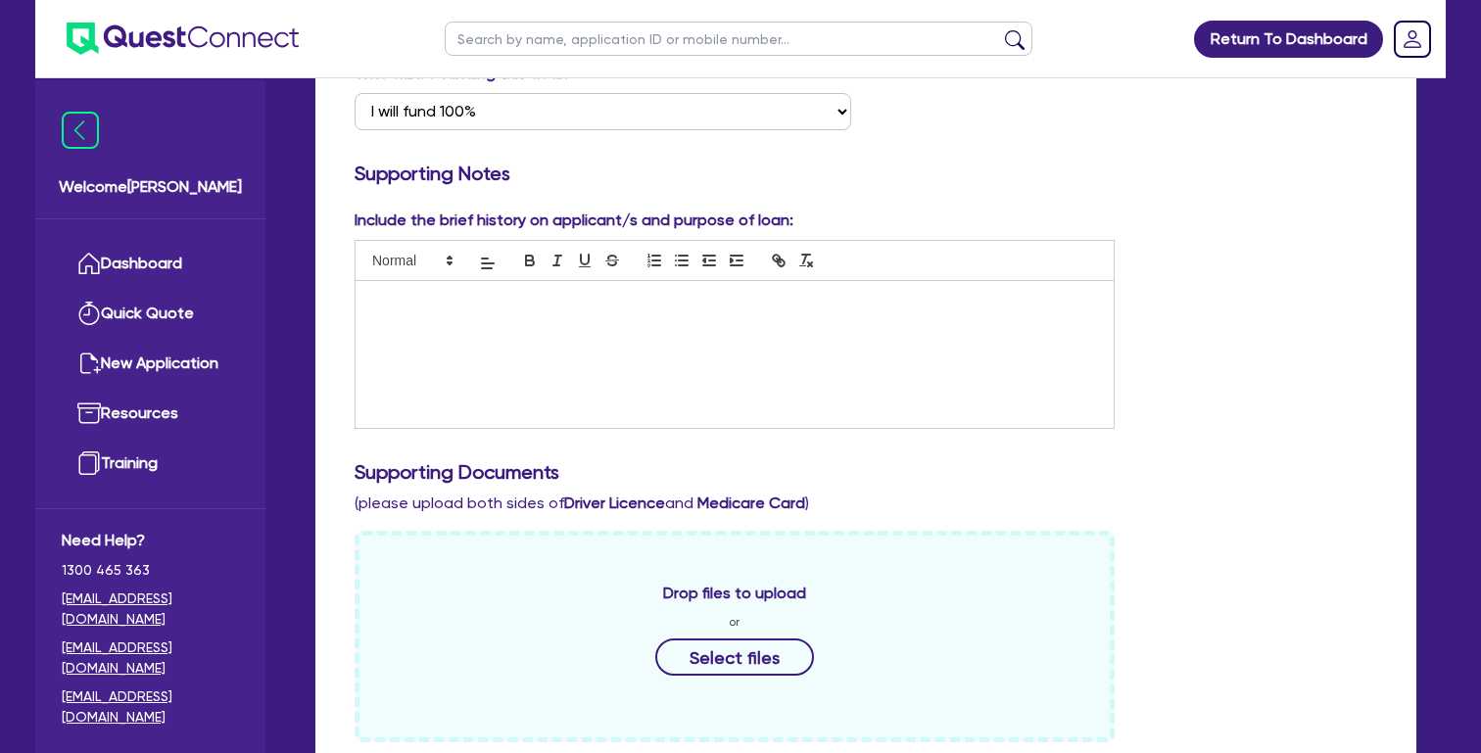
scroll to position [388, 0]
click at [435, 339] on div at bounding box center [735, 352] width 758 height 147
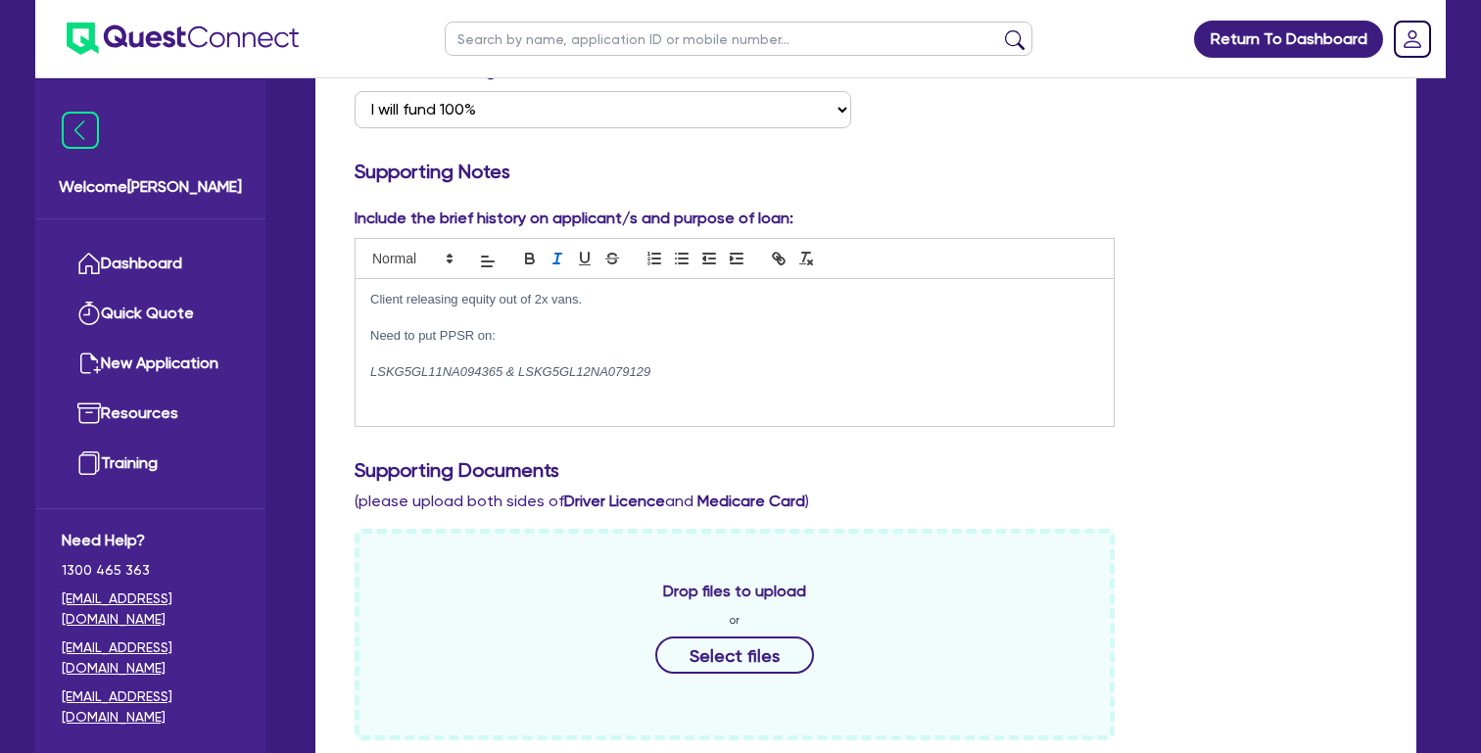
scroll to position [9, 0]
click at [901, 367] on p "[US_VEHICLE_IDENTIFICATION_NUMBER] & [US_VEHICLE_IDENTIFICATION_NUMBER]﻿" at bounding box center [734, 372] width 729 height 18
click at [1240, 396] on div "Include the brief history on applicant/s and purpose of loan: Client releasing …" at bounding box center [866, 325] width 1052 height 237
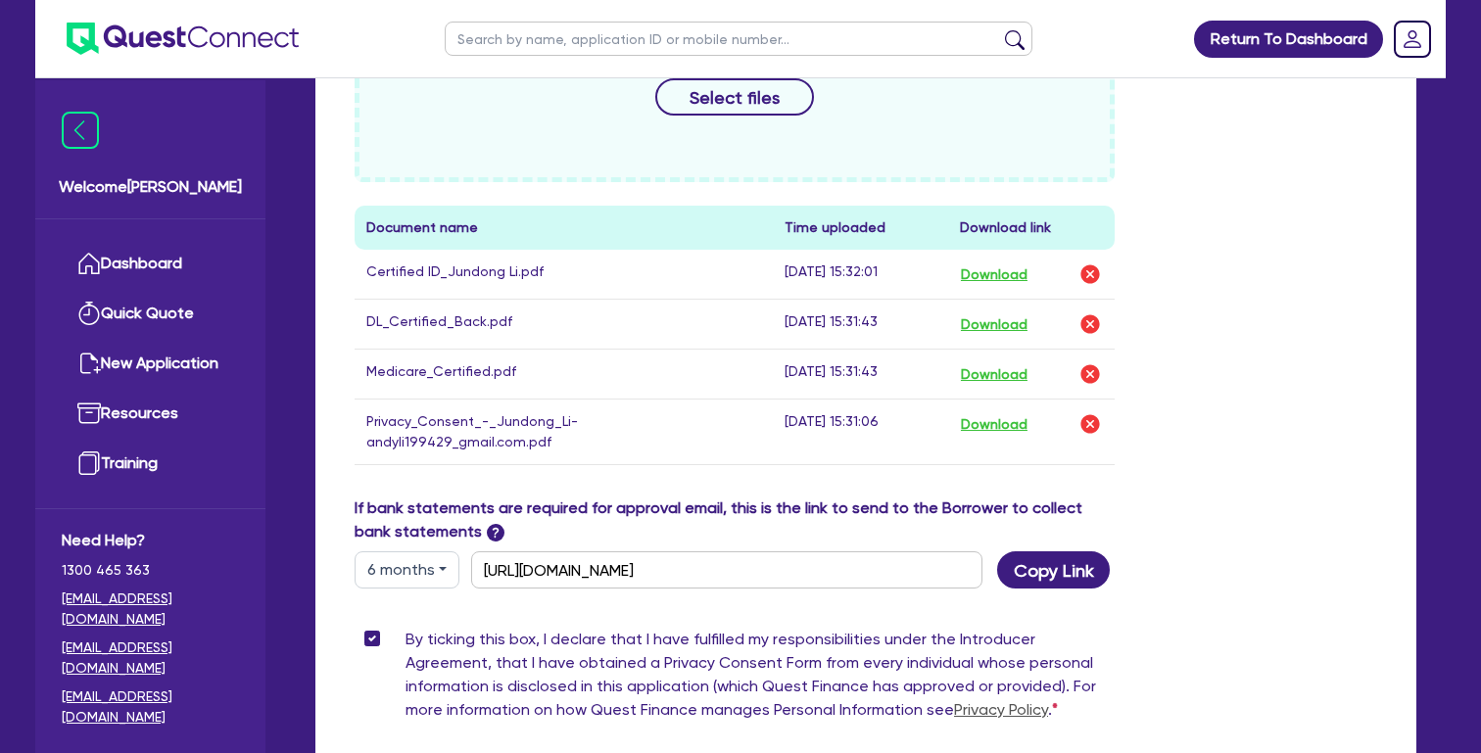
scroll to position [1070, 0]
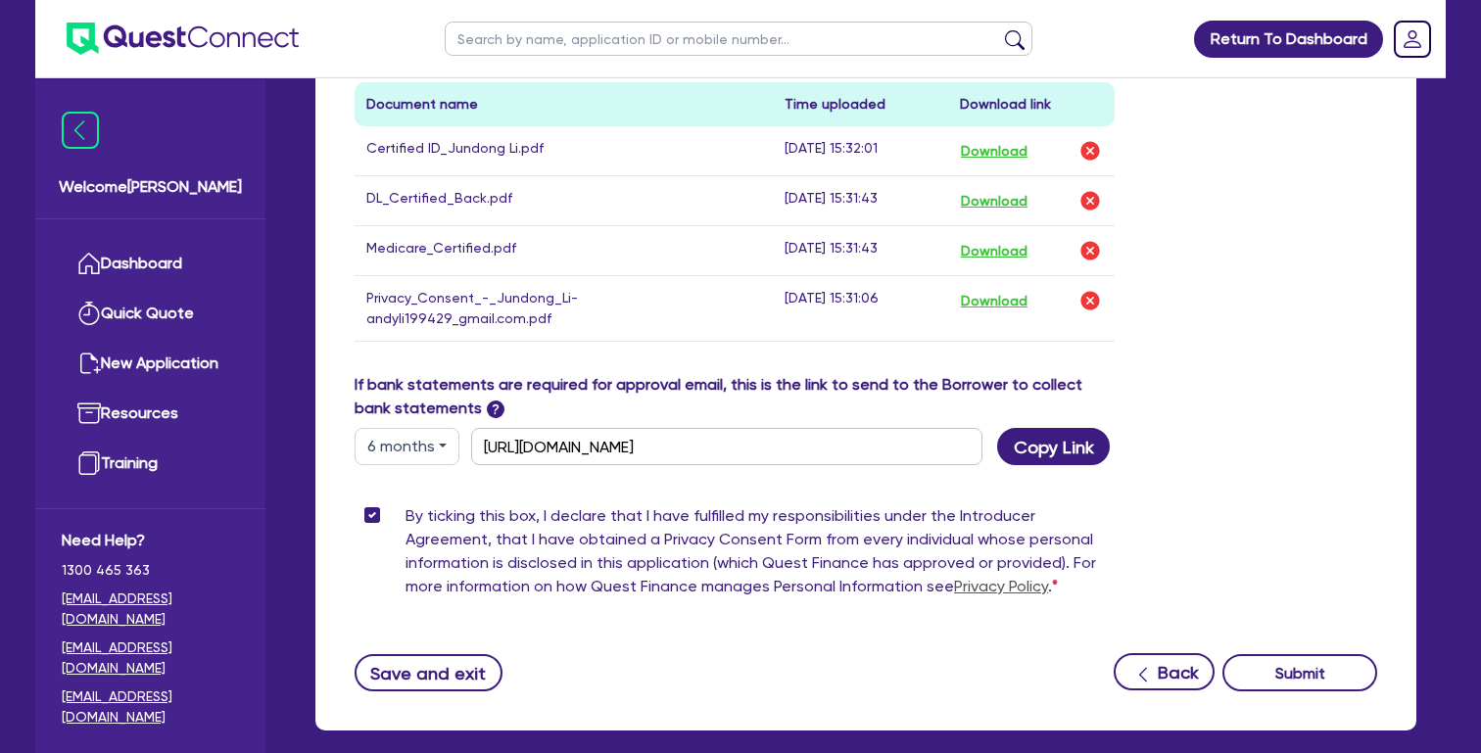
click at [1287, 656] on button "Submit" at bounding box center [1299, 672] width 155 height 37
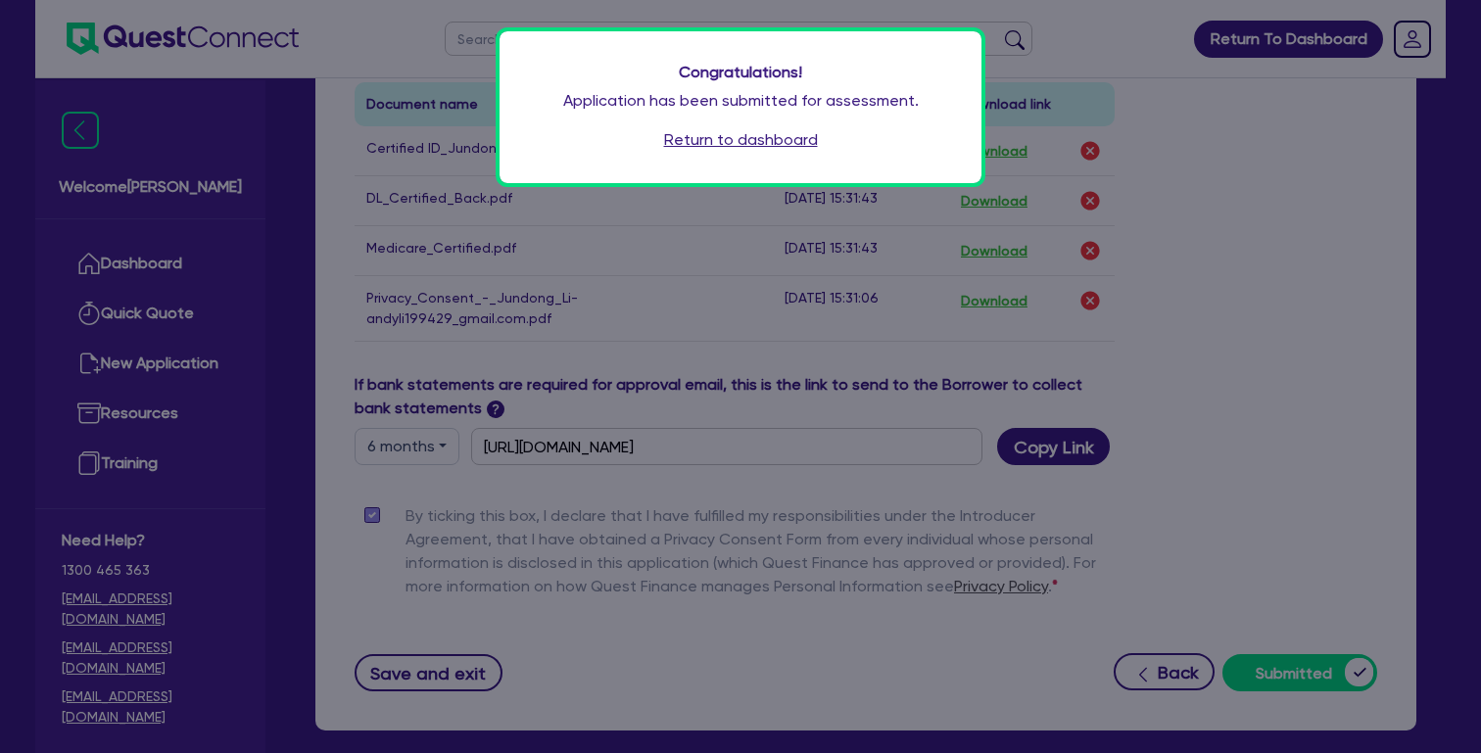
click at [743, 97] on p "Application has been submitted for assessment." at bounding box center [741, 101] width 404 height 24
click at [733, 148] on link "Return to dashboard" at bounding box center [741, 140] width 154 height 24
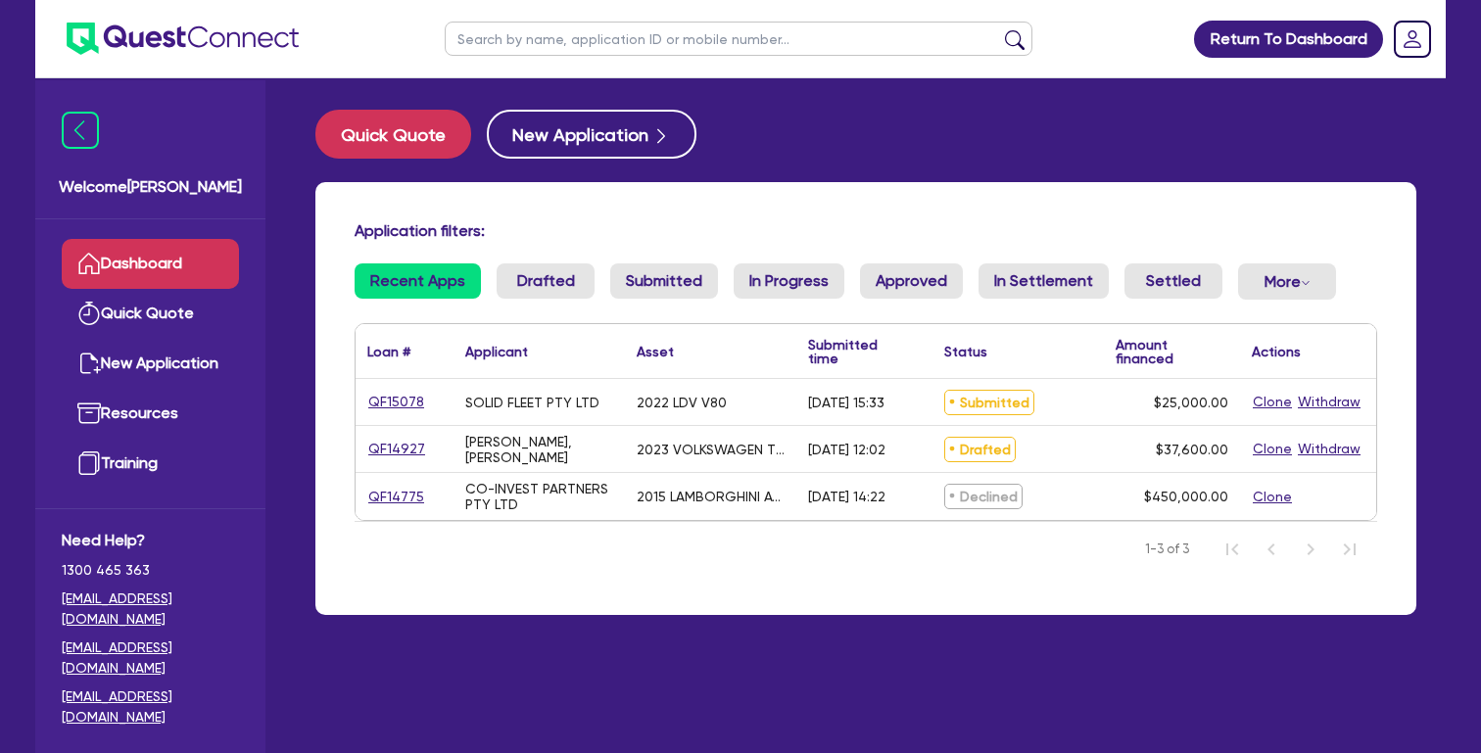
click at [293, 310] on div "Quick Quote New Application Application filters: Recent Apps Drafted Submitted …" at bounding box center [866, 374] width 1160 height 529
